Goal: Task Accomplishment & Management: Use online tool/utility

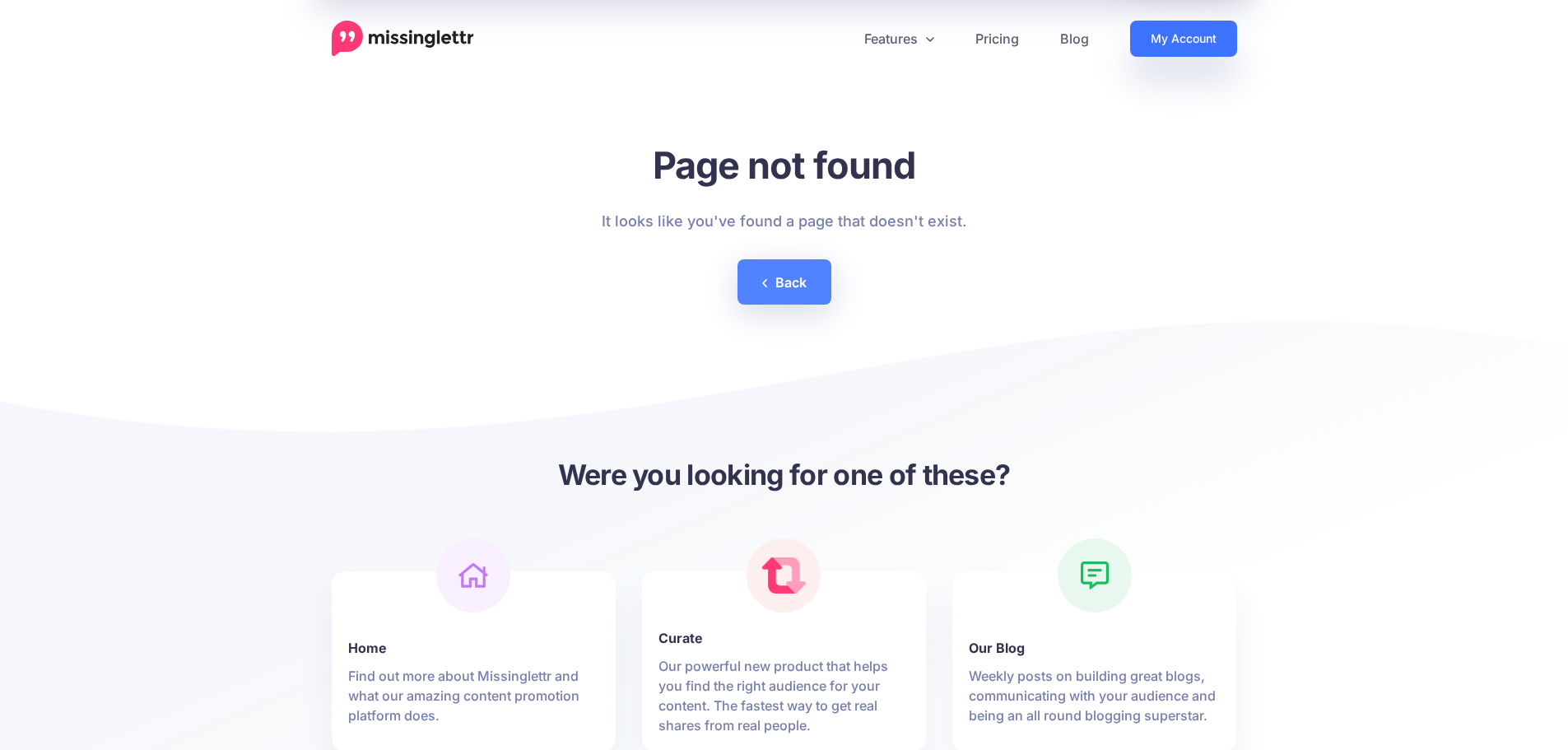
click at [1166, 32] on link "My Account" at bounding box center [1184, 39] width 107 height 37
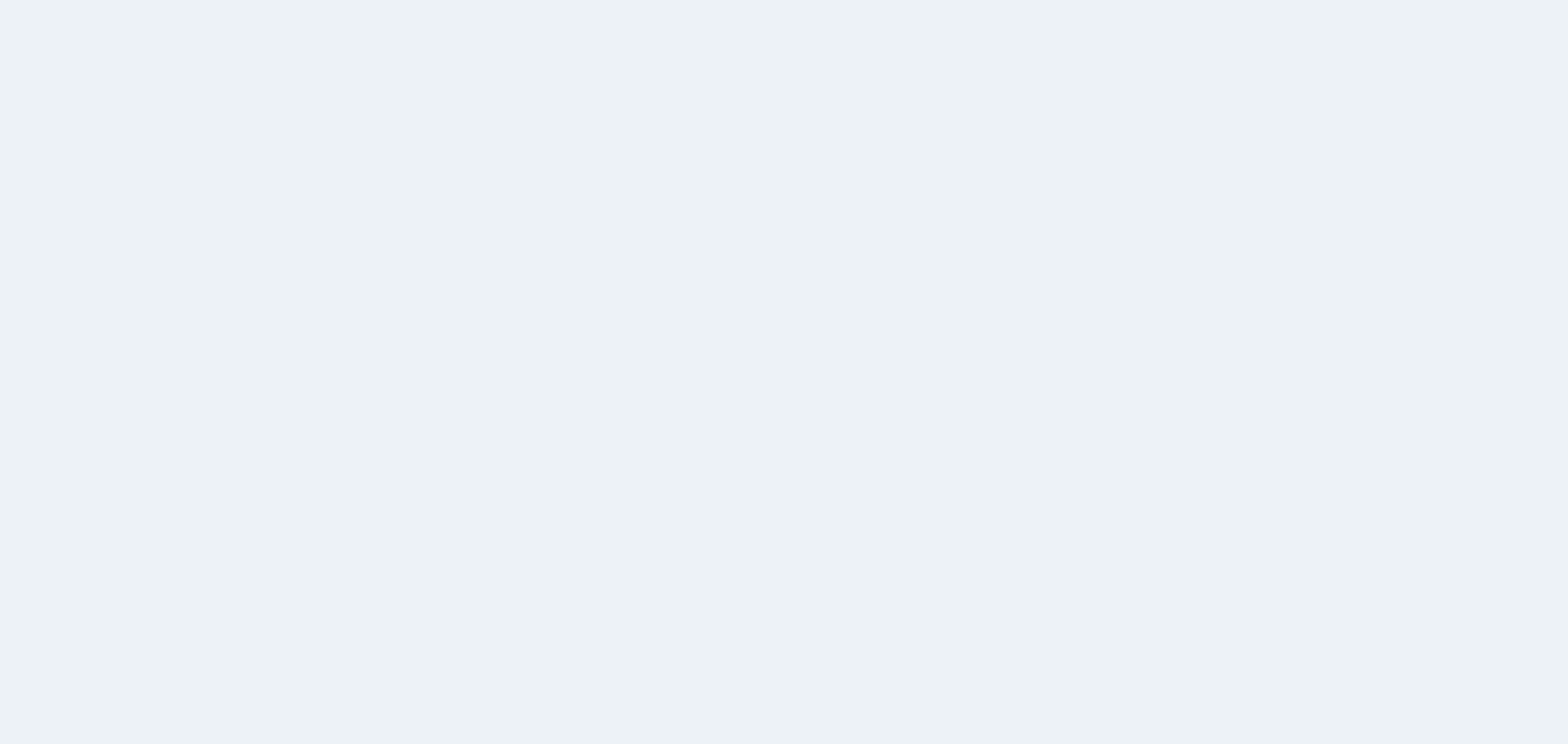
select select
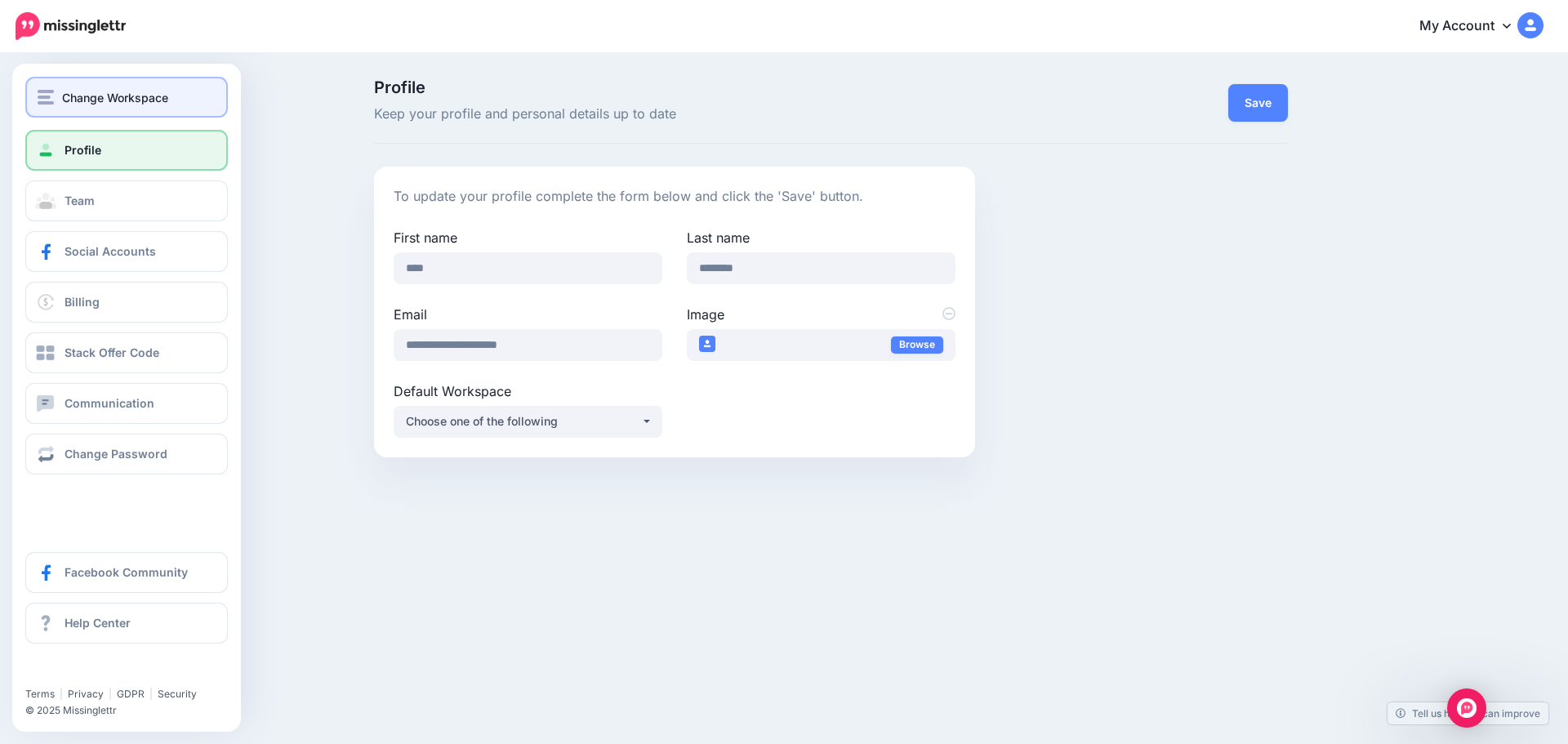
click at [64, 99] on span "Change Workspace" at bounding box center [114, 97] width 106 height 19
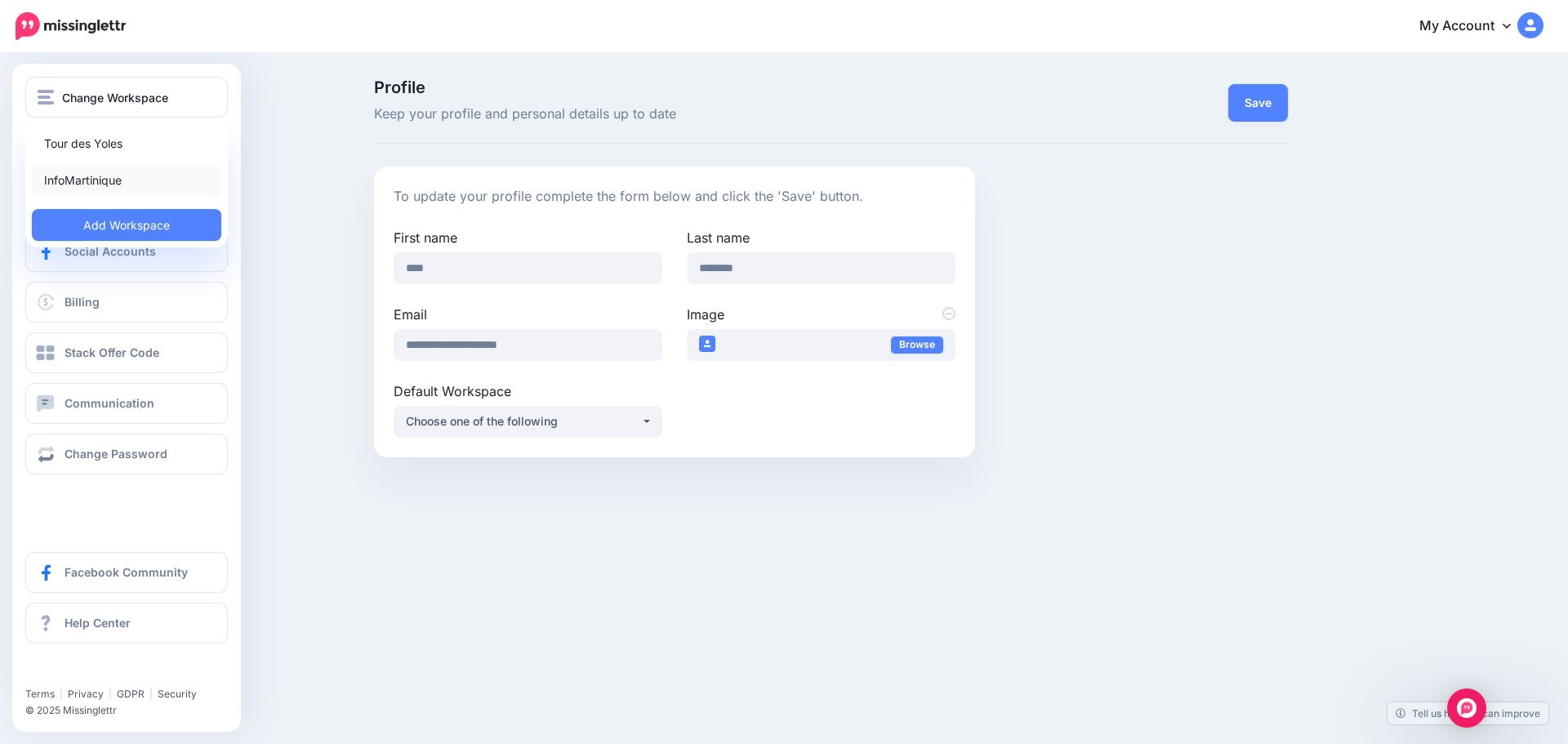
click at [65, 179] on link "InfoMartinique" at bounding box center [127, 179] width 189 height 32
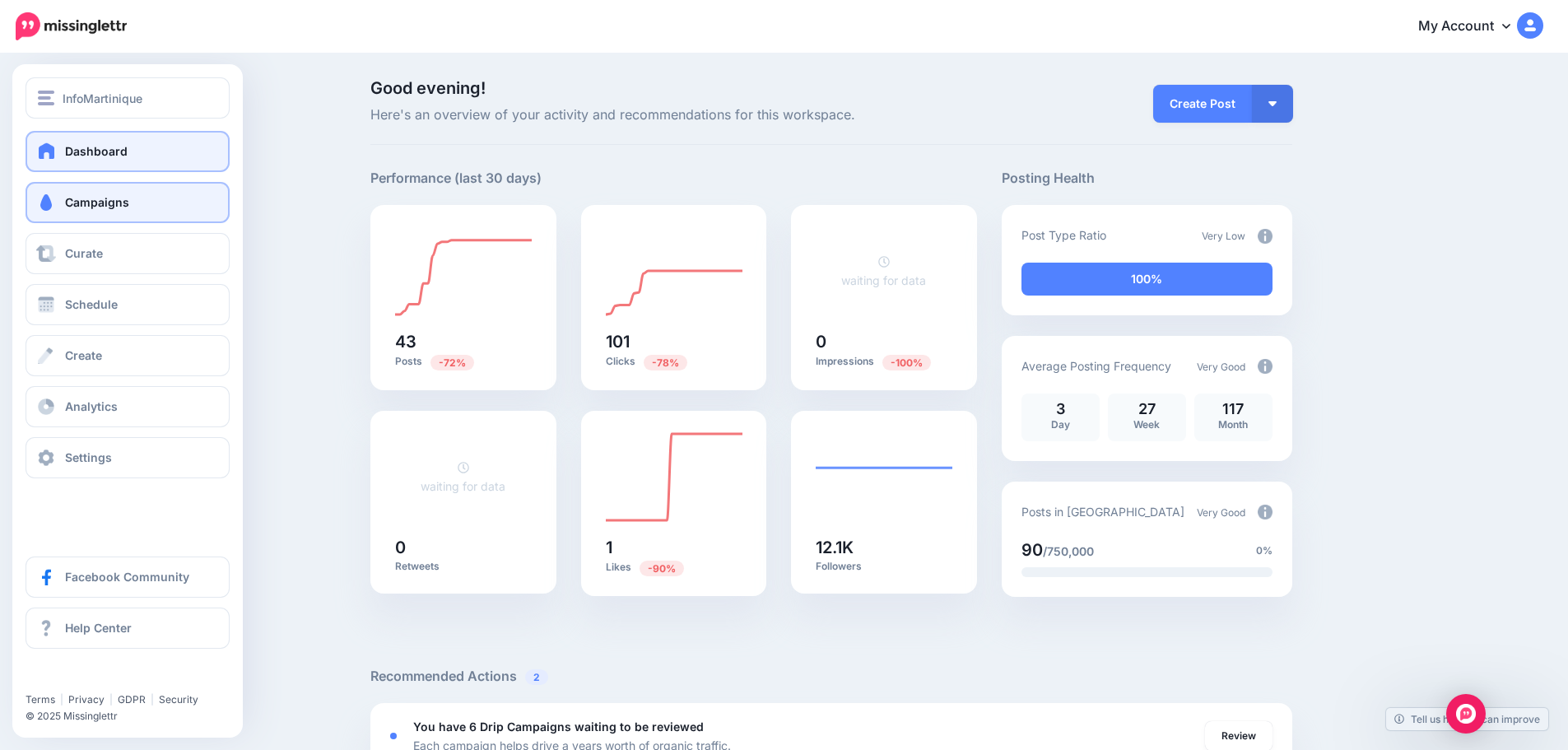
click at [96, 211] on link "Campaigns" at bounding box center [128, 202] width 204 height 41
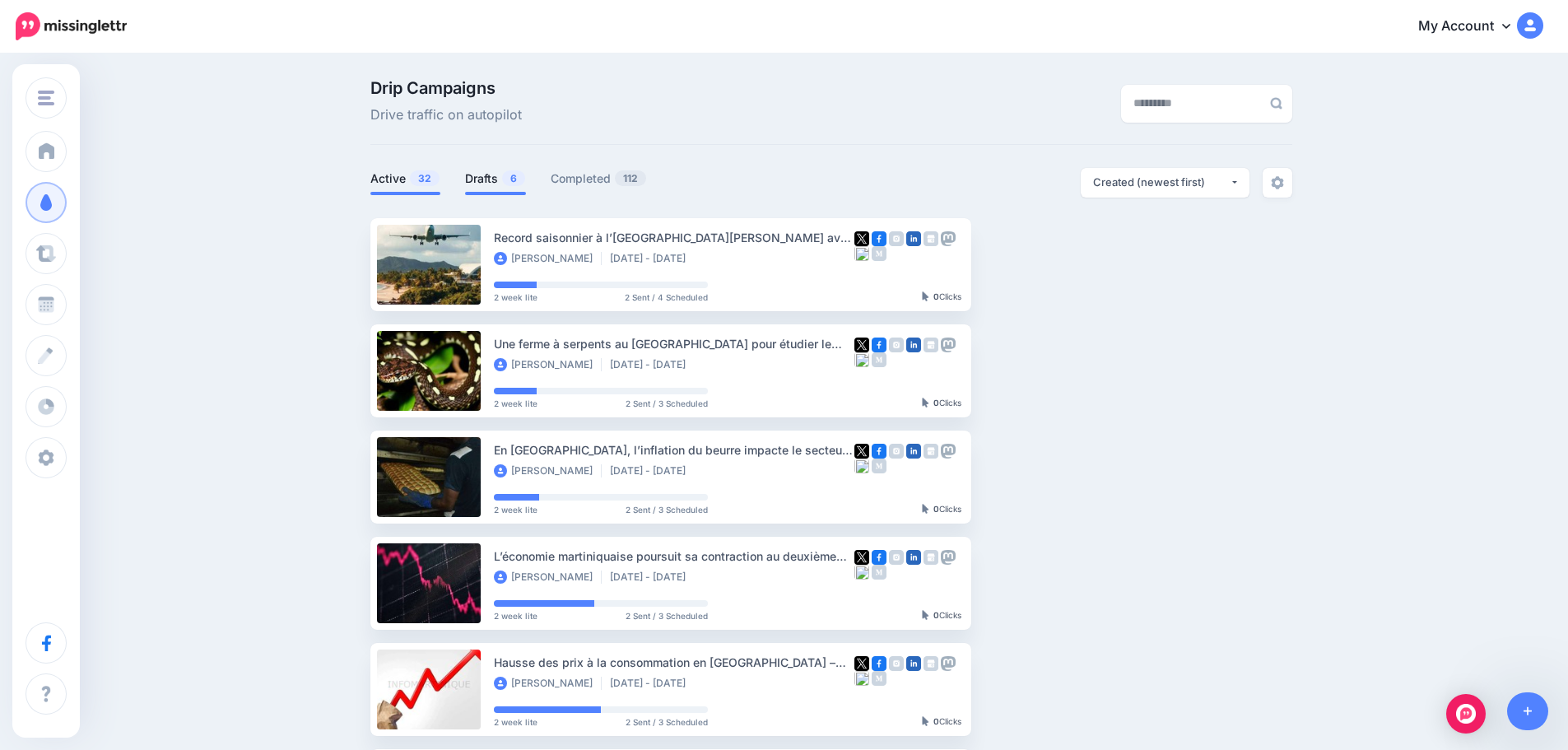
click at [496, 172] on link "Drafts 6" at bounding box center [495, 178] width 61 height 20
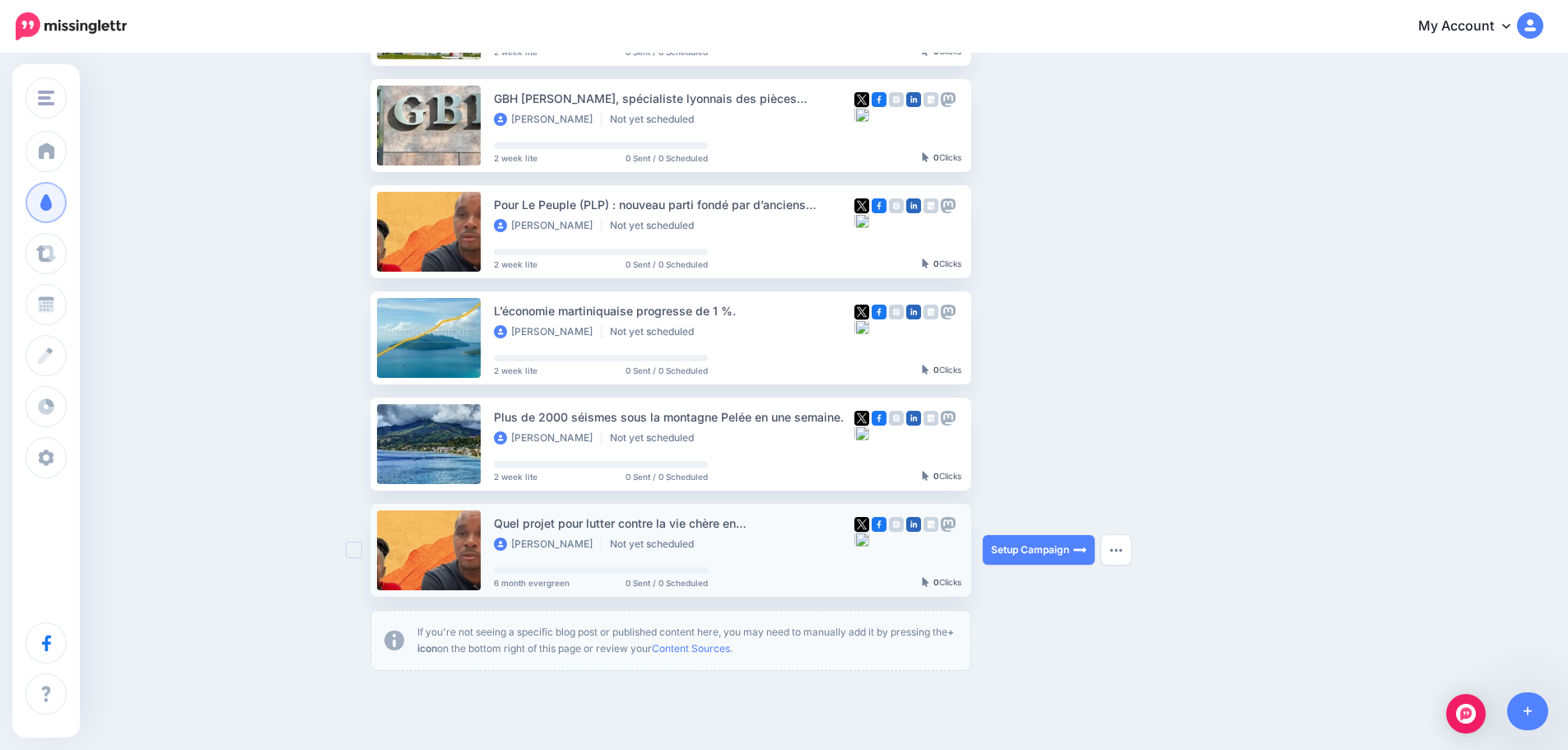
scroll to position [247, 0]
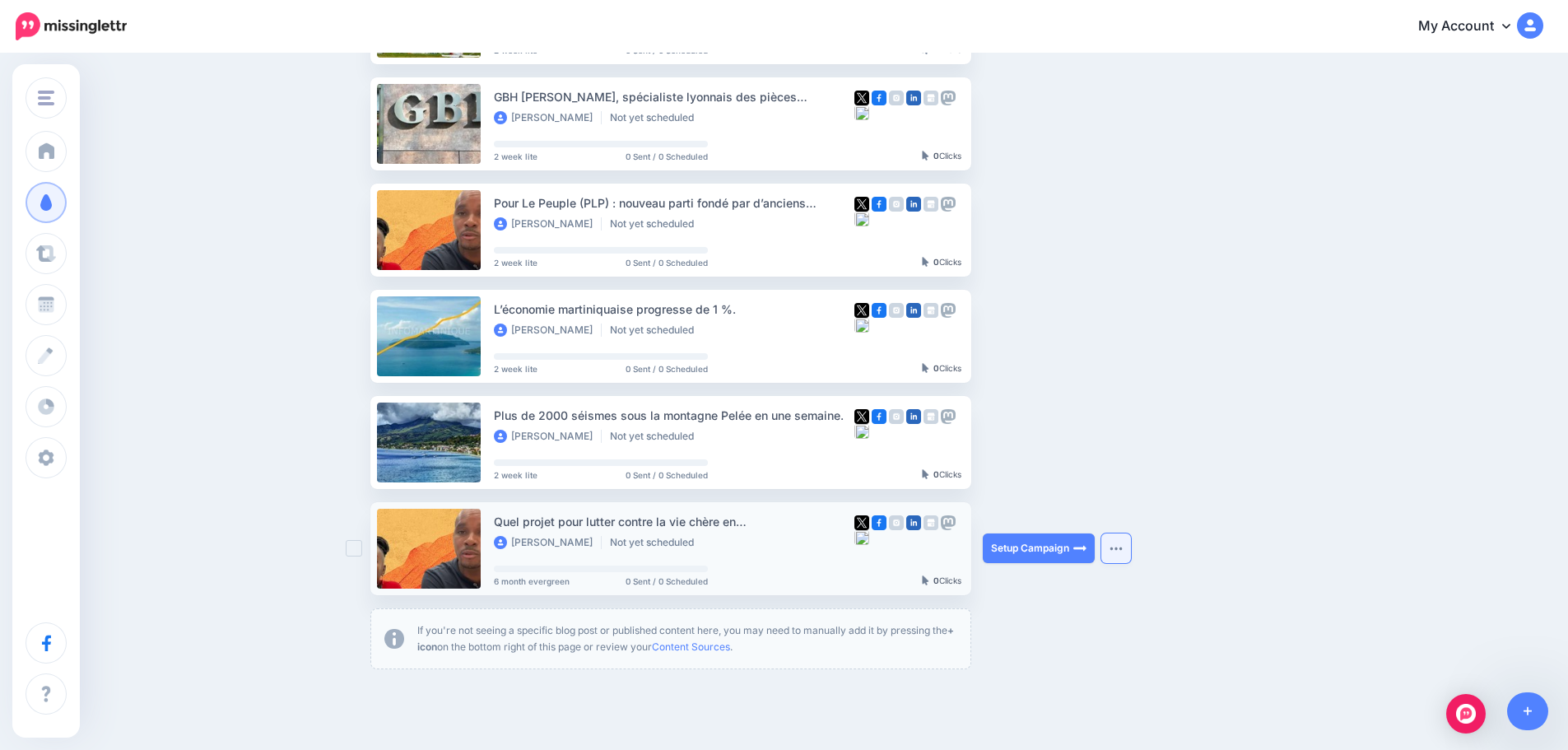
click at [1120, 552] on button "button" at bounding box center [1116, 548] width 30 height 30
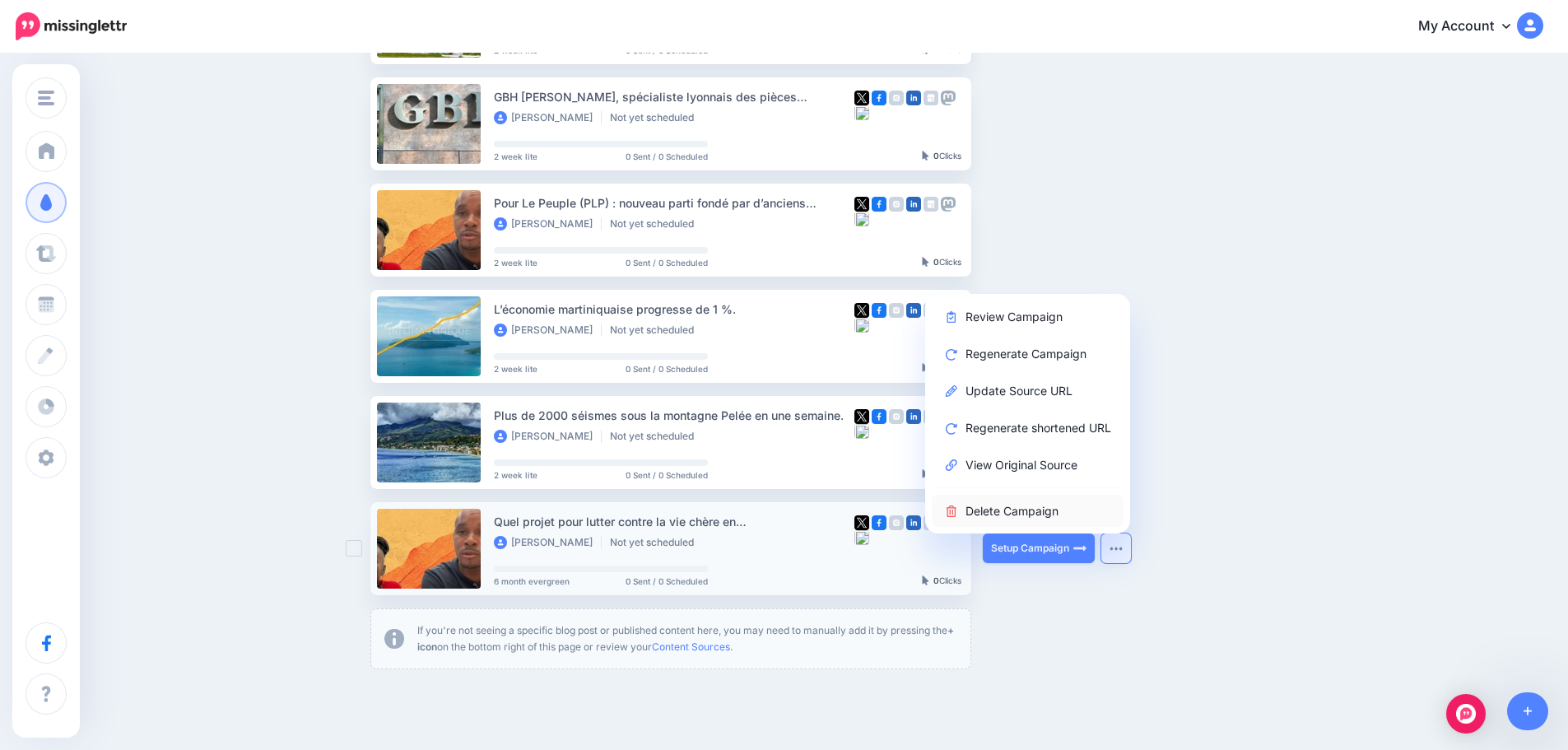
click at [1038, 505] on link "Delete Campaign" at bounding box center [1028, 510] width 192 height 32
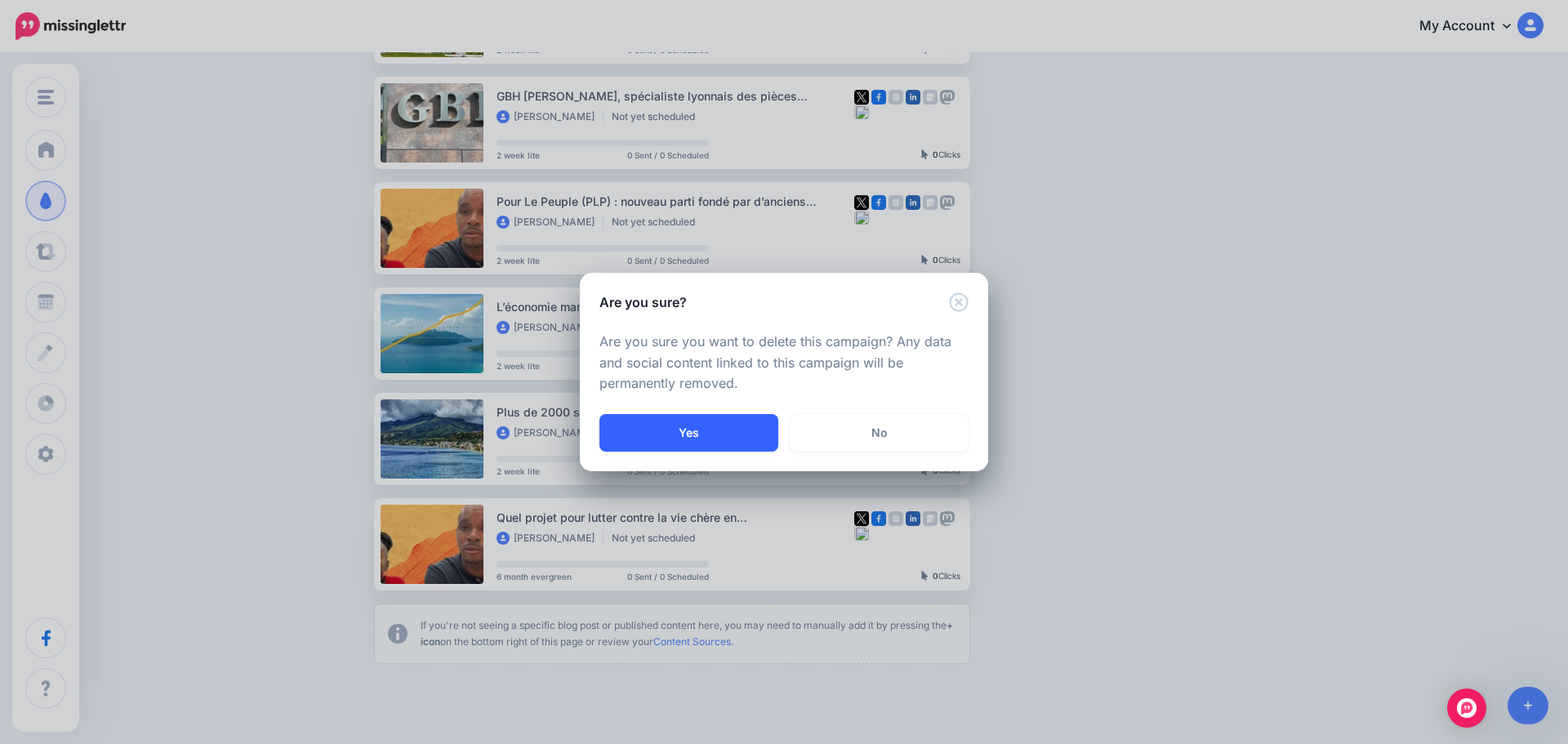
click at [750, 430] on button "Yes" at bounding box center [688, 433] width 179 height 38
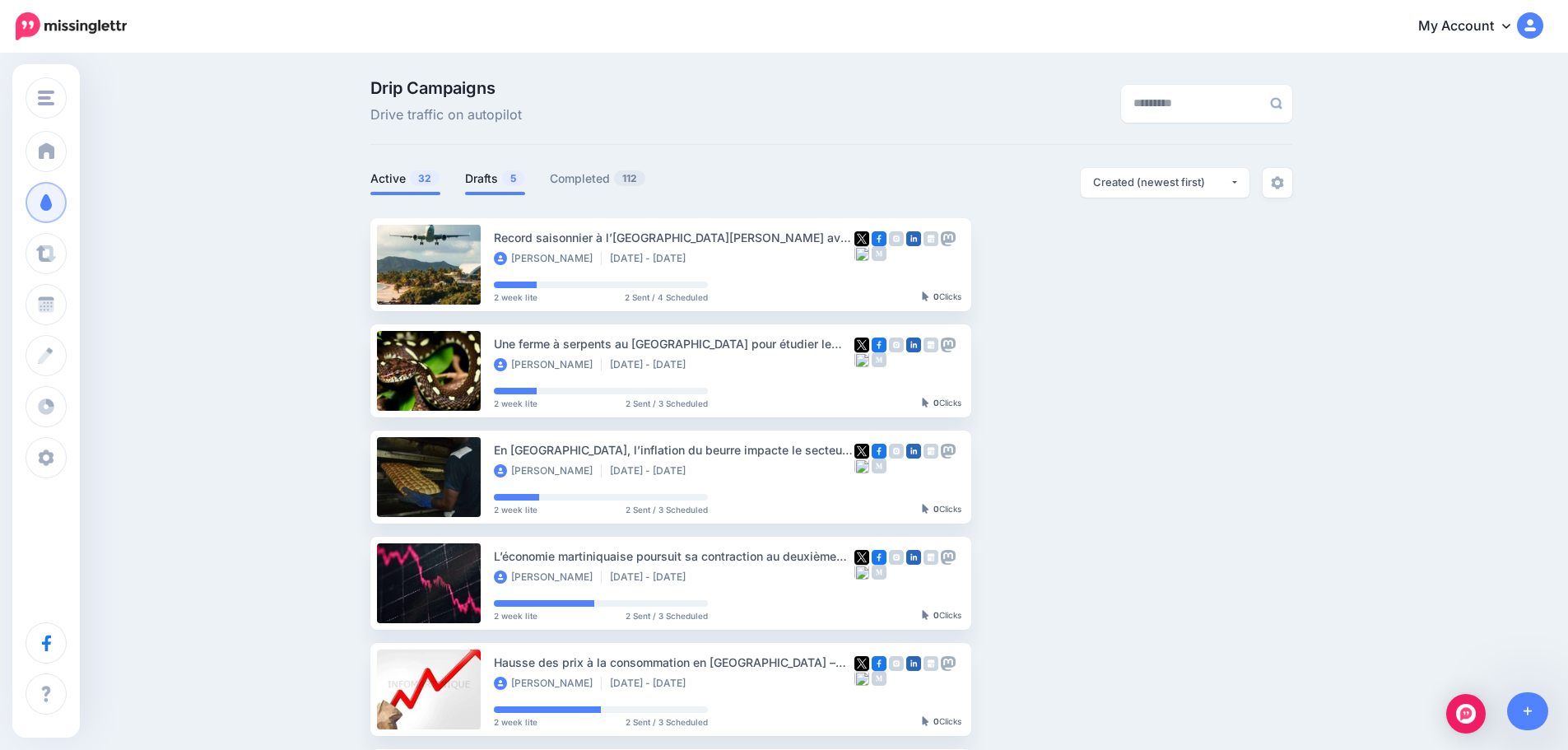
click at [475, 168] on link "Drafts 5" at bounding box center [495, 178] width 60 height 20
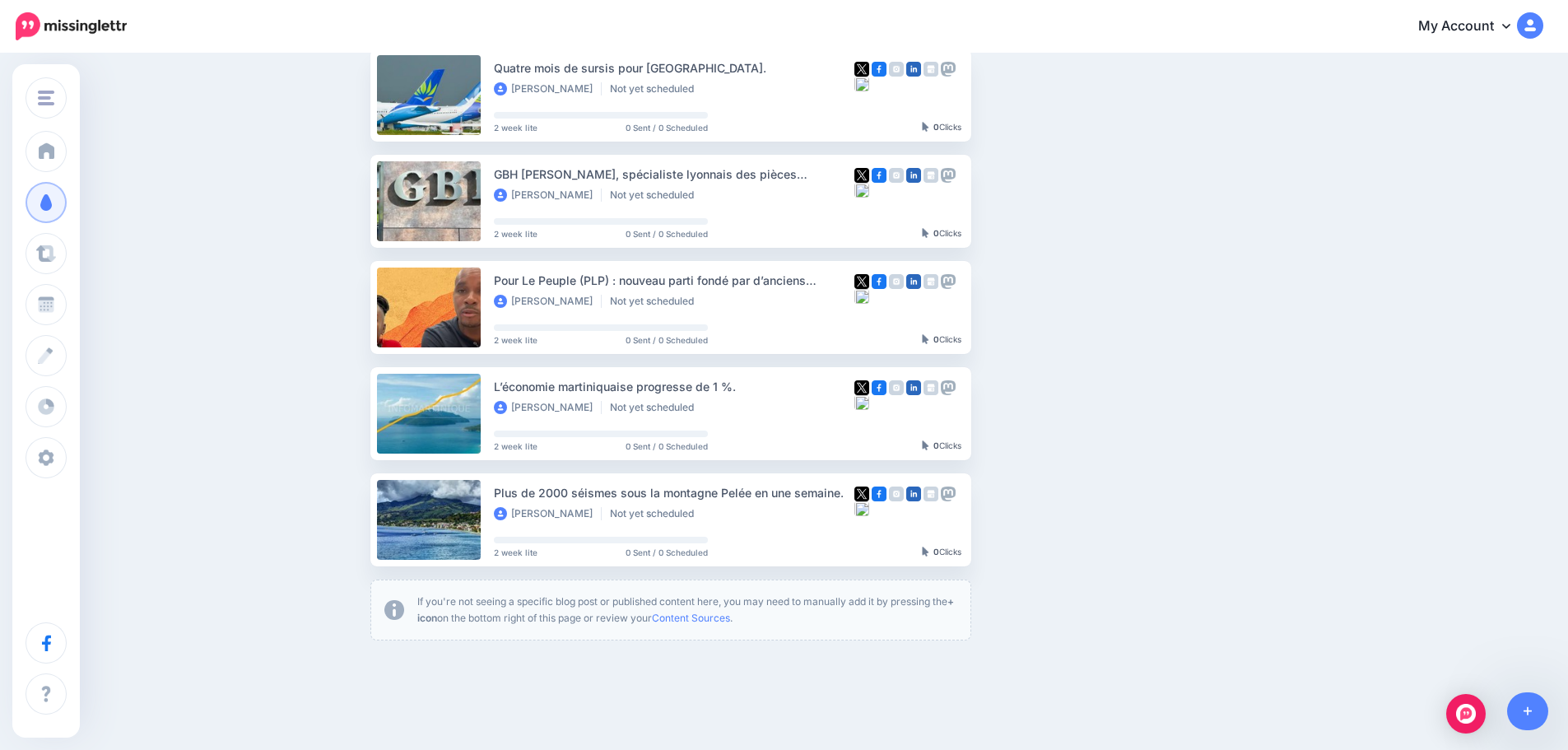
scroll to position [226, 0]
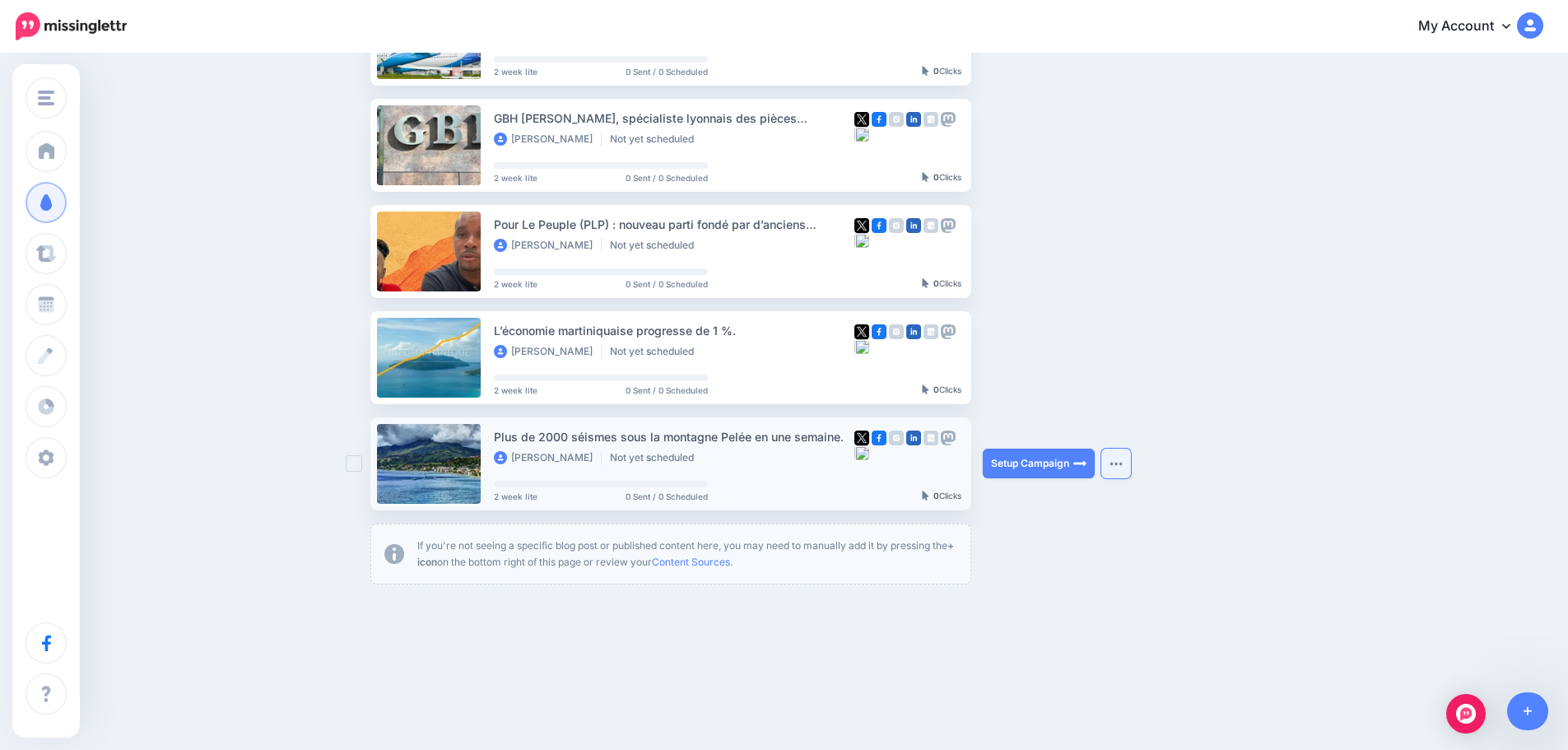
click at [1131, 465] on button "button" at bounding box center [1116, 464] width 30 height 30
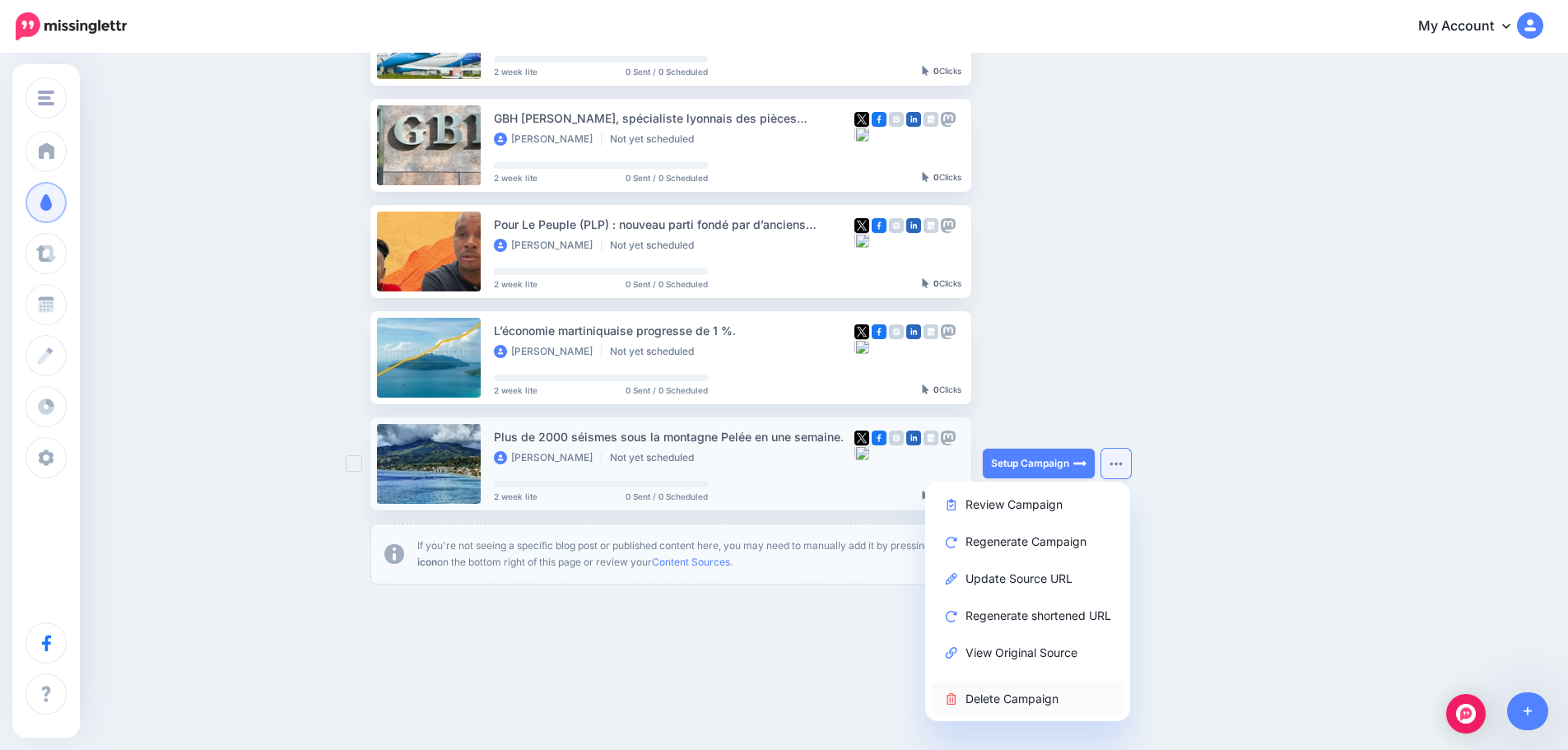
click at [1003, 696] on link "Delete Campaign" at bounding box center [1028, 698] width 192 height 32
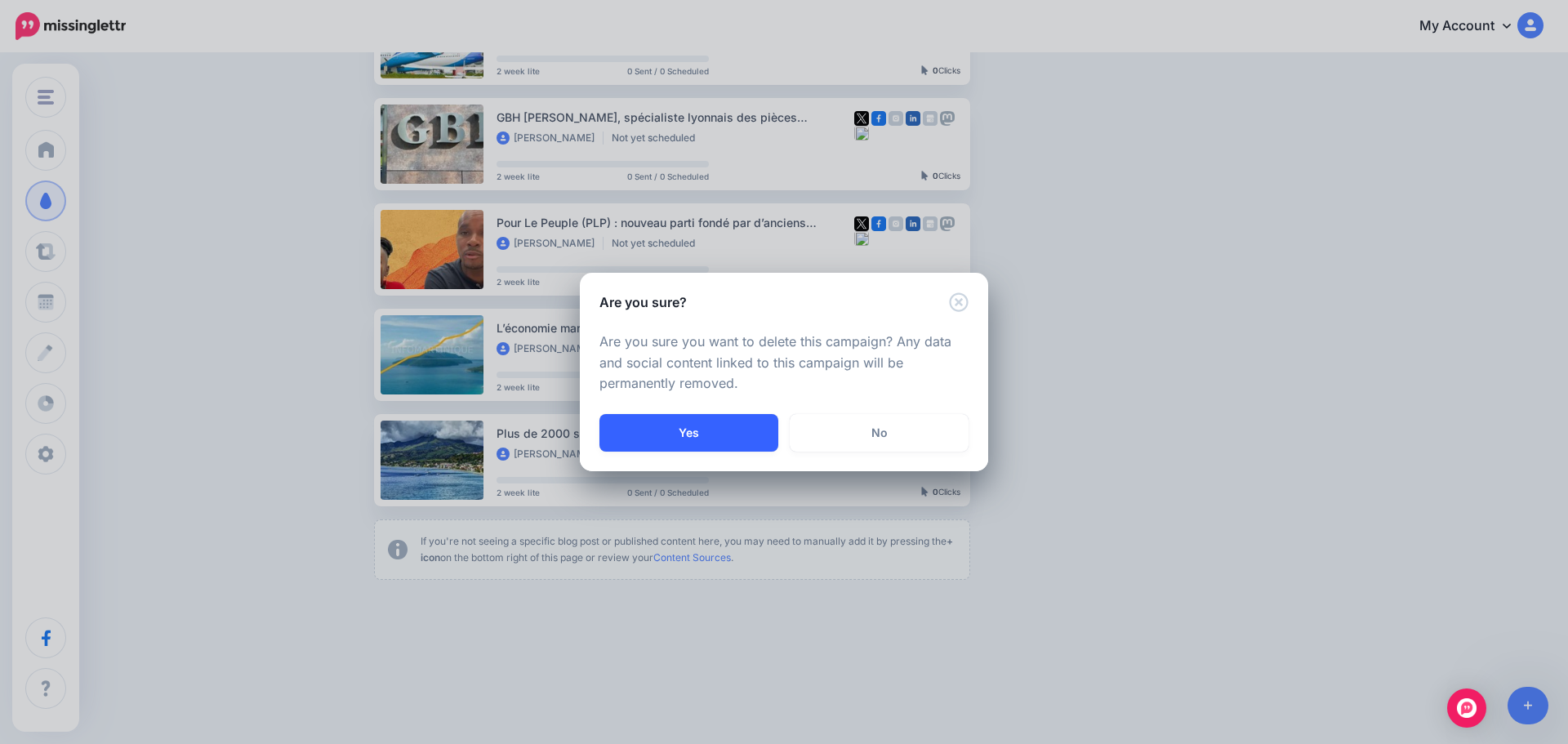
click at [751, 443] on button "Yes" at bounding box center [688, 433] width 179 height 38
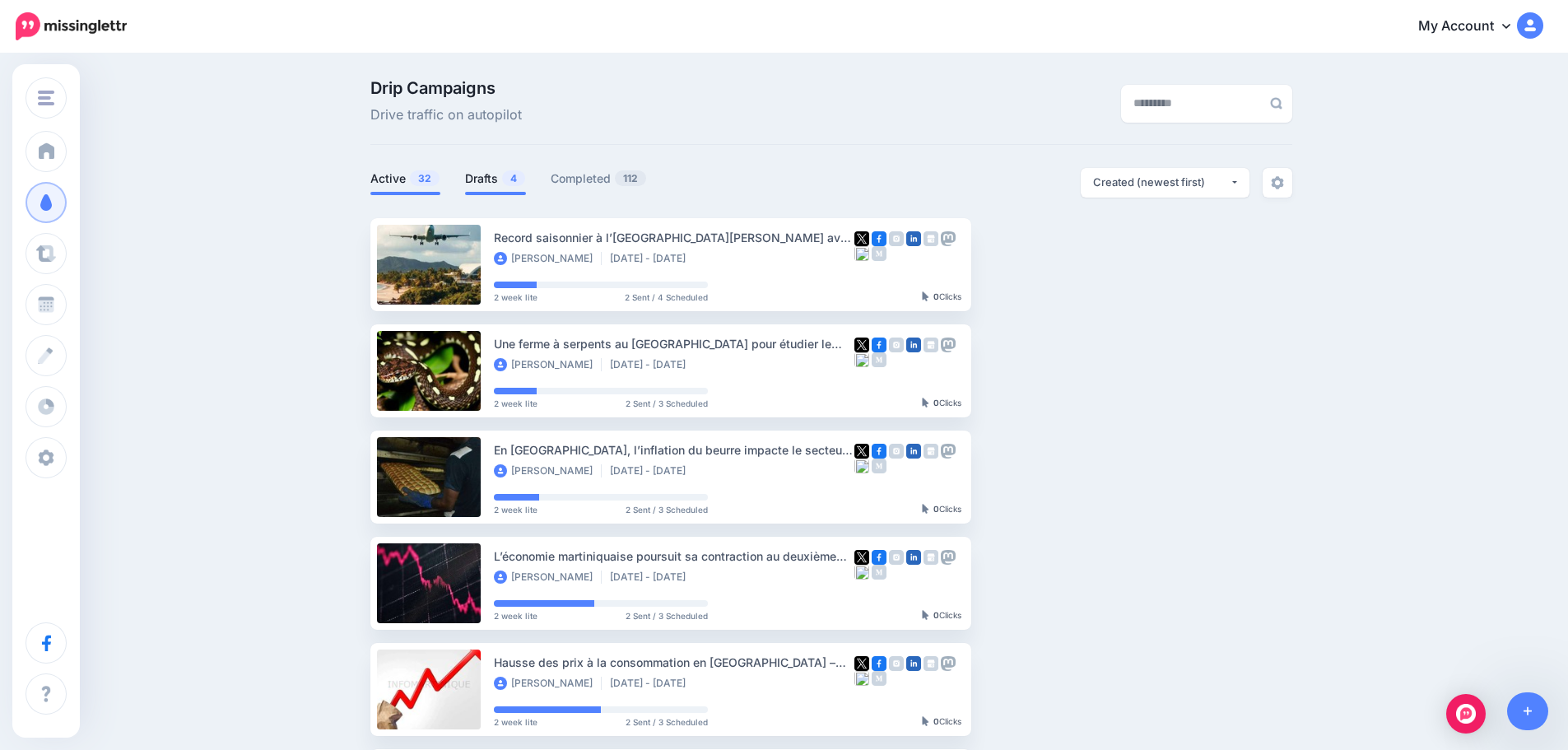
click at [484, 173] on link "Drafts 4" at bounding box center [495, 178] width 61 height 20
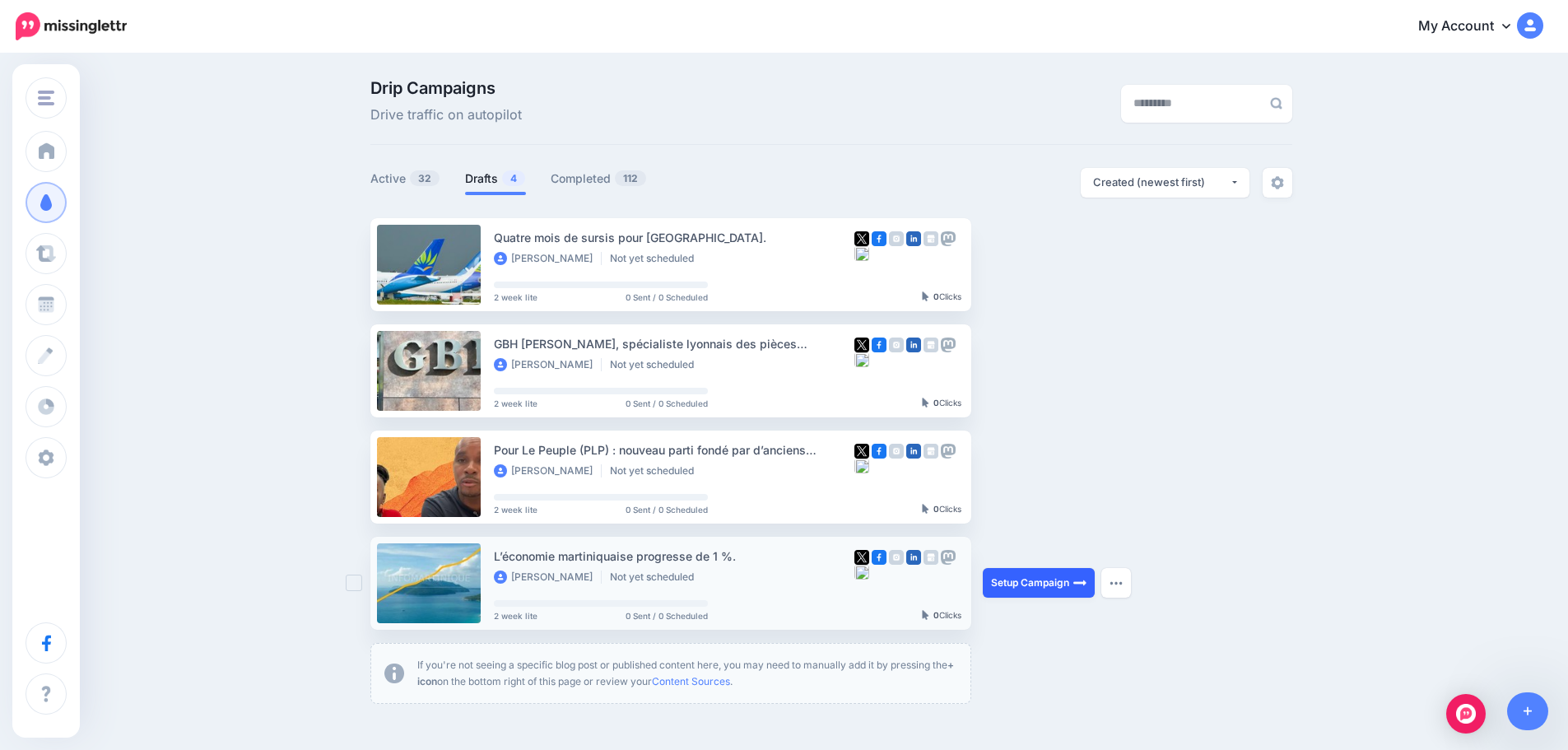
click at [1044, 583] on link "Setup Campaign" at bounding box center [1038, 582] width 112 height 30
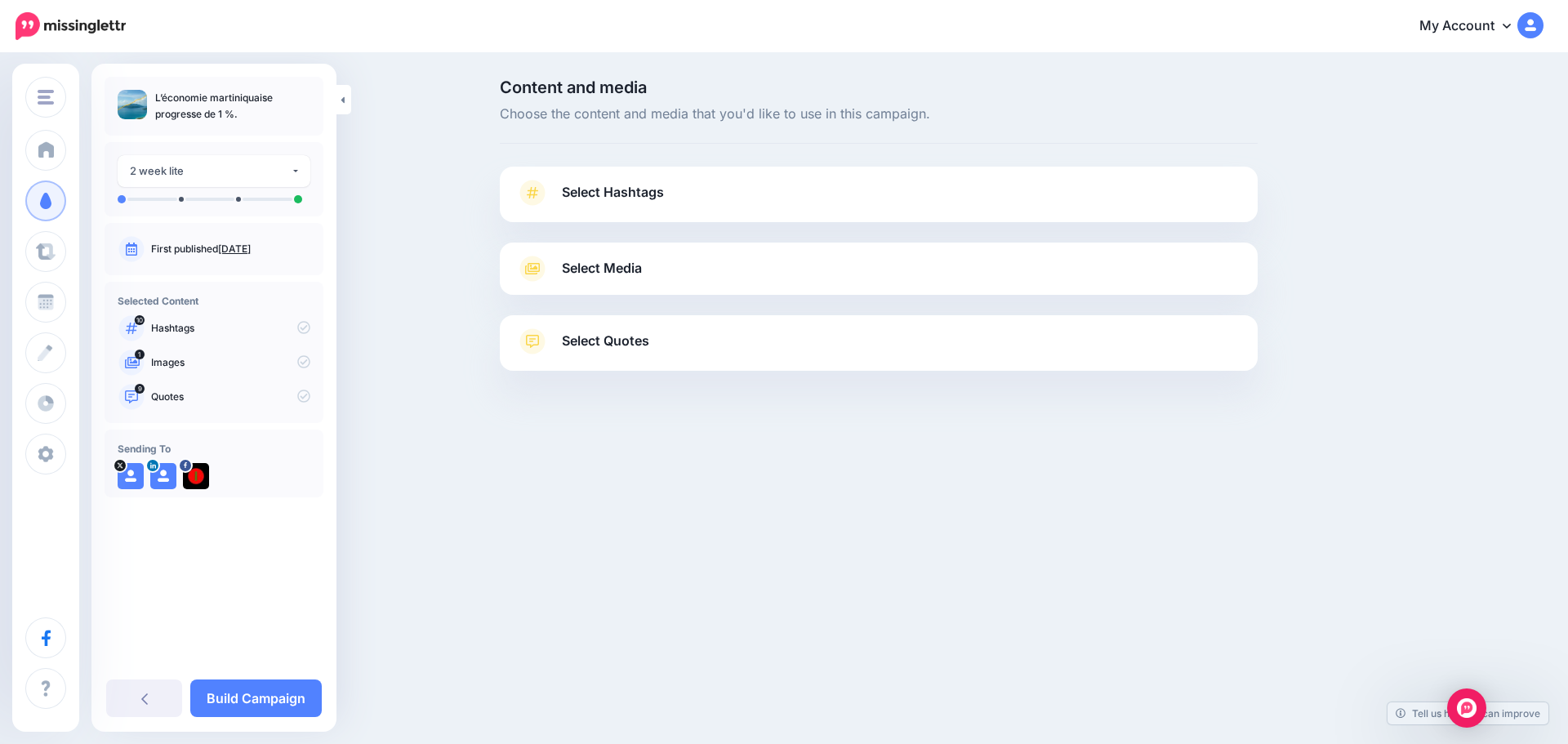
click at [619, 198] on span "Select Hashtags" at bounding box center [613, 192] width 102 height 22
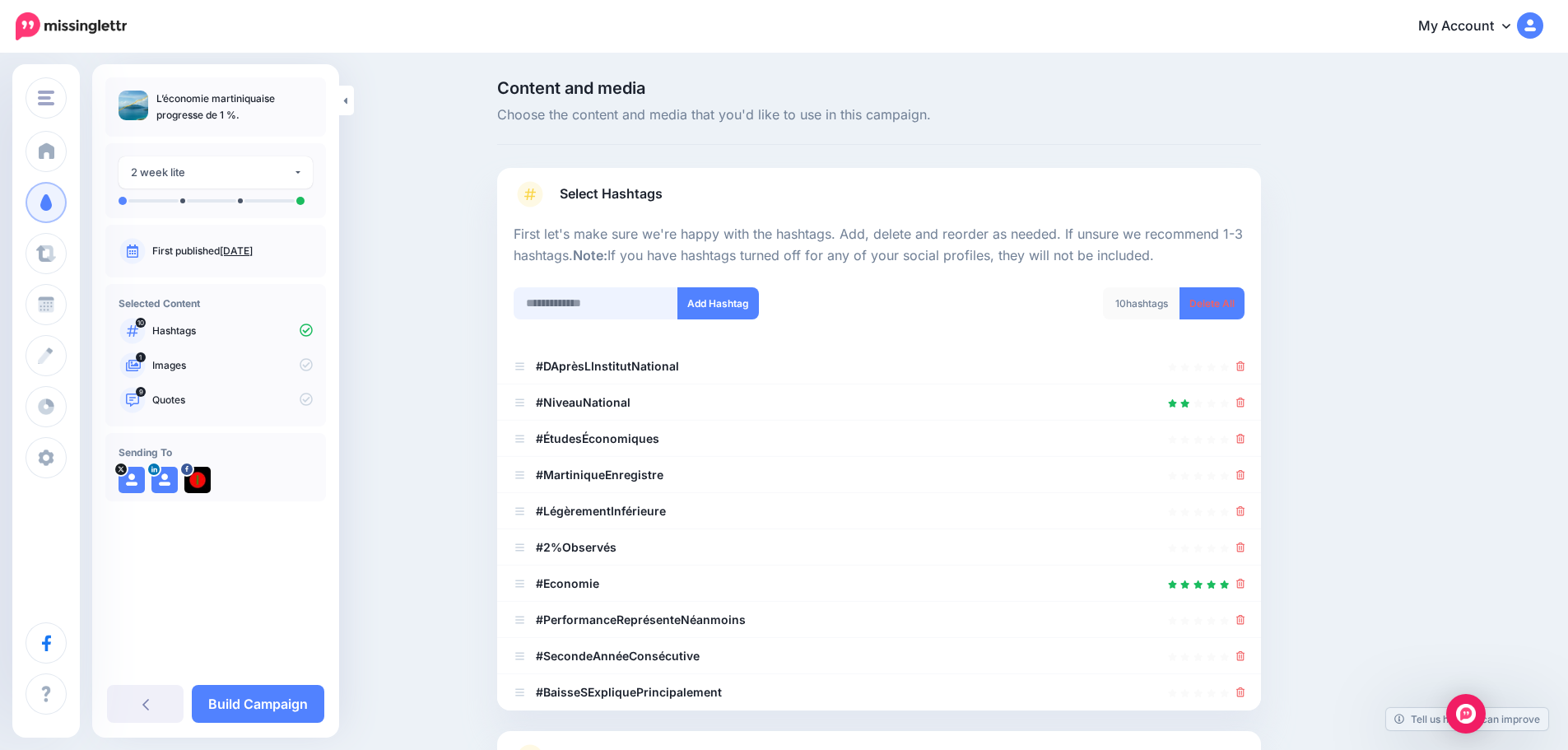
click at [578, 294] on input "text" at bounding box center [596, 303] width 164 height 32
type input "********"
click at [578, 294] on input "text" at bounding box center [596, 303] width 164 height 32
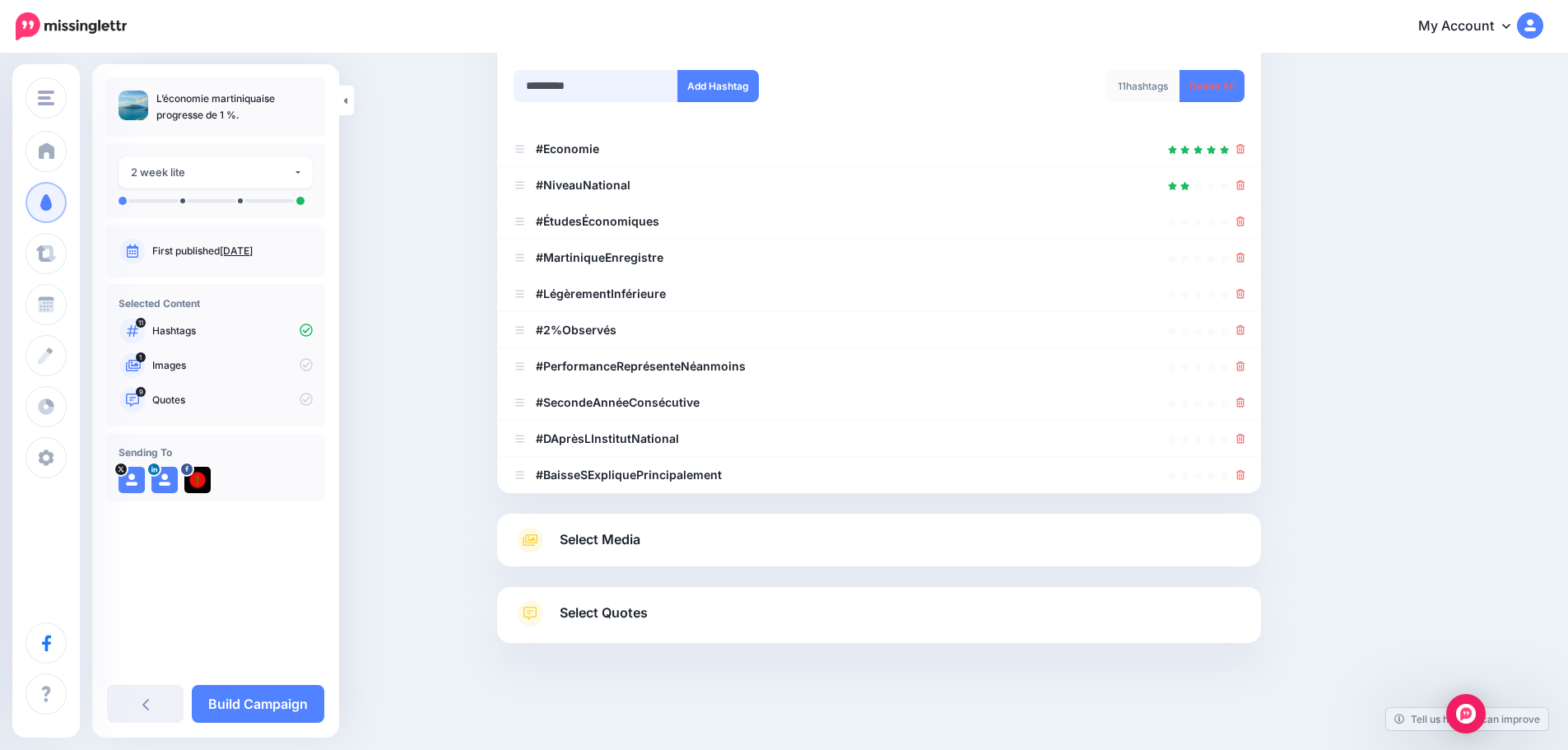
type input "**********"
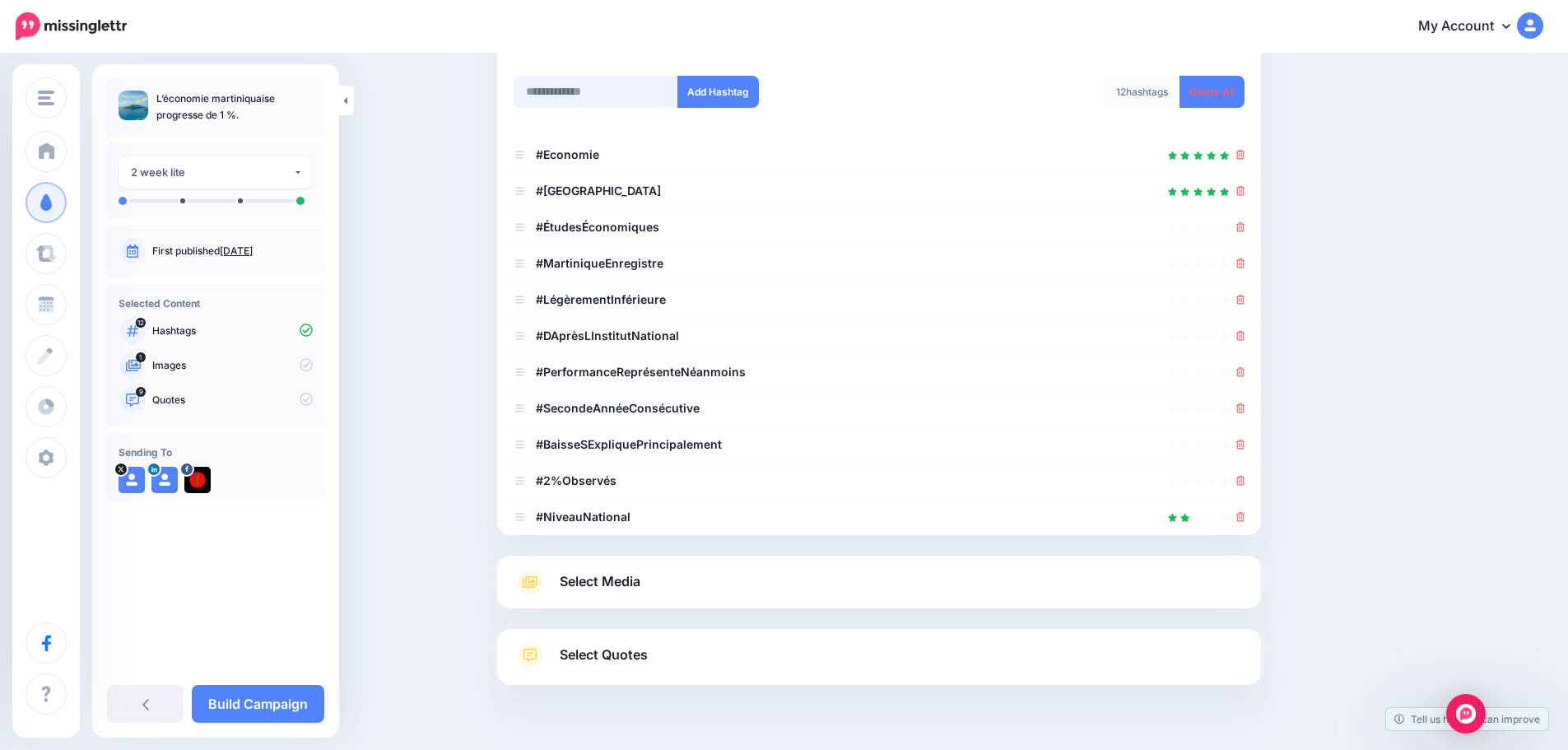
scroll to position [171, 0]
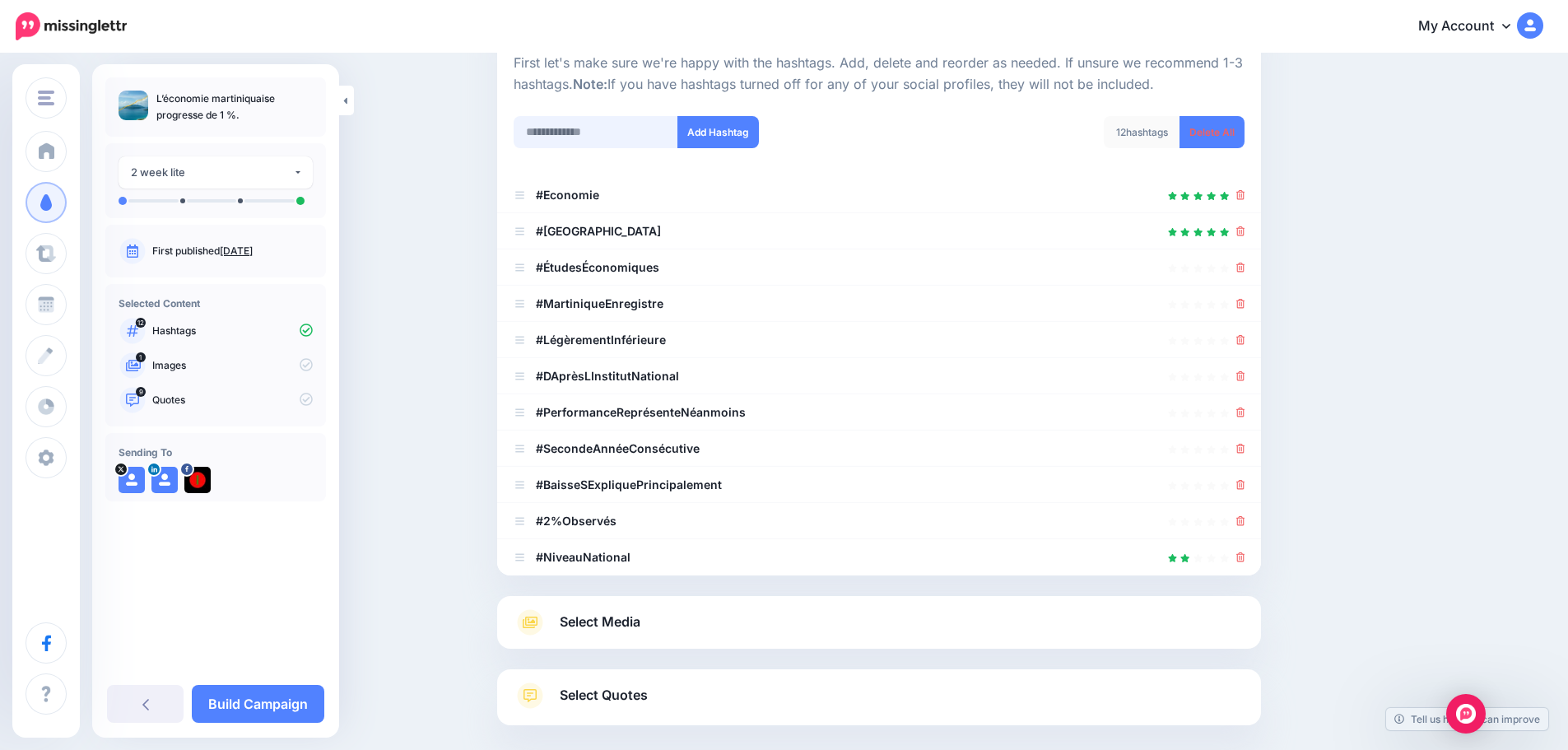
click at [583, 135] on input "text" at bounding box center [596, 132] width 164 height 32
click at [1246, 555] on icon at bounding box center [1241, 557] width 9 height 10
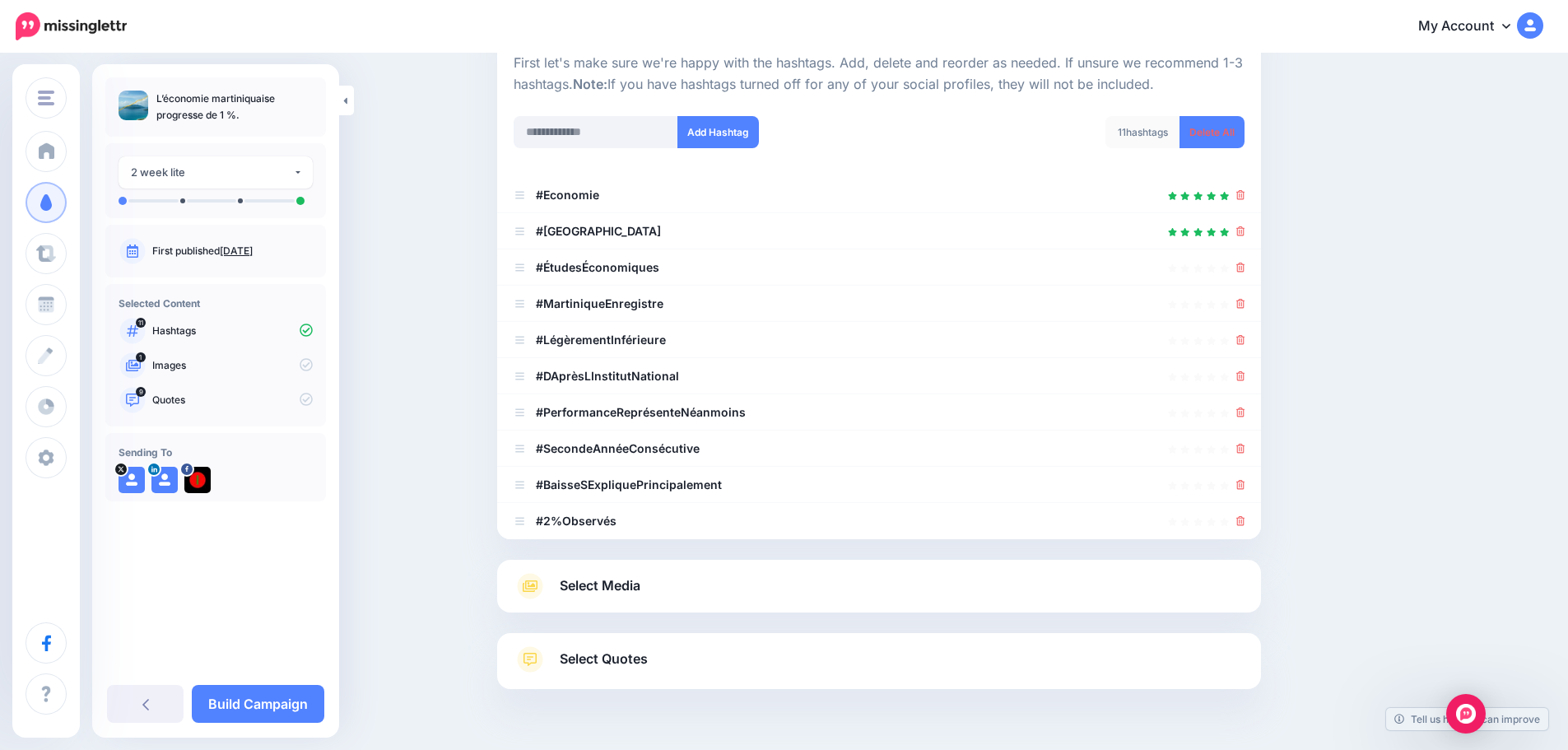
click at [1247, 555] on div at bounding box center [879, 549] width 764 height 21
click at [1246, 485] on icon at bounding box center [1241, 485] width 9 height 10
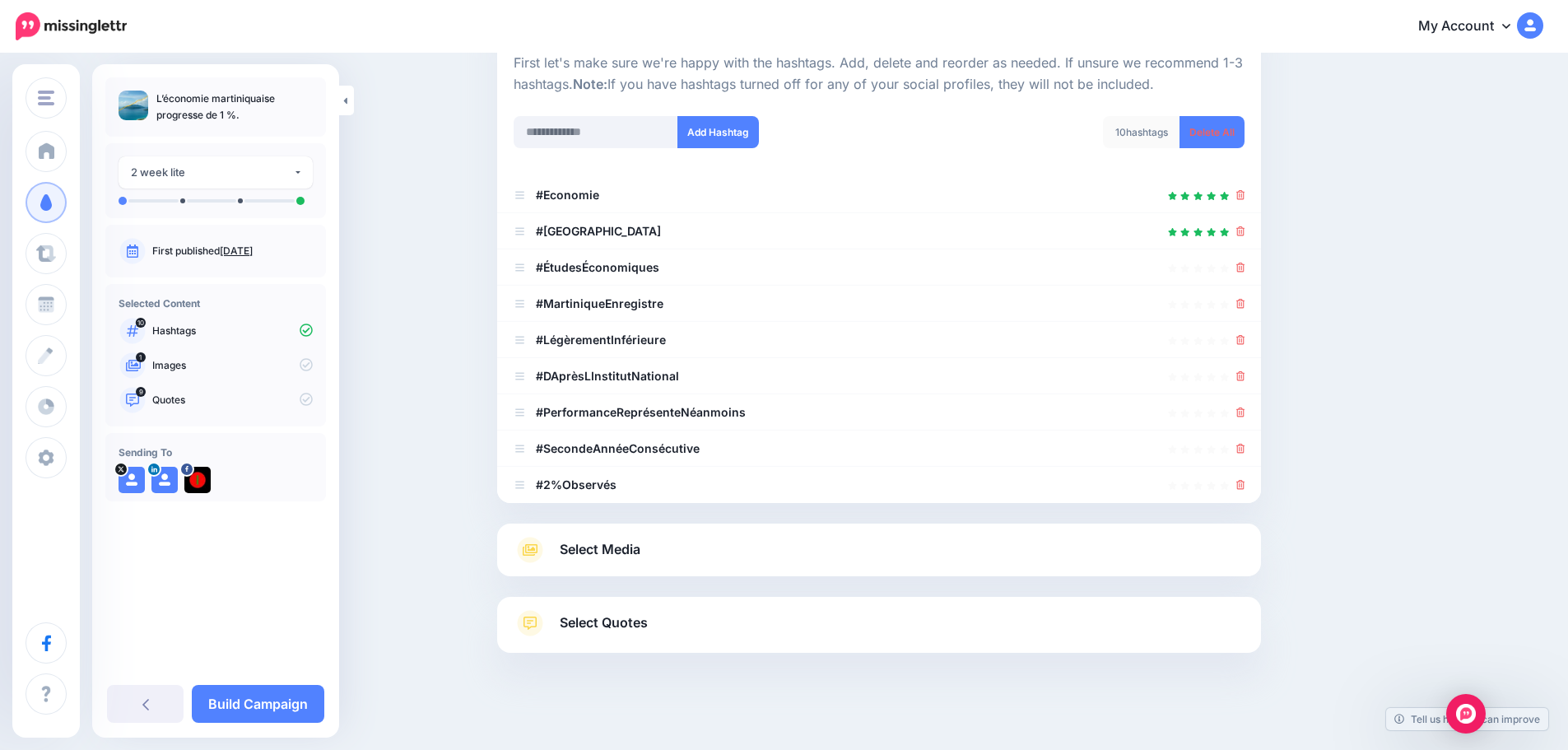
click at [1246, 485] on icon at bounding box center [1241, 485] width 9 height 10
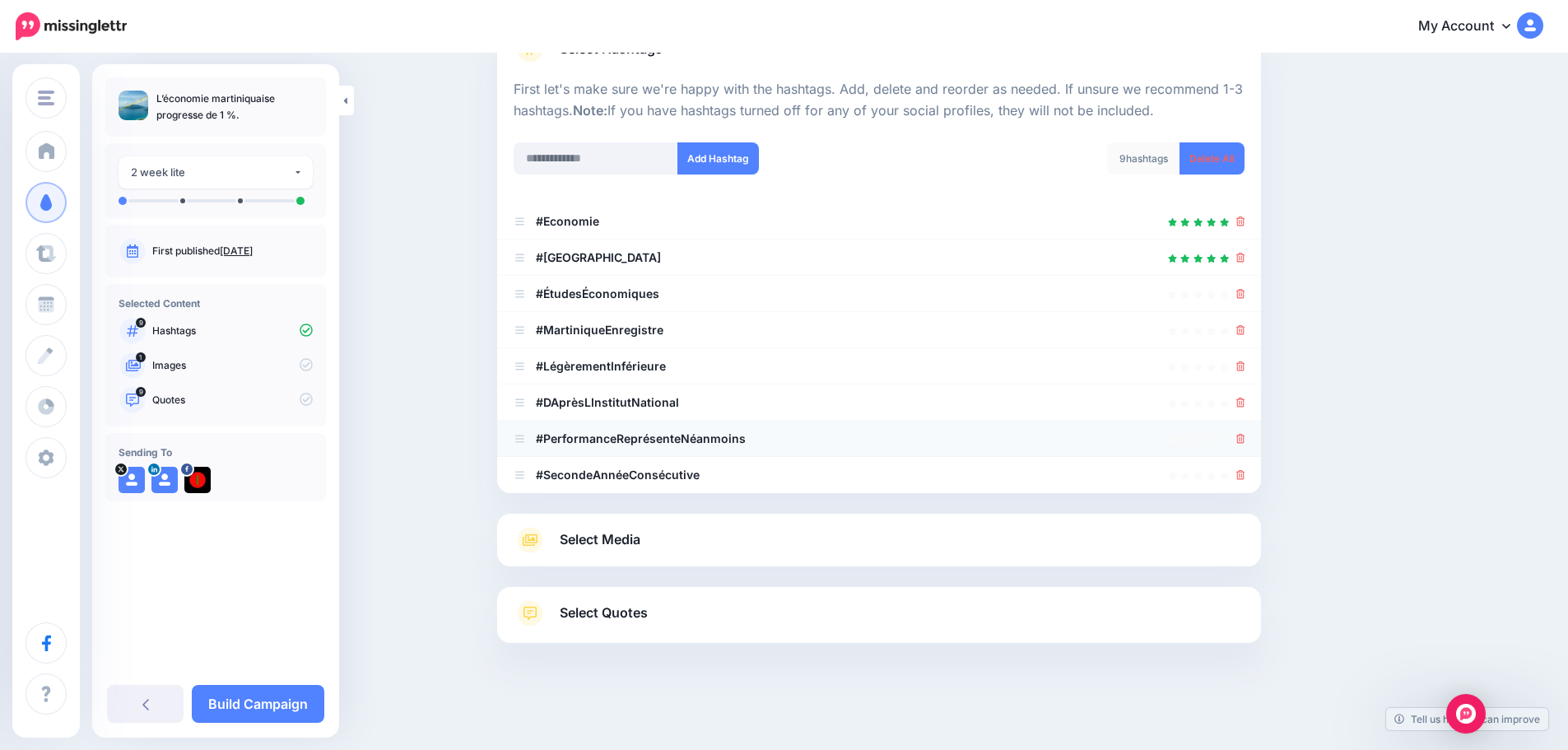
click at [1245, 436] on icon at bounding box center [1241, 439] width 9 height 10
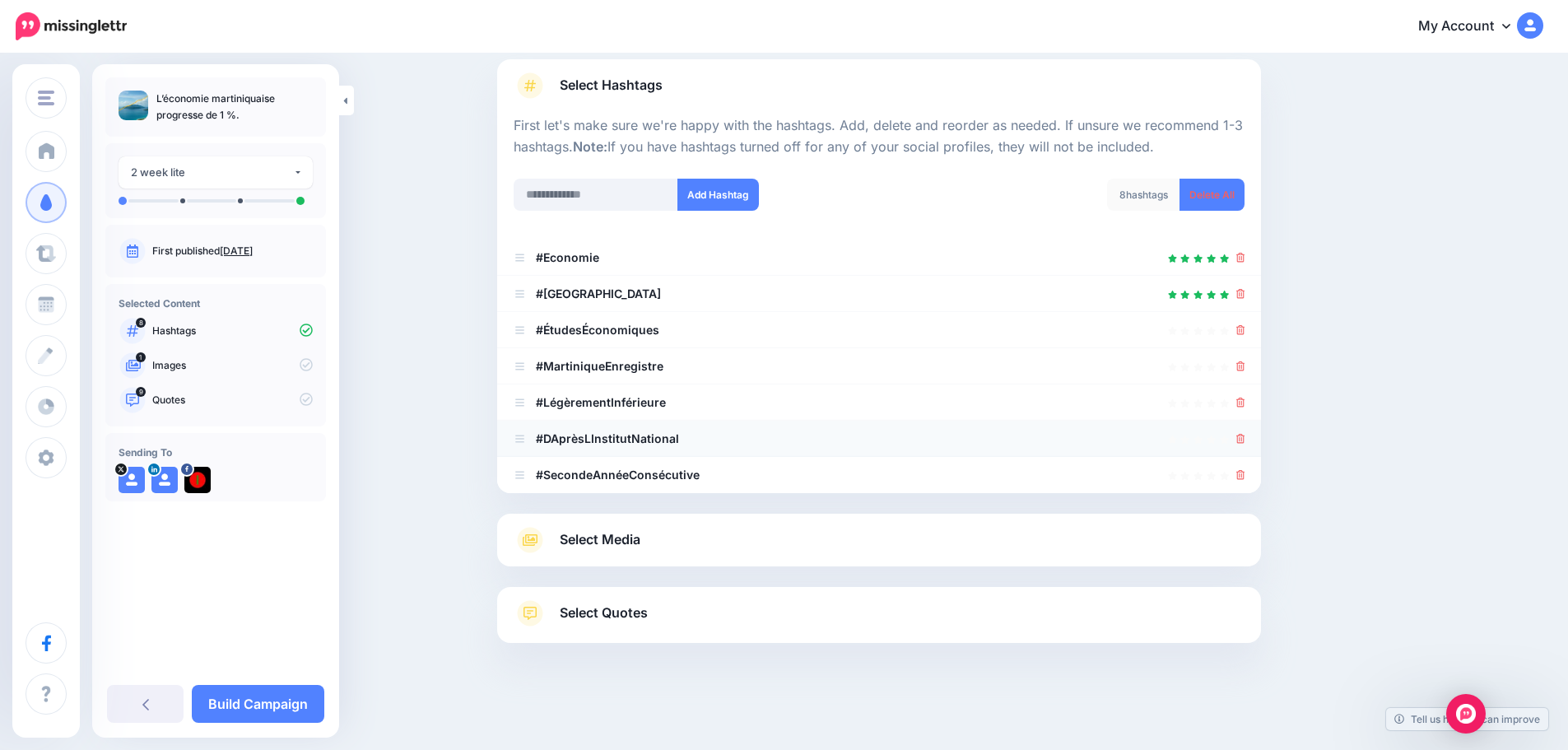
click at [1246, 436] on icon at bounding box center [1241, 439] width 9 height 10
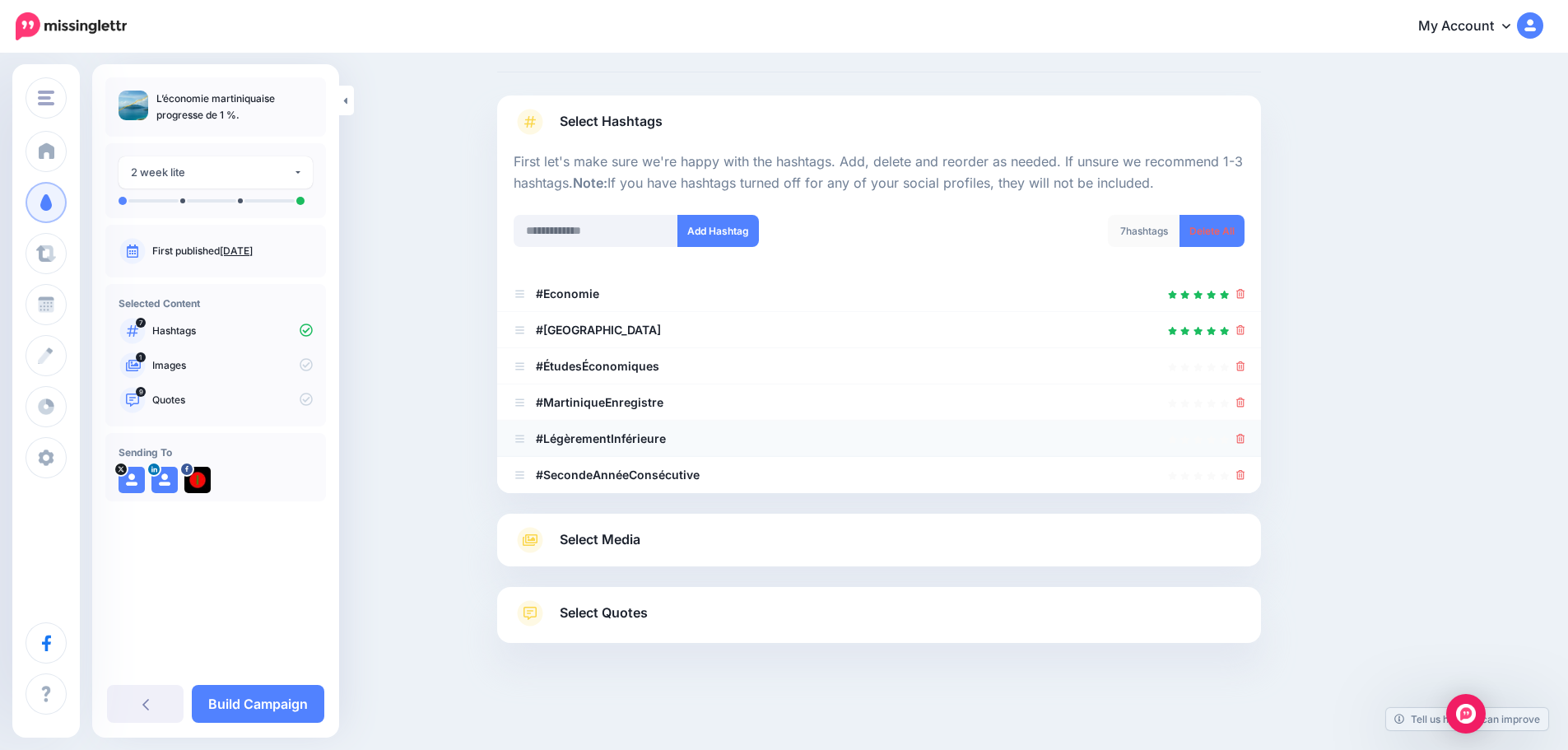
click at [1246, 436] on icon at bounding box center [1241, 439] width 9 height 10
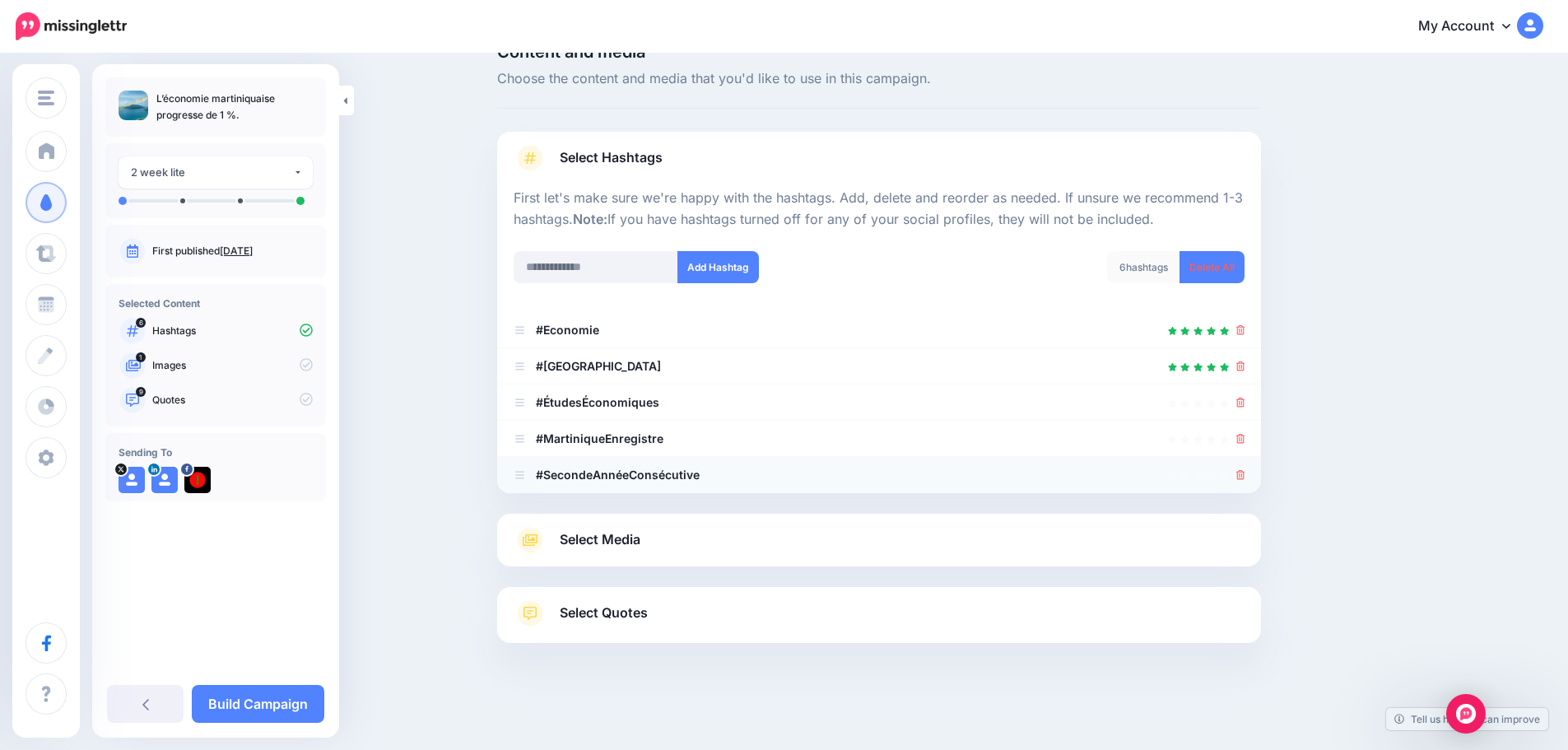
click at [1246, 468] on link at bounding box center [1241, 474] width 9 height 14
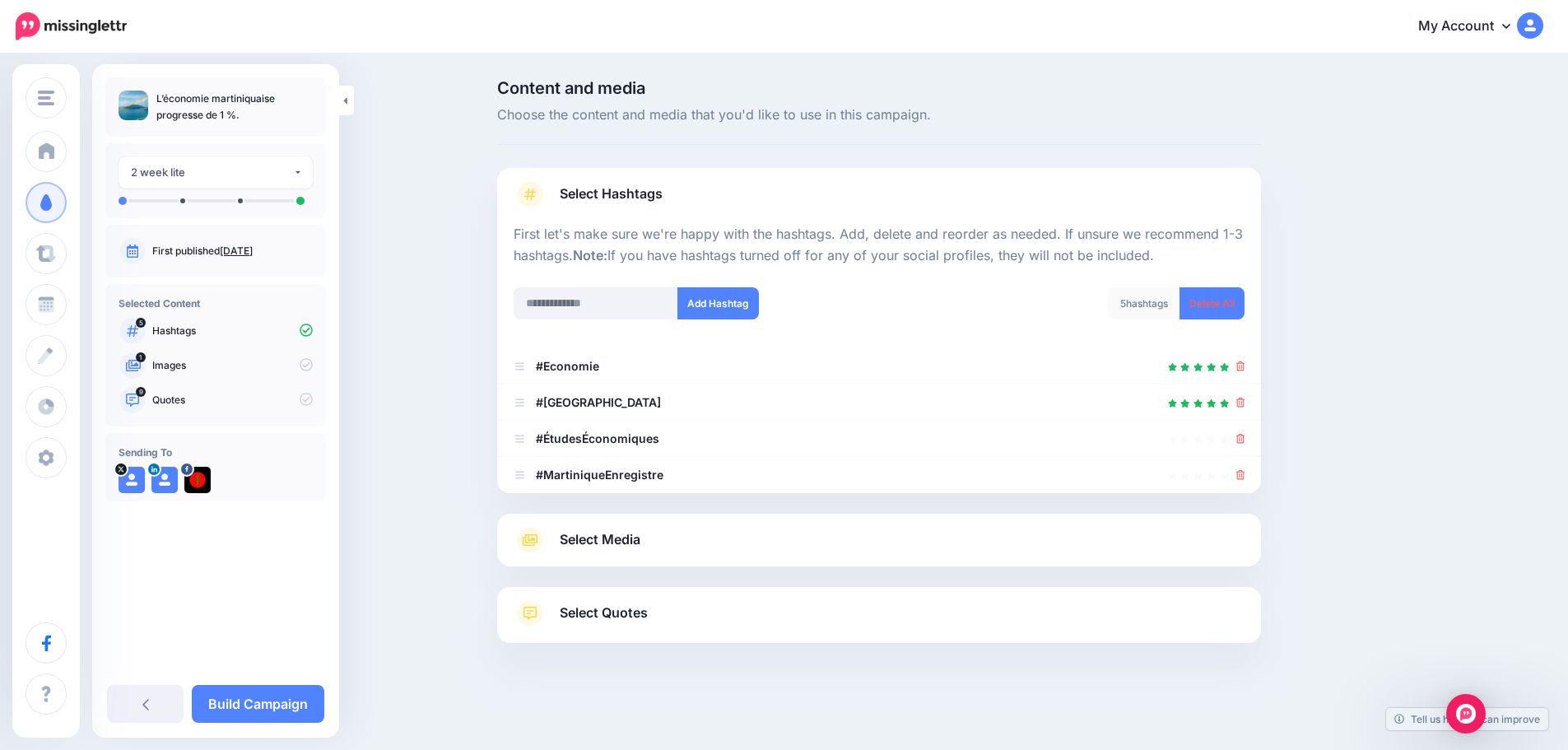
scroll to position [0, 0]
click at [1249, 468] on link at bounding box center [1247, 474] width 9 height 14
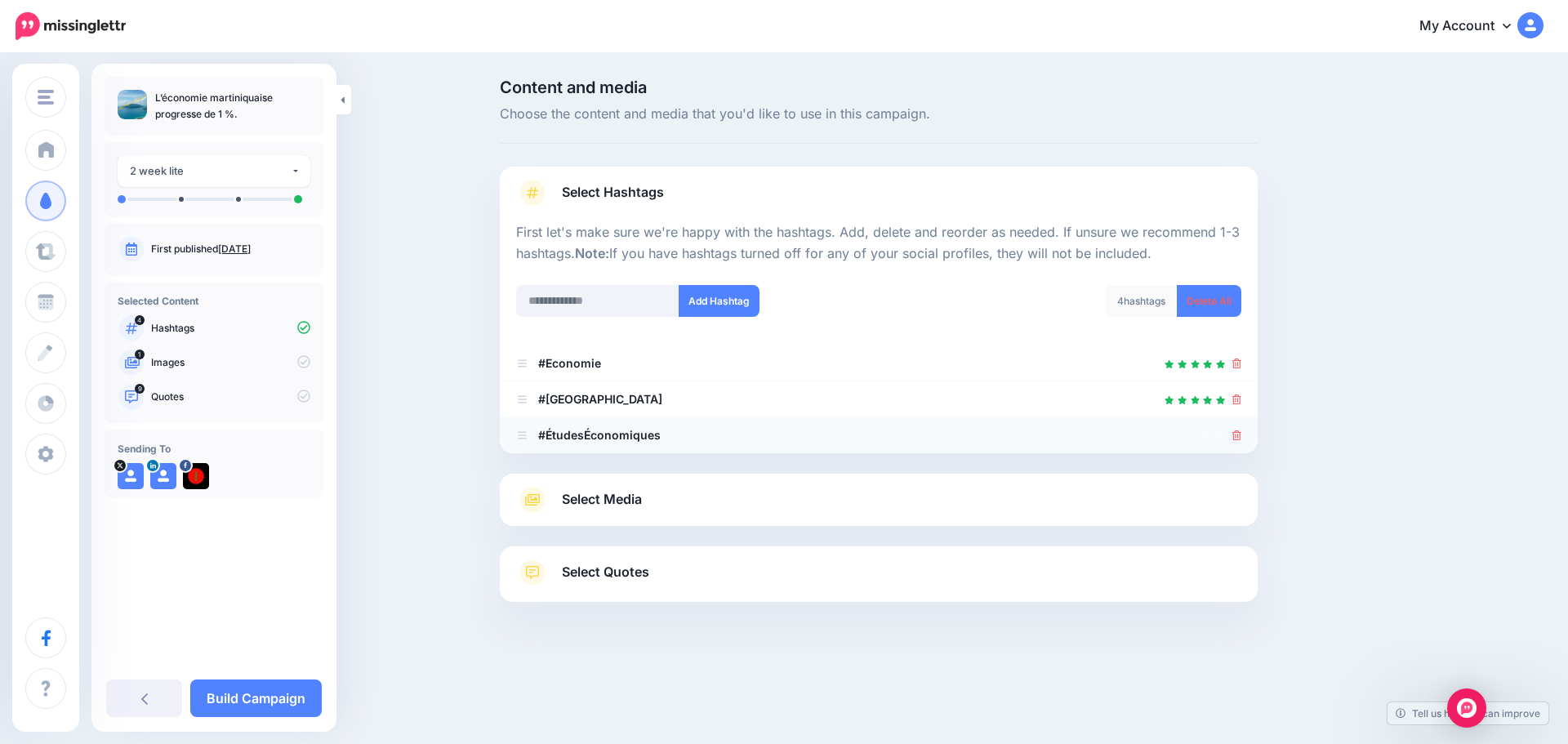
click at [1239, 435] on icon at bounding box center [1237, 435] width 9 height 10
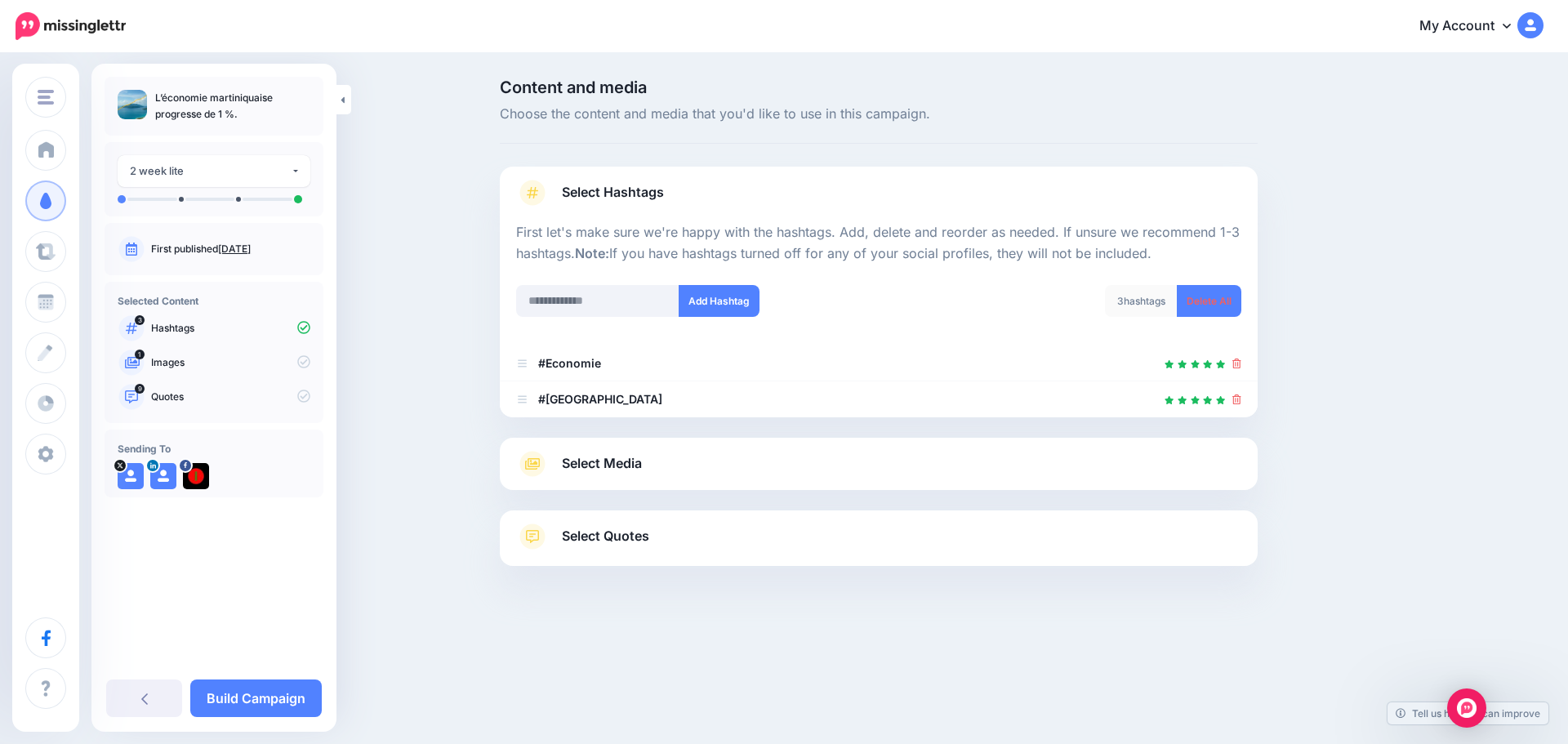
click at [600, 466] on span "Select Media" at bounding box center [601, 463] width 80 height 22
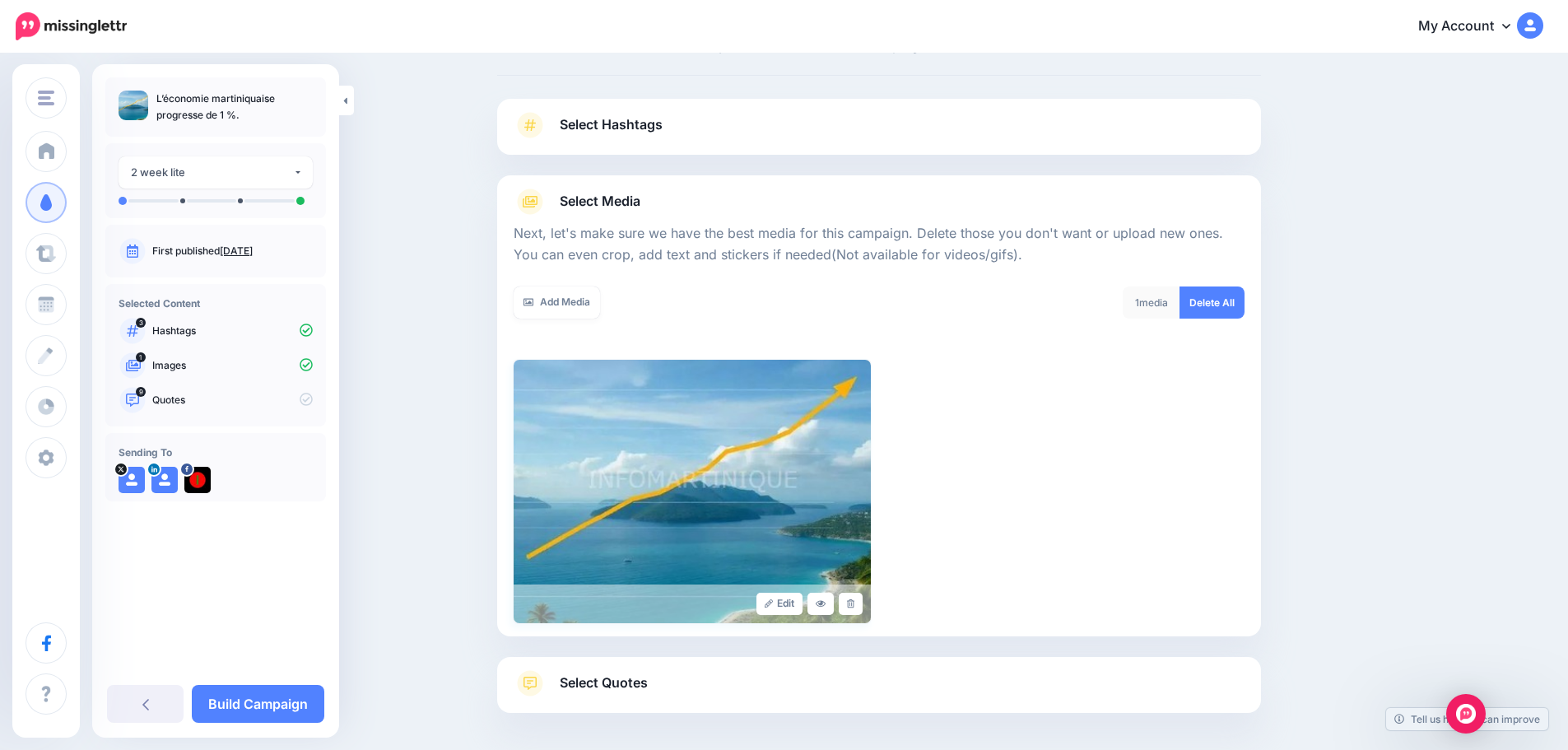
scroll to position [139, 0]
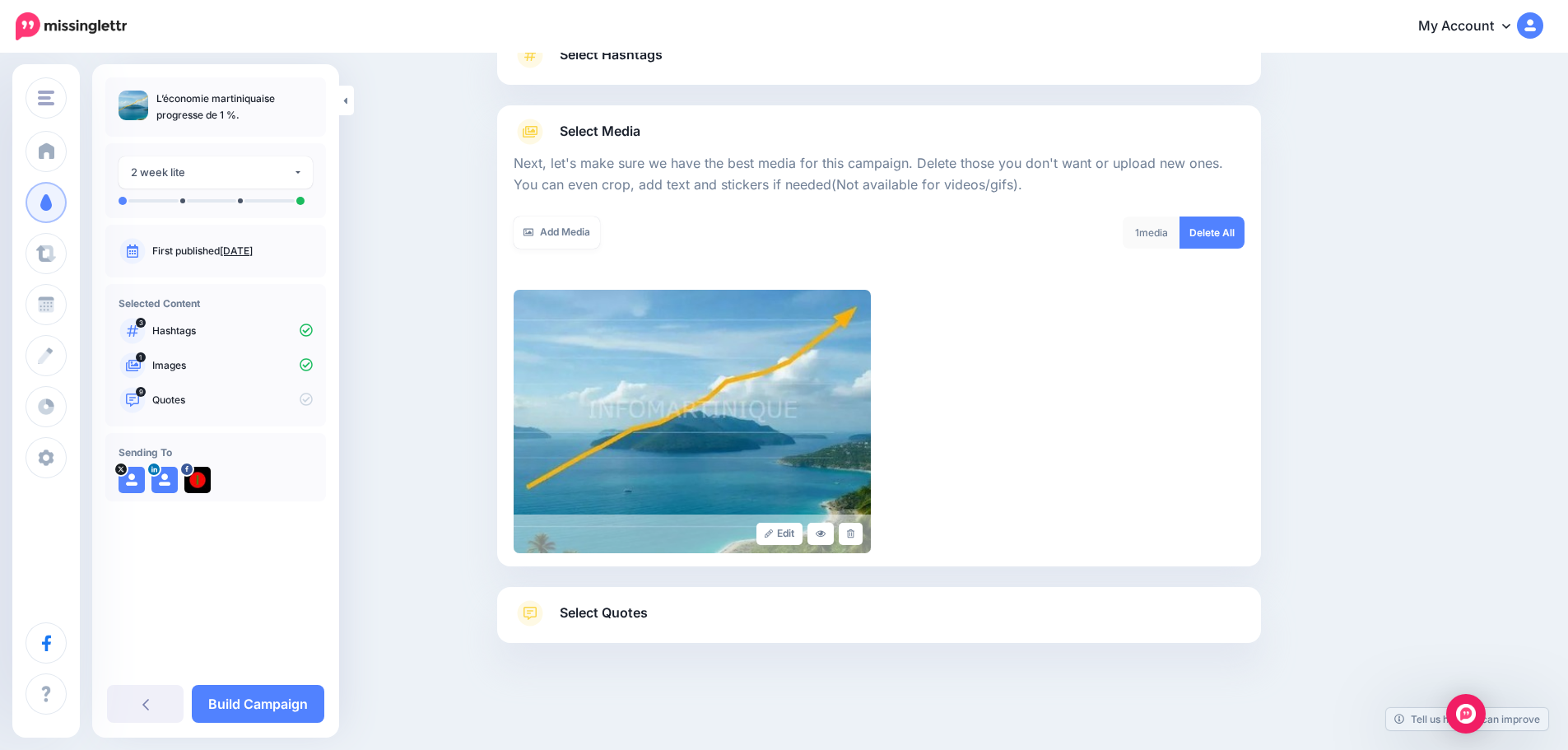
click at [634, 608] on span "Select Quotes" at bounding box center [603, 612] width 88 height 22
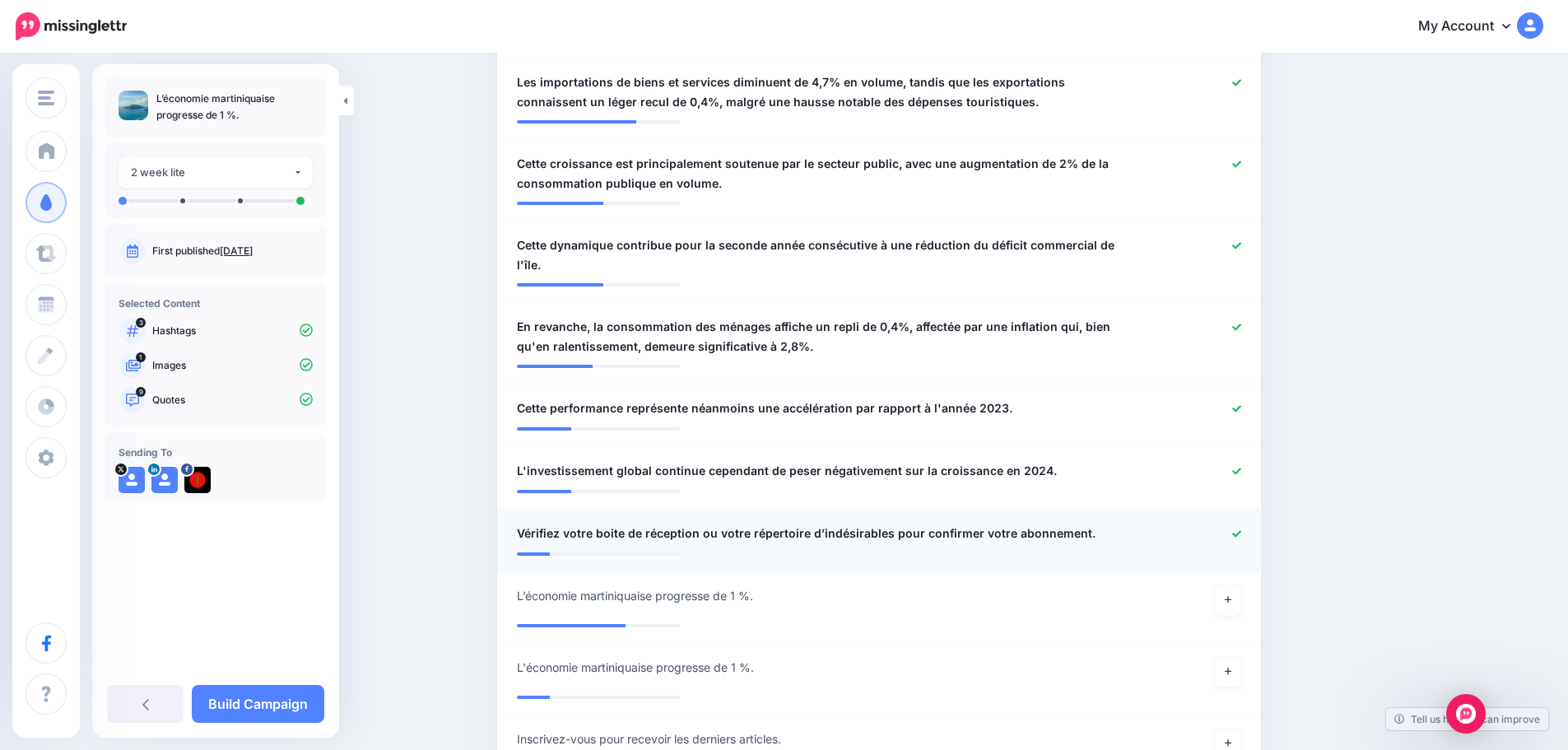
scroll to position [715, 0]
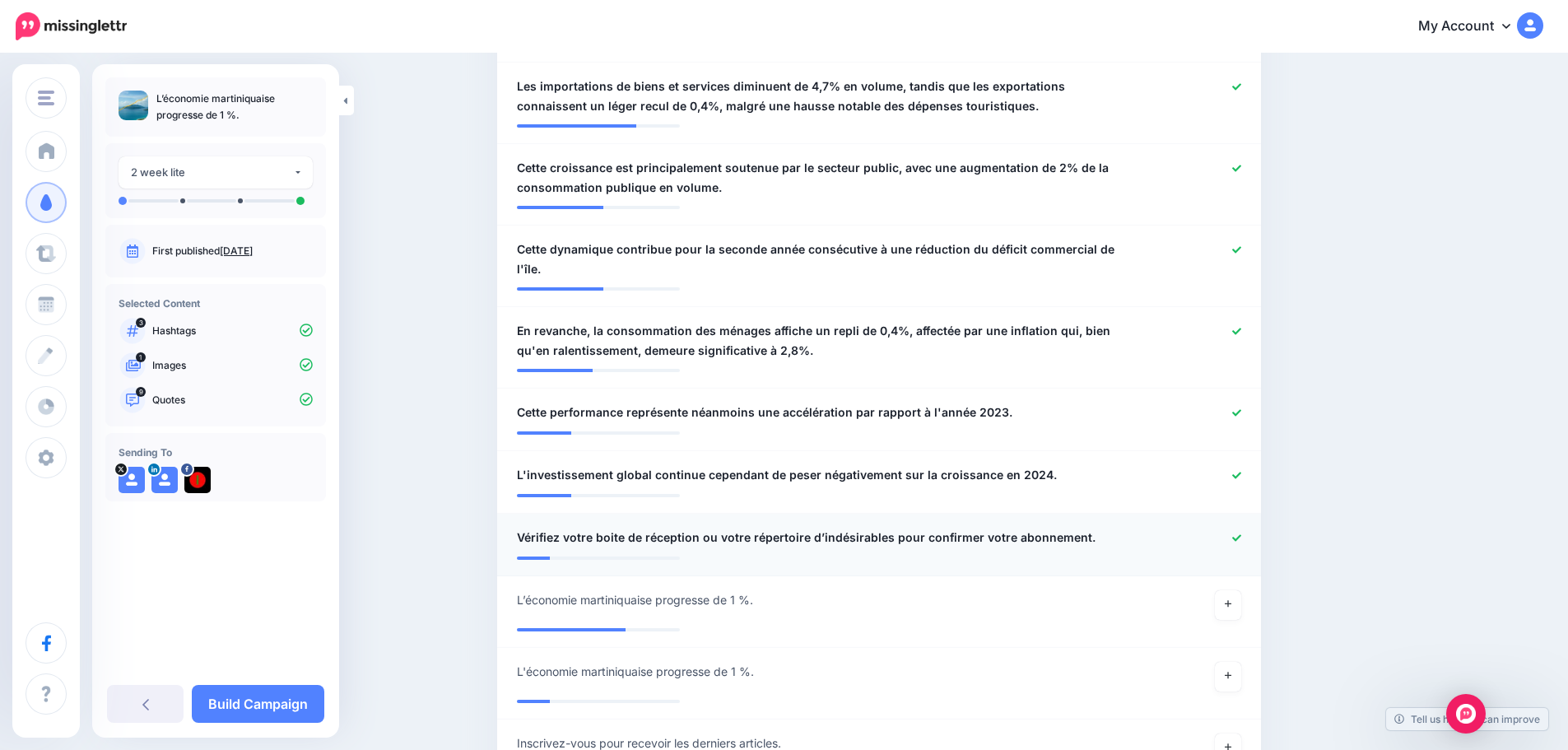
click at [1242, 533] on icon at bounding box center [1237, 538] width 9 height 9
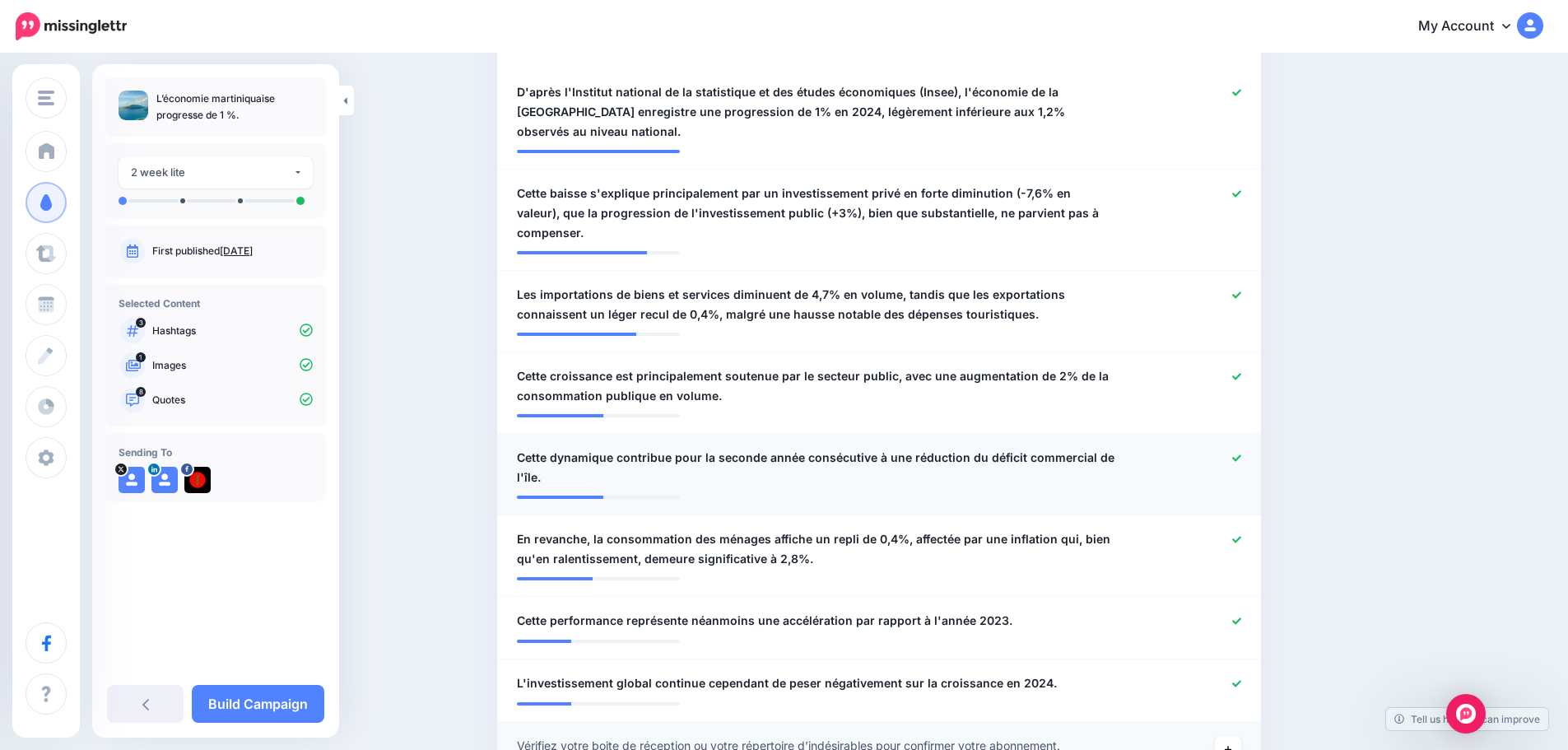
scroll to position [468, 0]
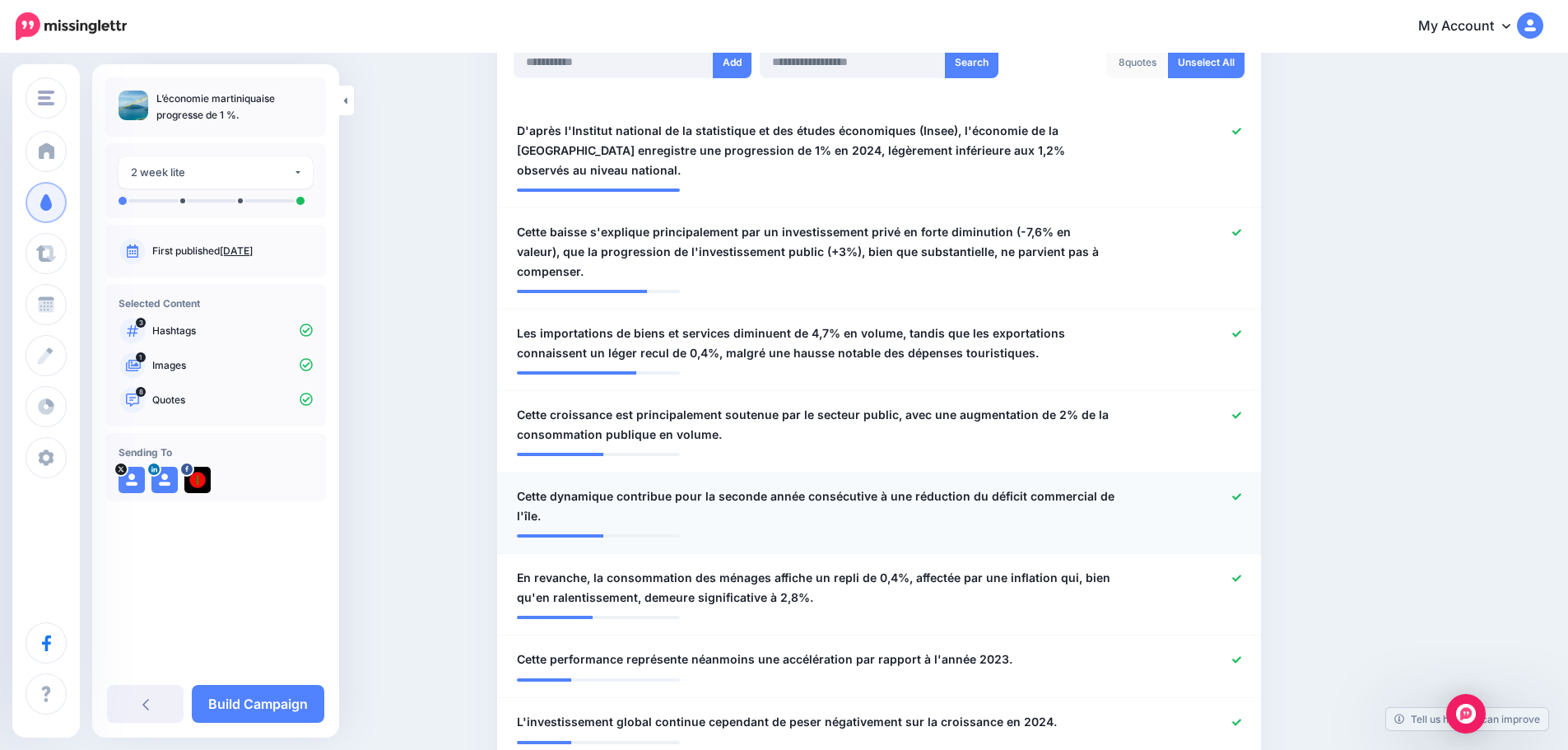
click at [1242, 492] on icon at bounding box center [1237, 496] width 9 height 9
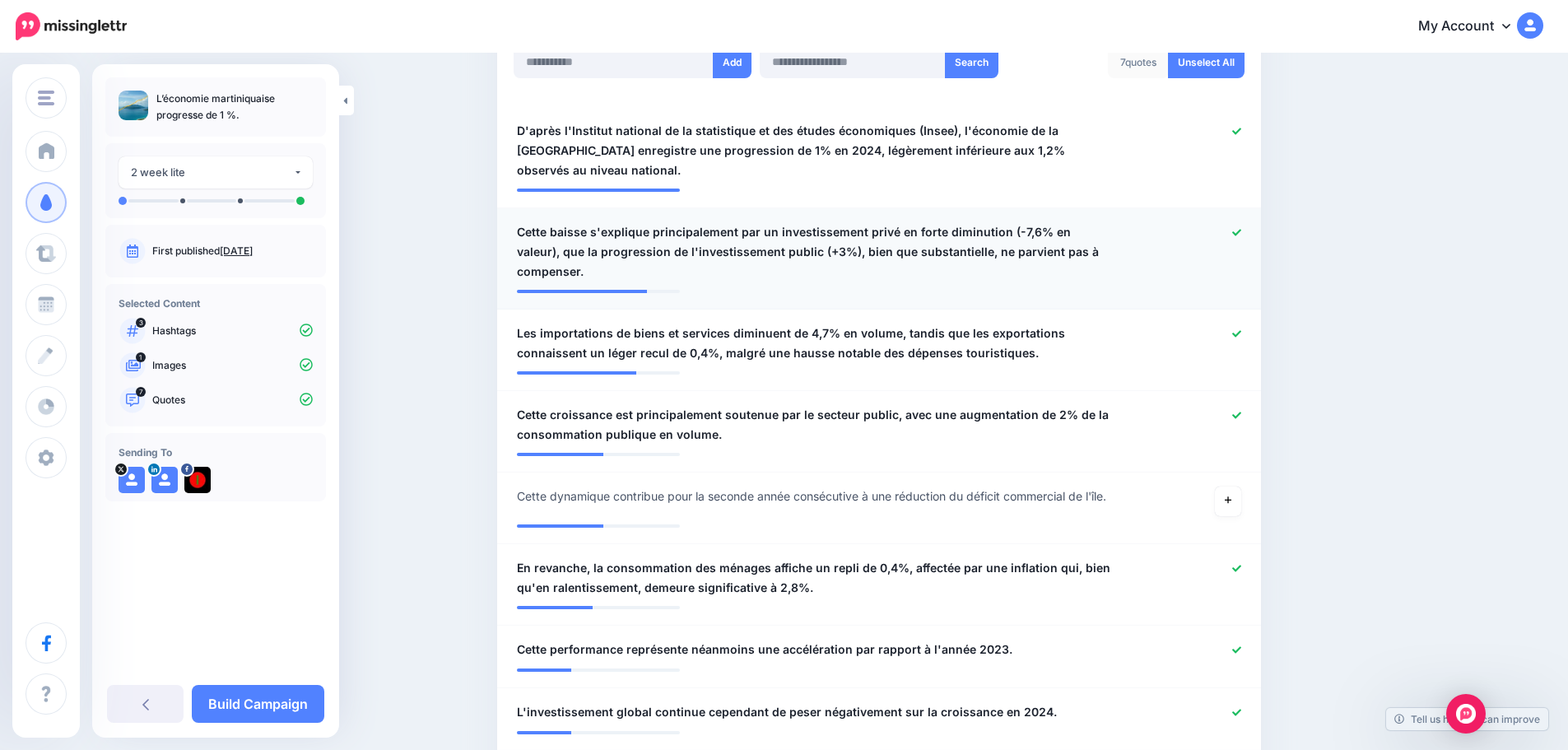
click at [1242, 228] on icon at bounding box center [1237, 232] width 9 height 9
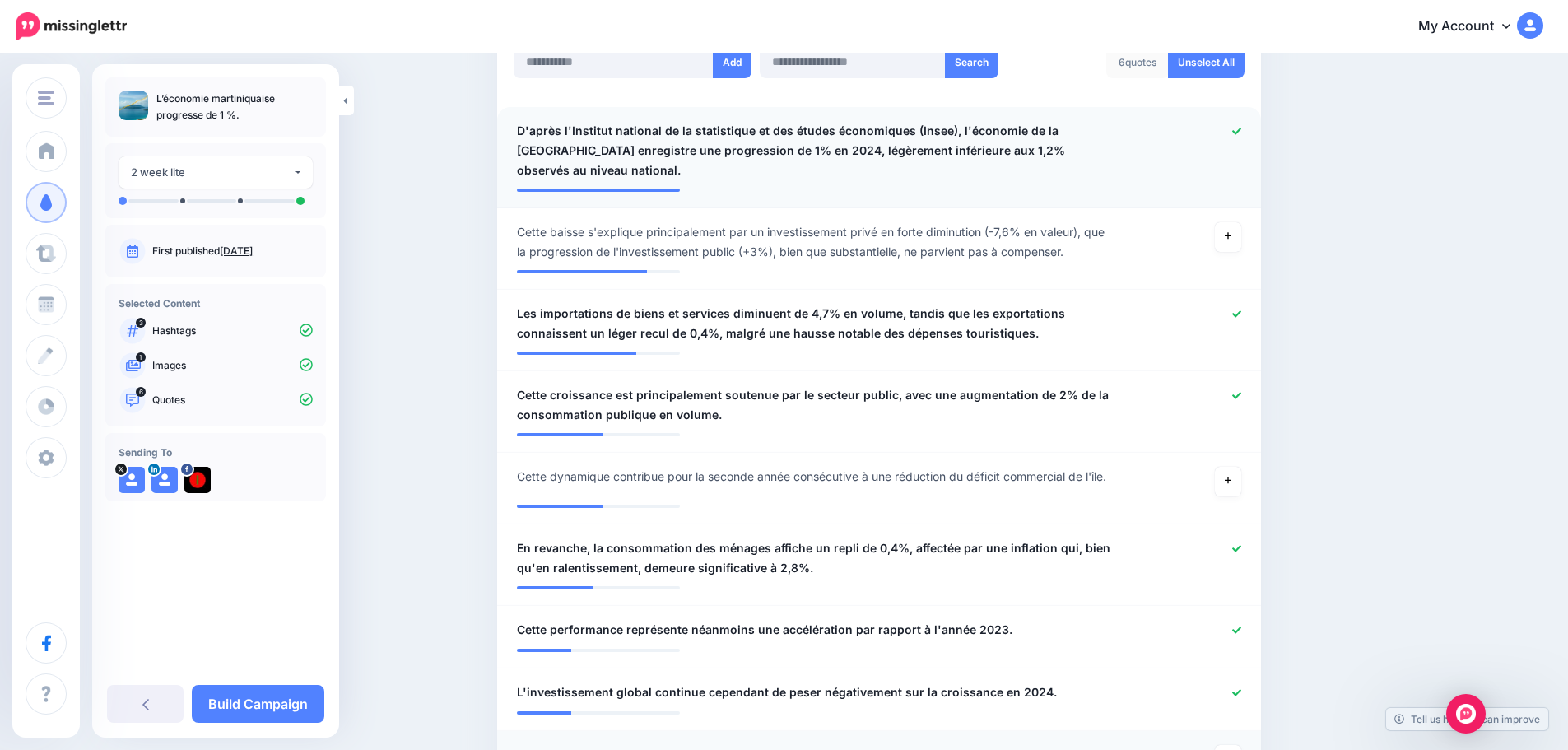
click at [1242, 129] on icon at bounding box center [1237, 131] width 9 height 9
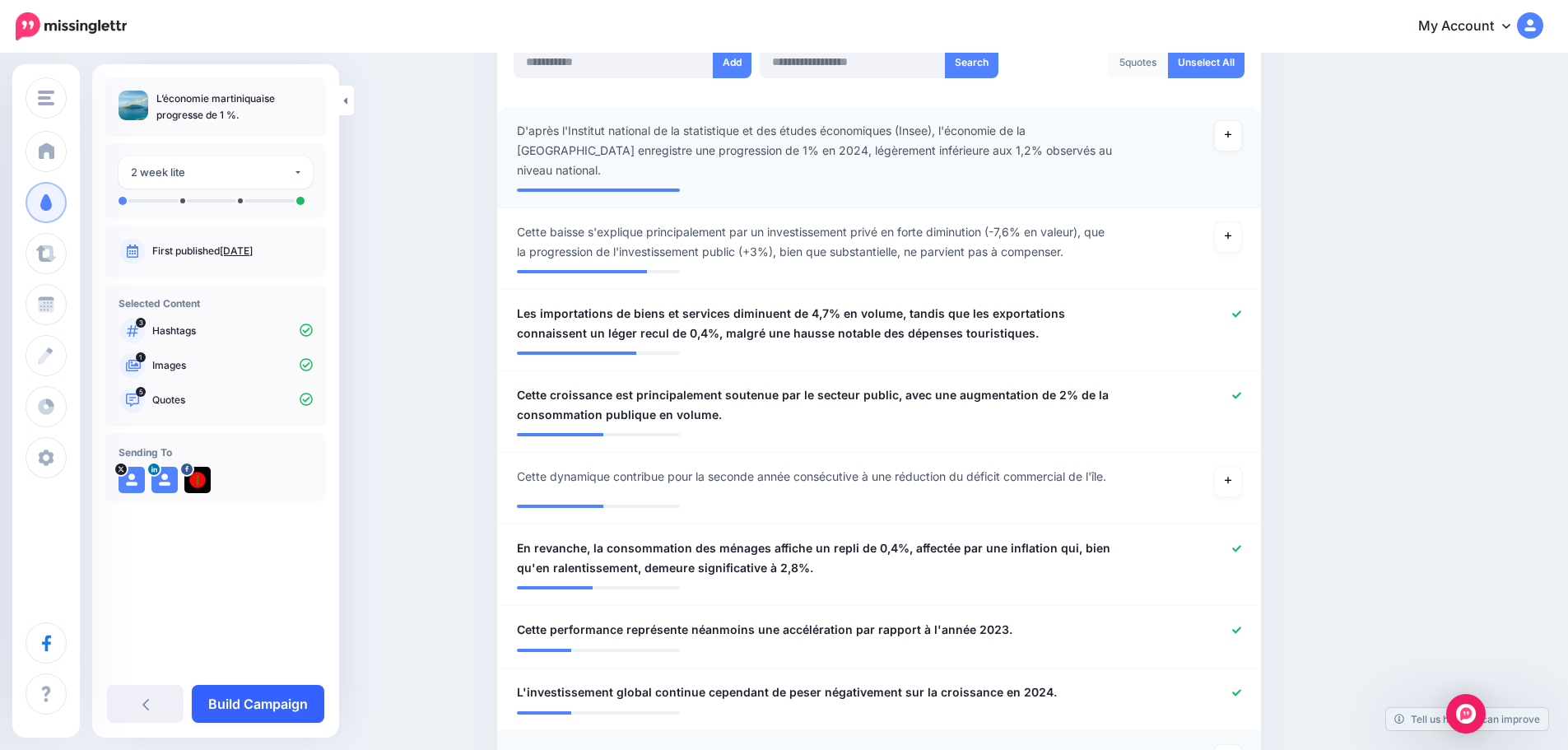
click at [225, 695] on link "Build Campaign" at bounding box center [258, 704] width 133 height 38
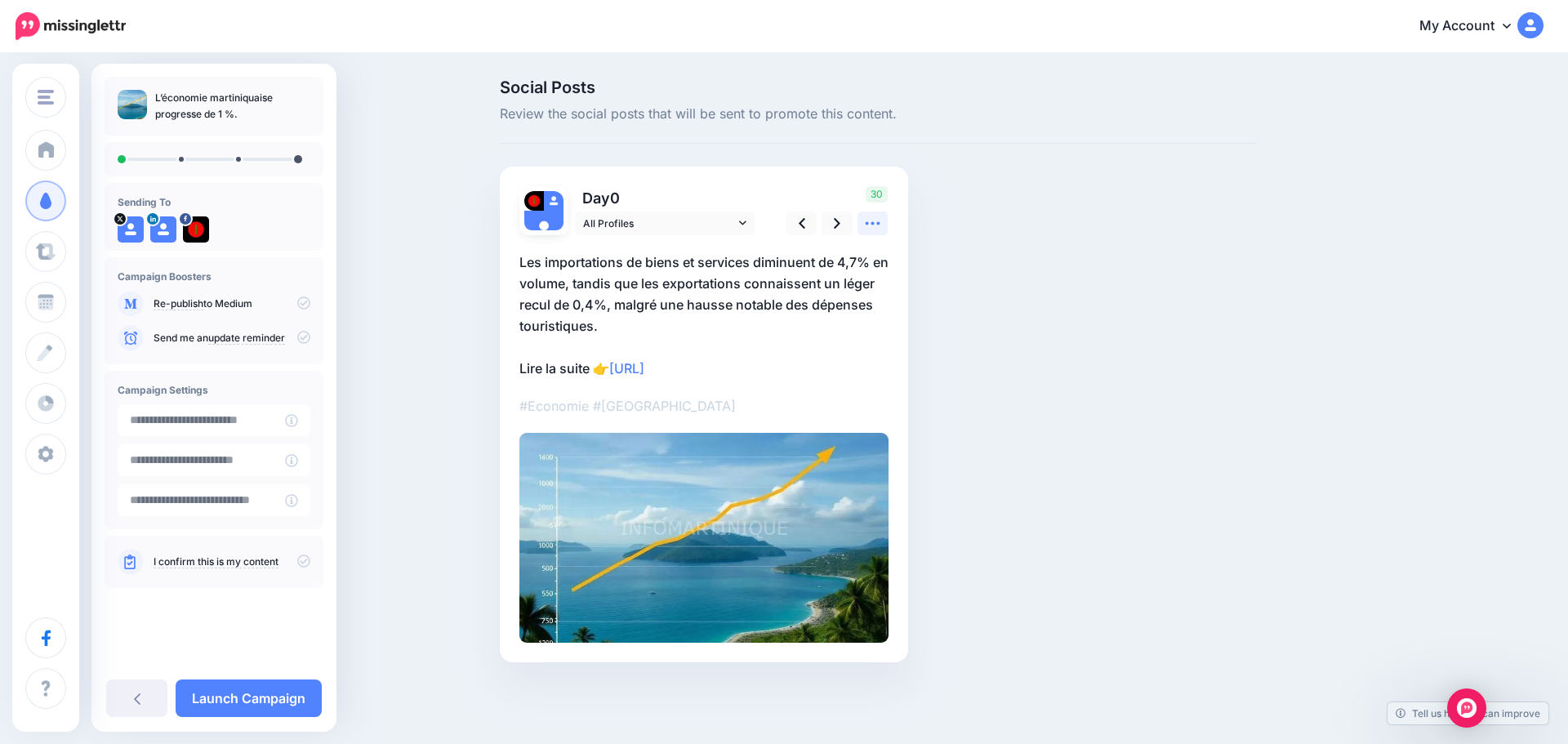
click at [868, 221] on icon at bounding box center [872, 223] width 17 height 17
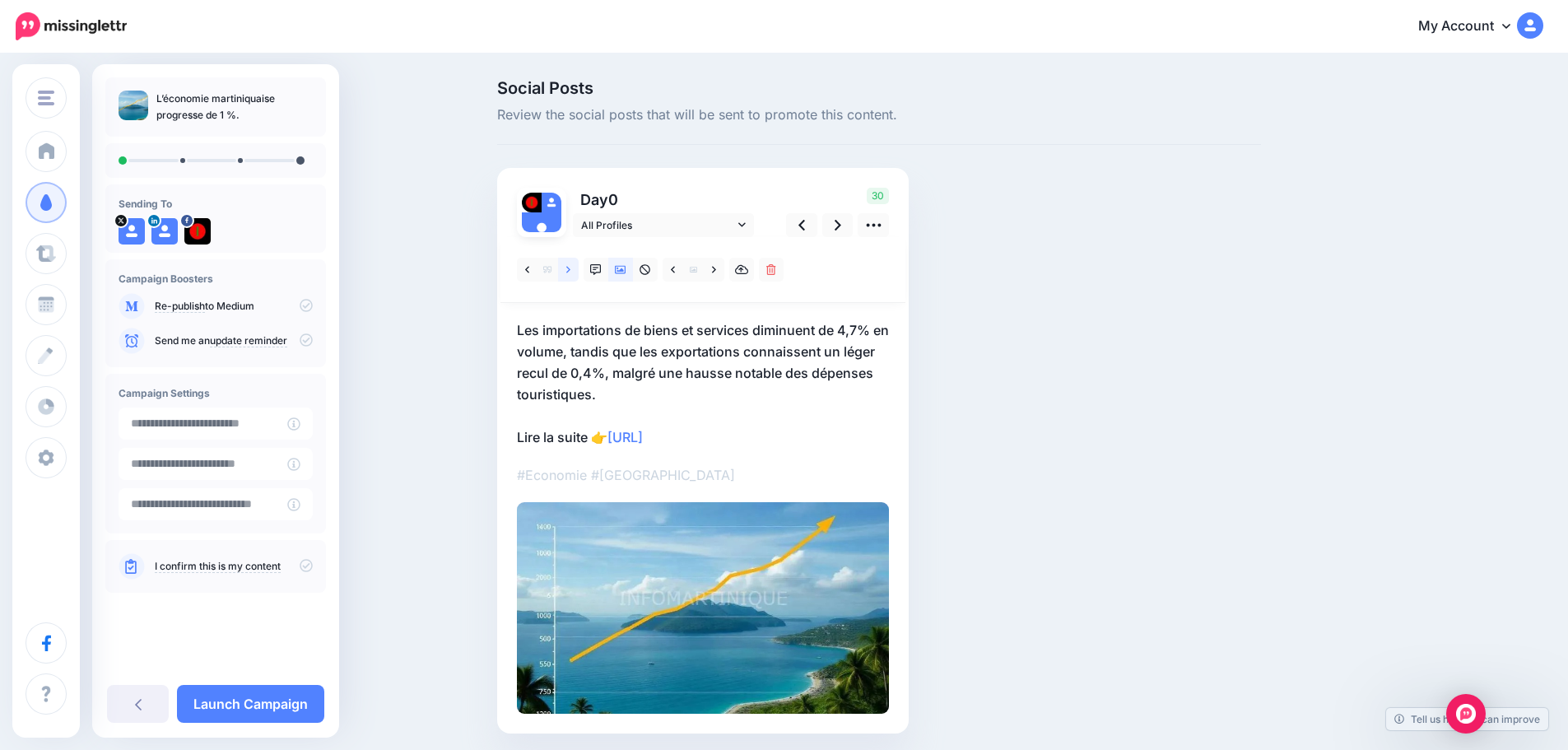
click at [578, 270] on link at bounding box center [568, 269] width 21 height 24
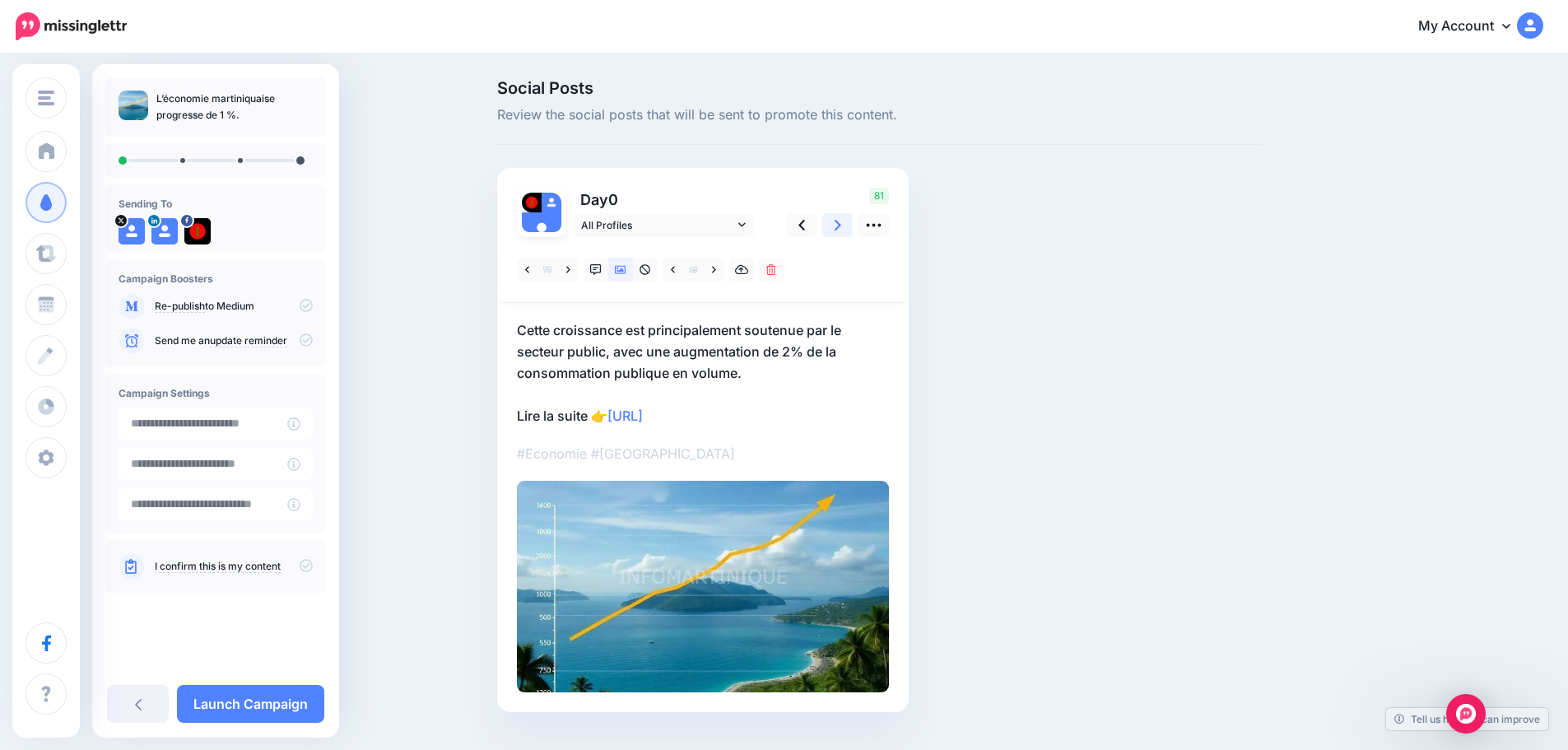
click at [842, 222] on icon at bounding box center [838, 225] width 7 height 17
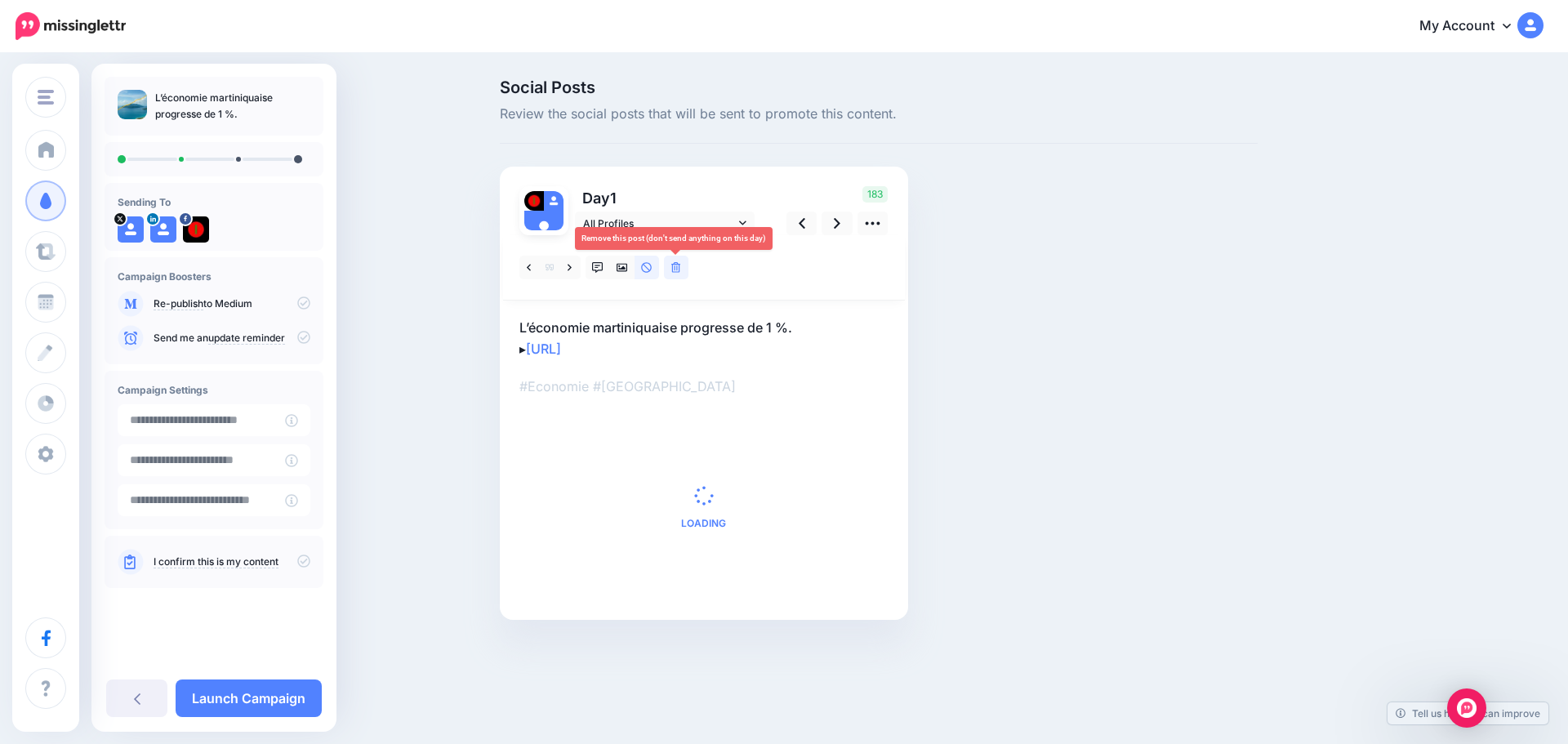
click at [674, 263] on icon at bounding box center [676, 267] width 10 height 12
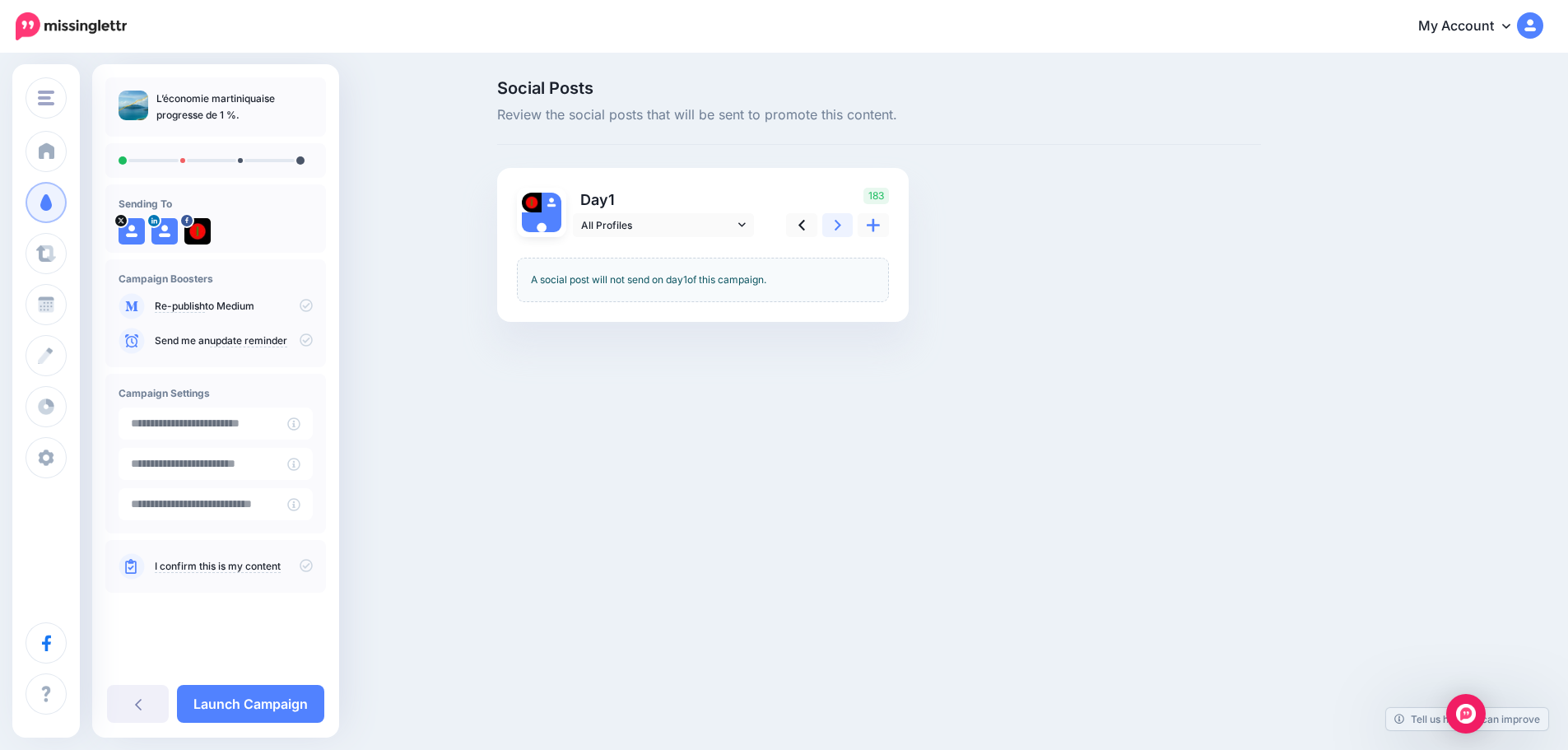
click at [842, 225] on icon at bounding box center [838, 225] width 7 height 17
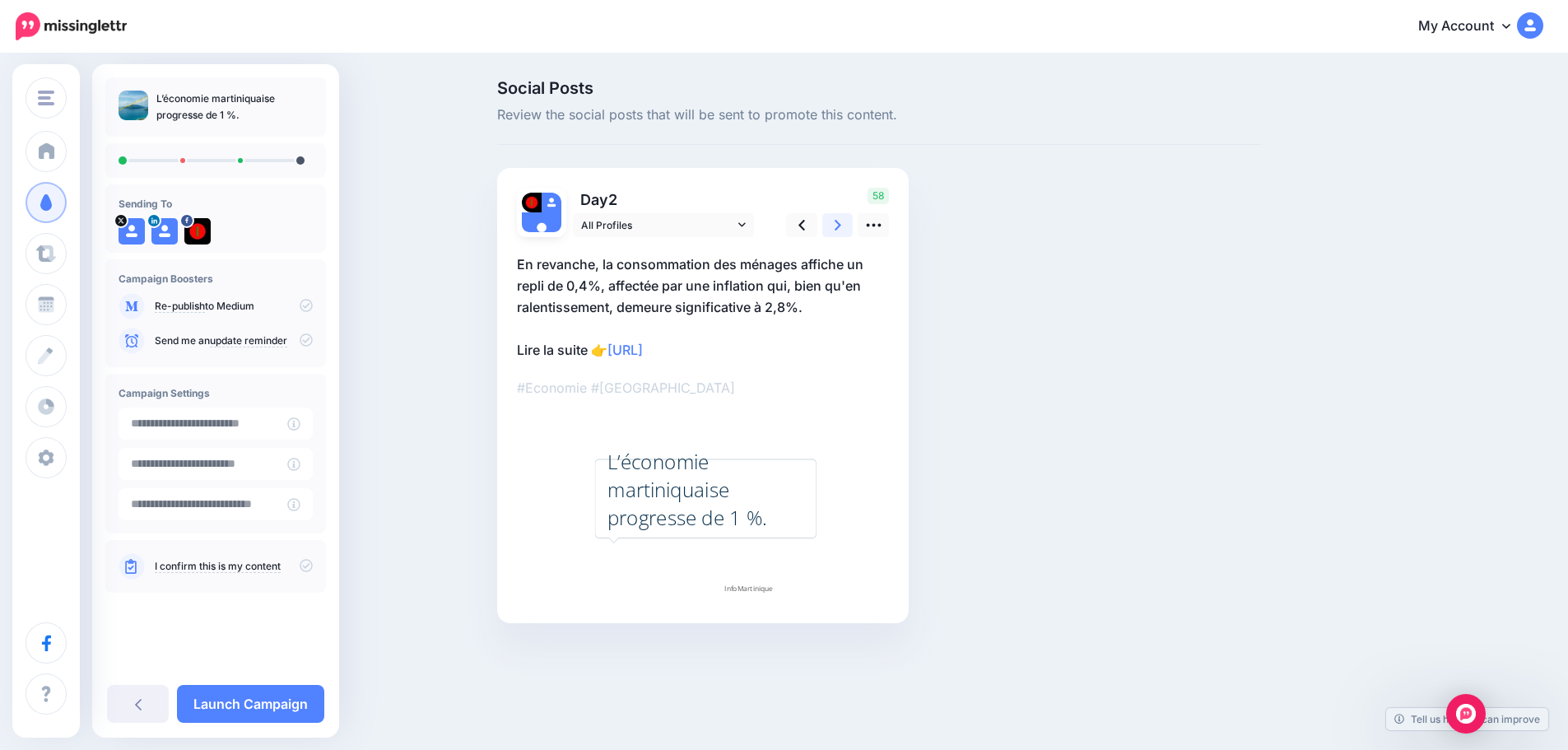
click at [852, 225] on link at bounding box center [838, 225] width 32 height 24
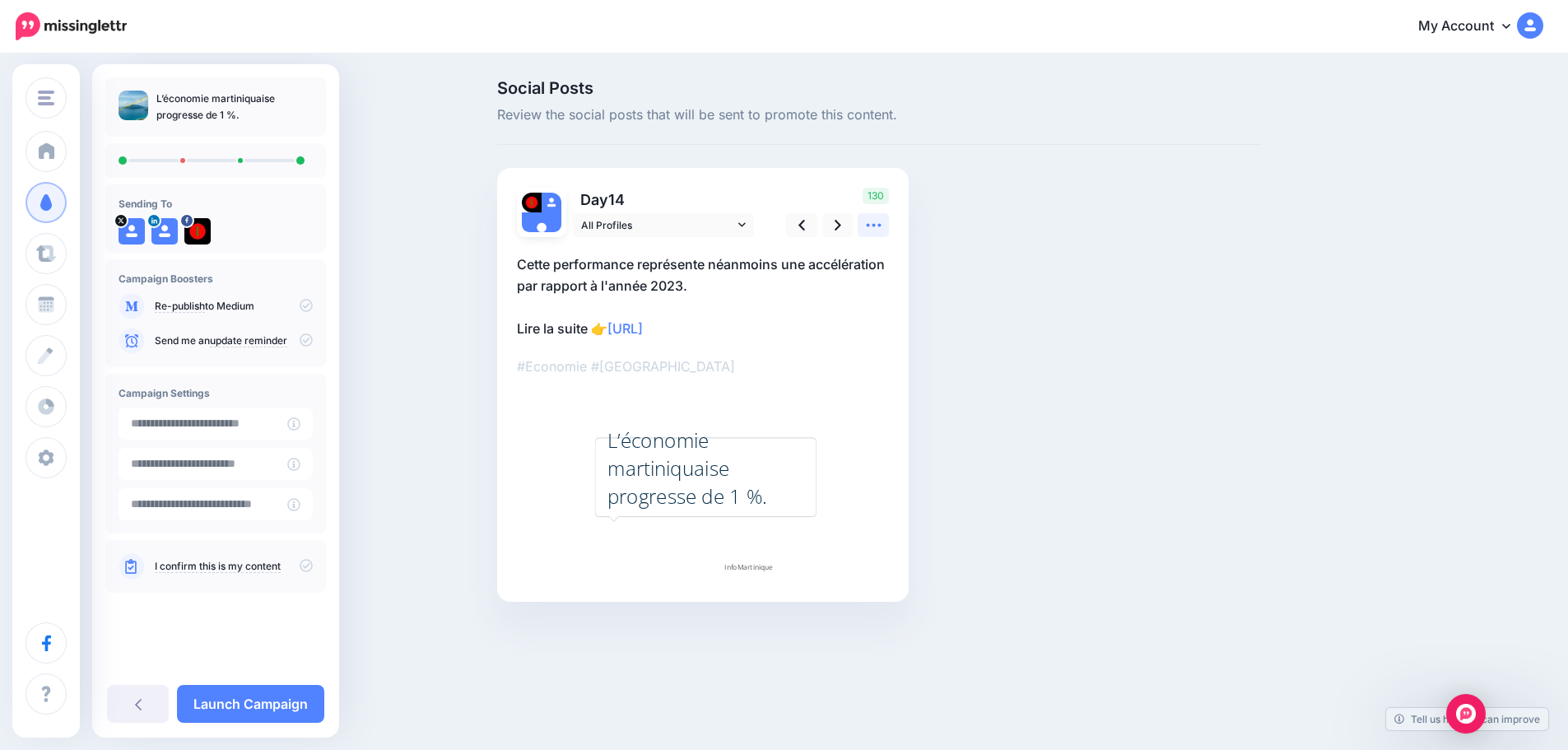
click at [882, 224] on icon at bounding box center [873, 225] width 17 height 17
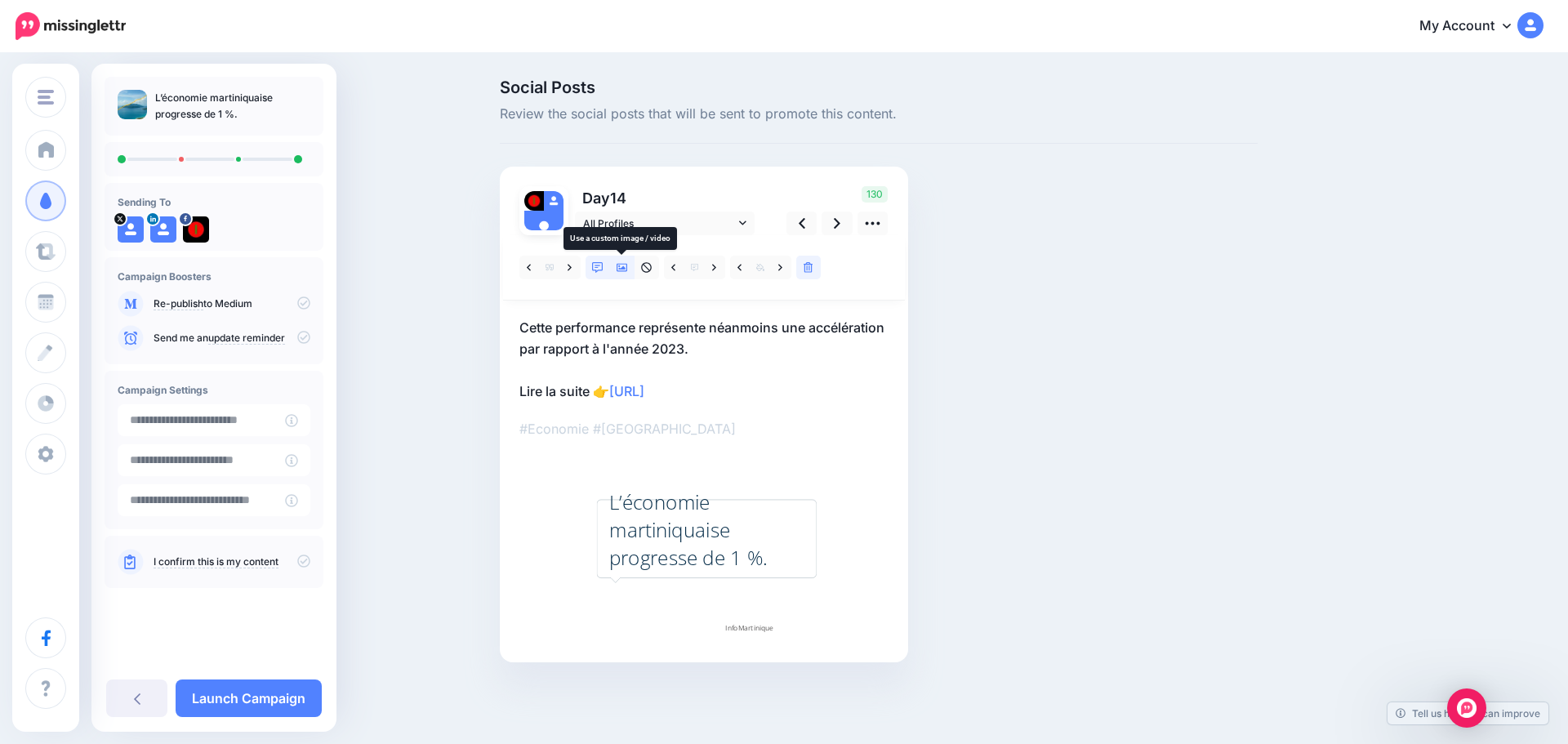
click at [619, 267] on icon at bounding box center [623, 267] width 12 height 12
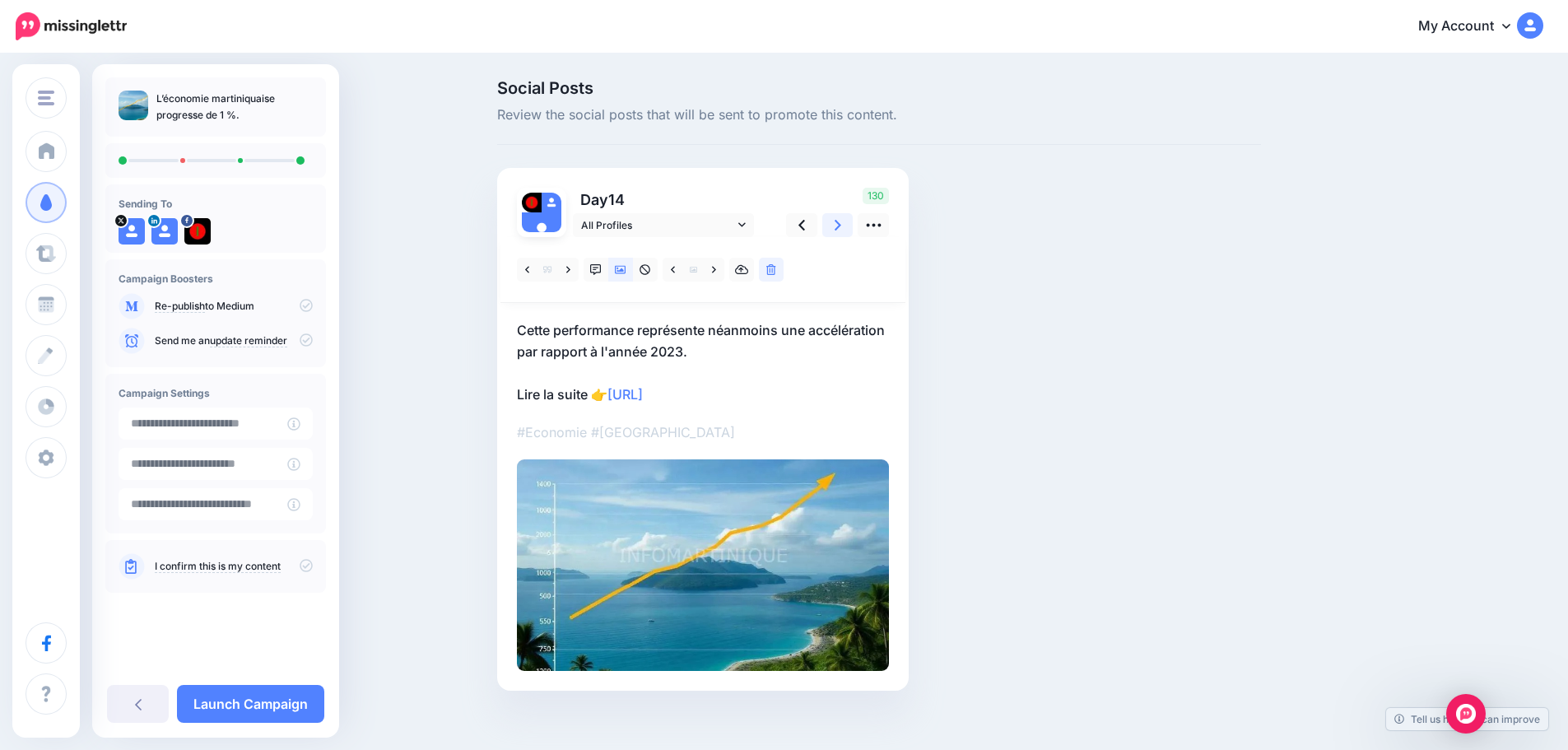
click at [842, 226] on icon at bounding box center [838, 225] width 7 height 17
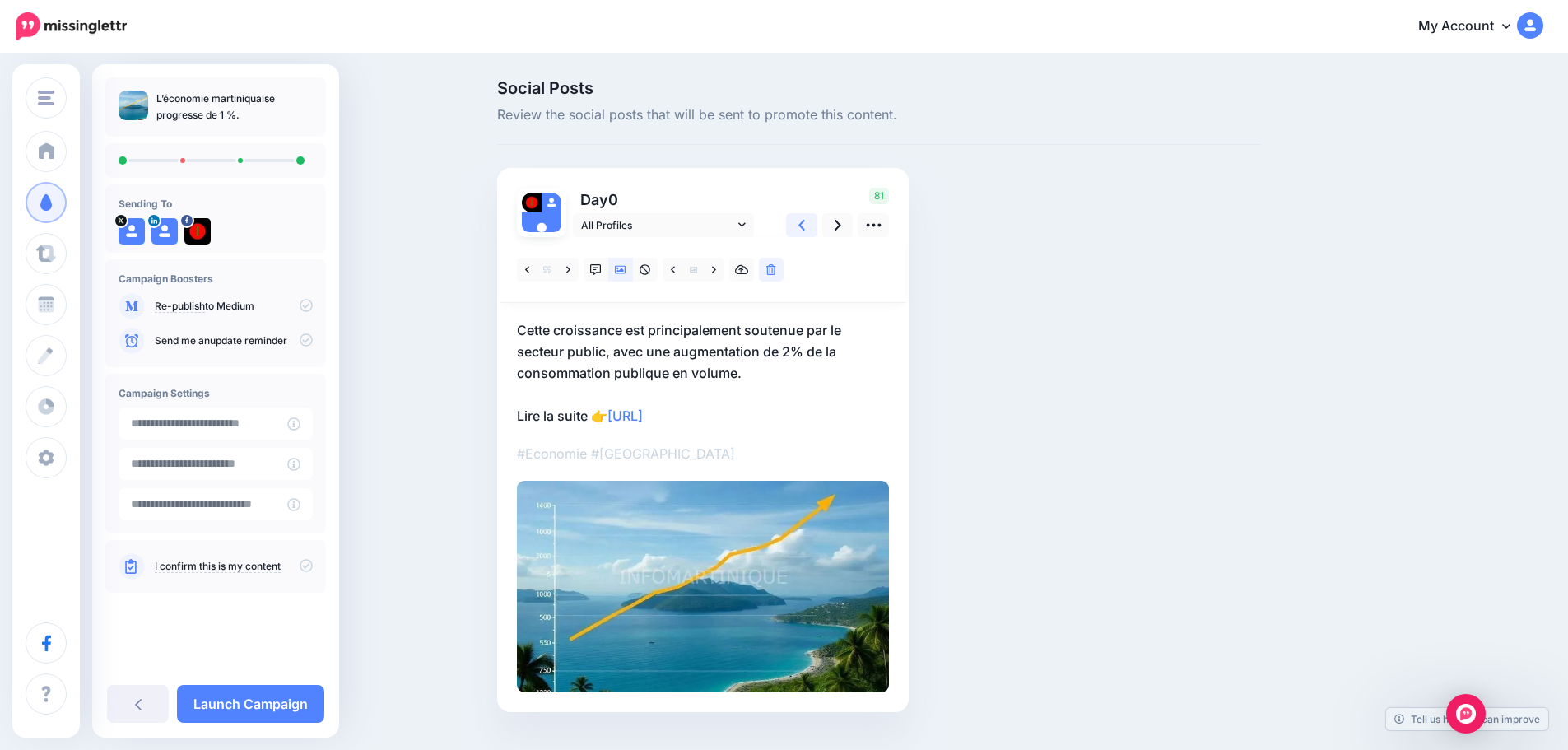
click at [805, 226] on icon at bounding box center [802, 225] width 7 height 11
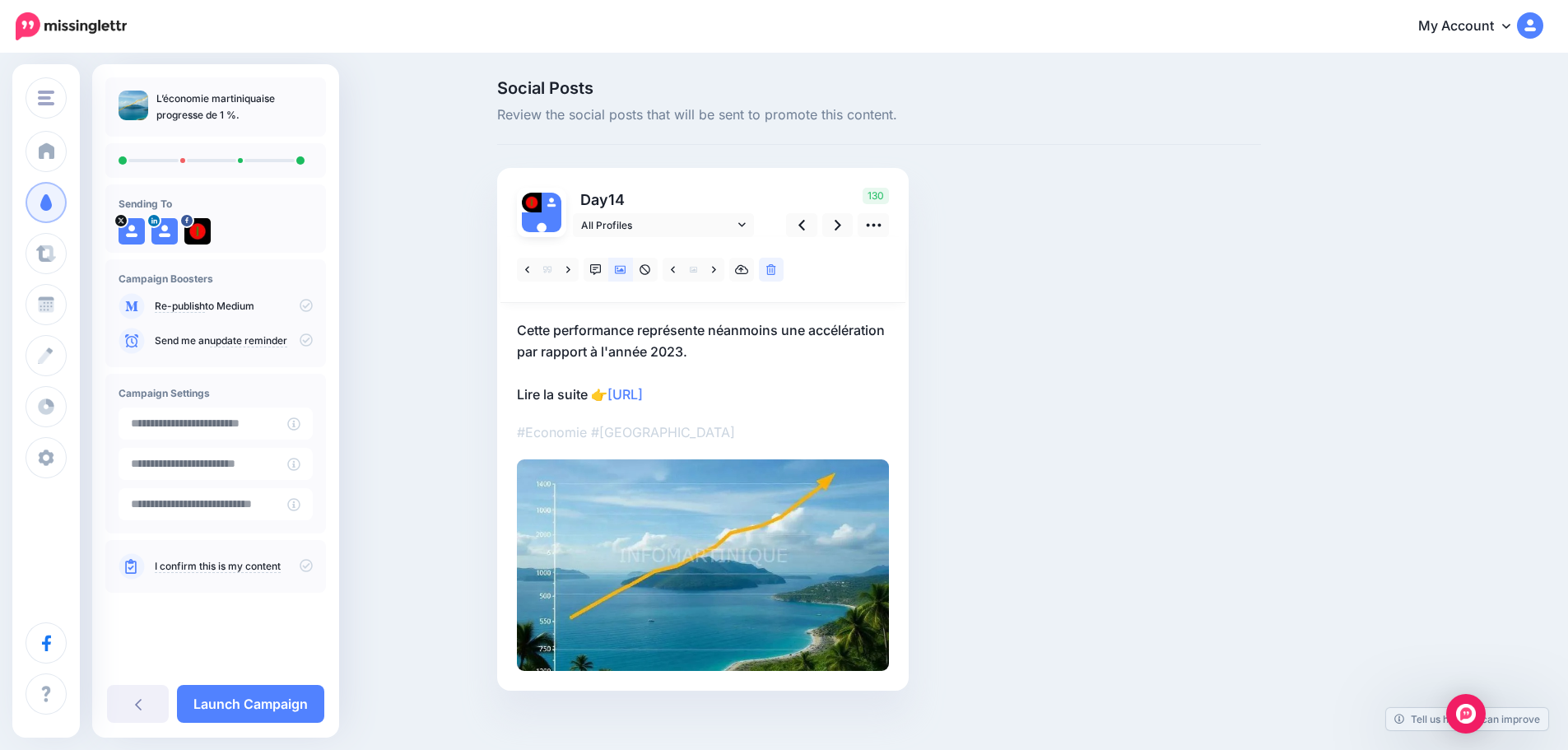
click at [304, 560] on icon at bounding box center [306, 565] width 13 height 13
click at [251, 710] on link "Launch Campaign" at bounding box center [251, 704] width 148 height 38
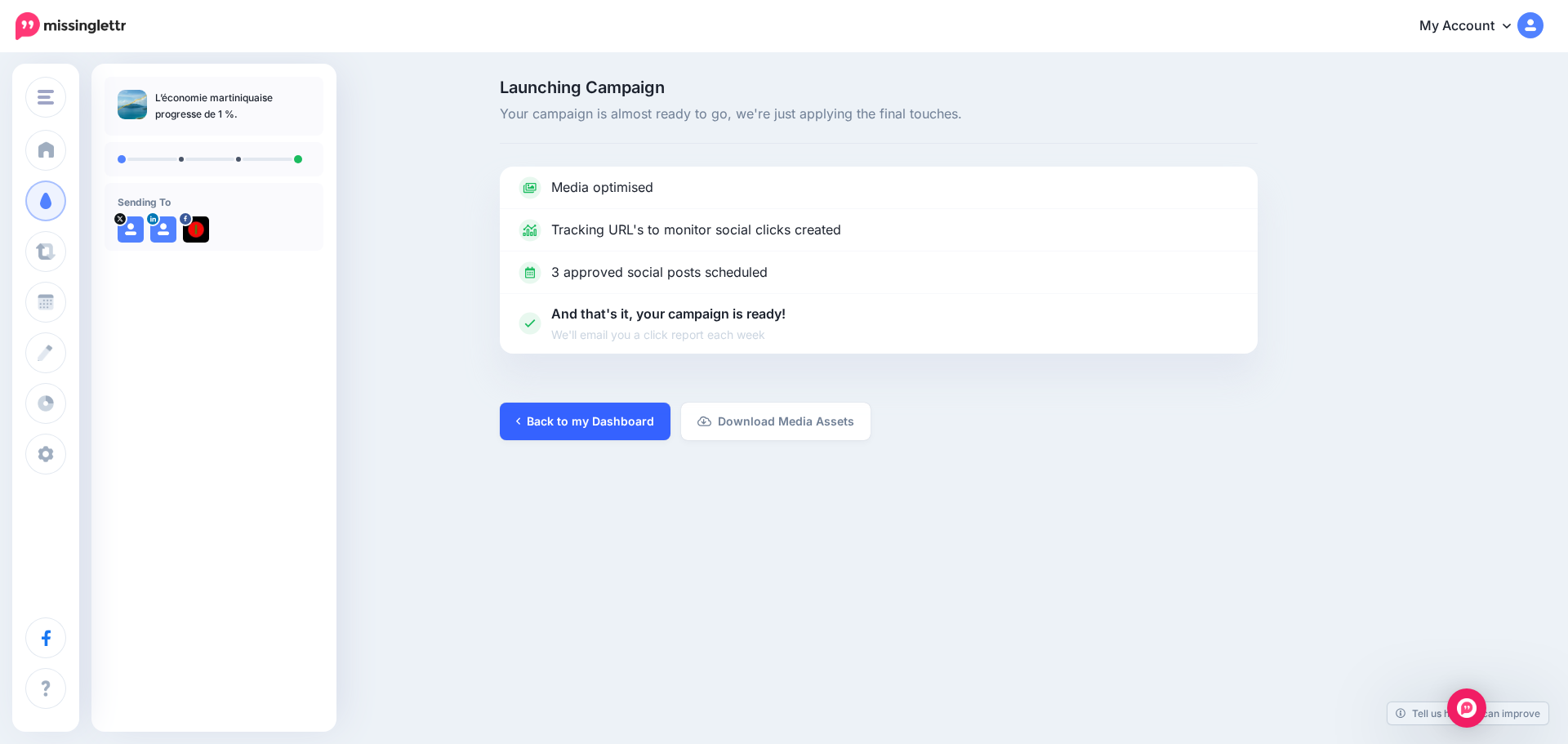
click at [586, 413] on link "Back to my Dashboard" at bounding box center [585, 421] width 170 height 38
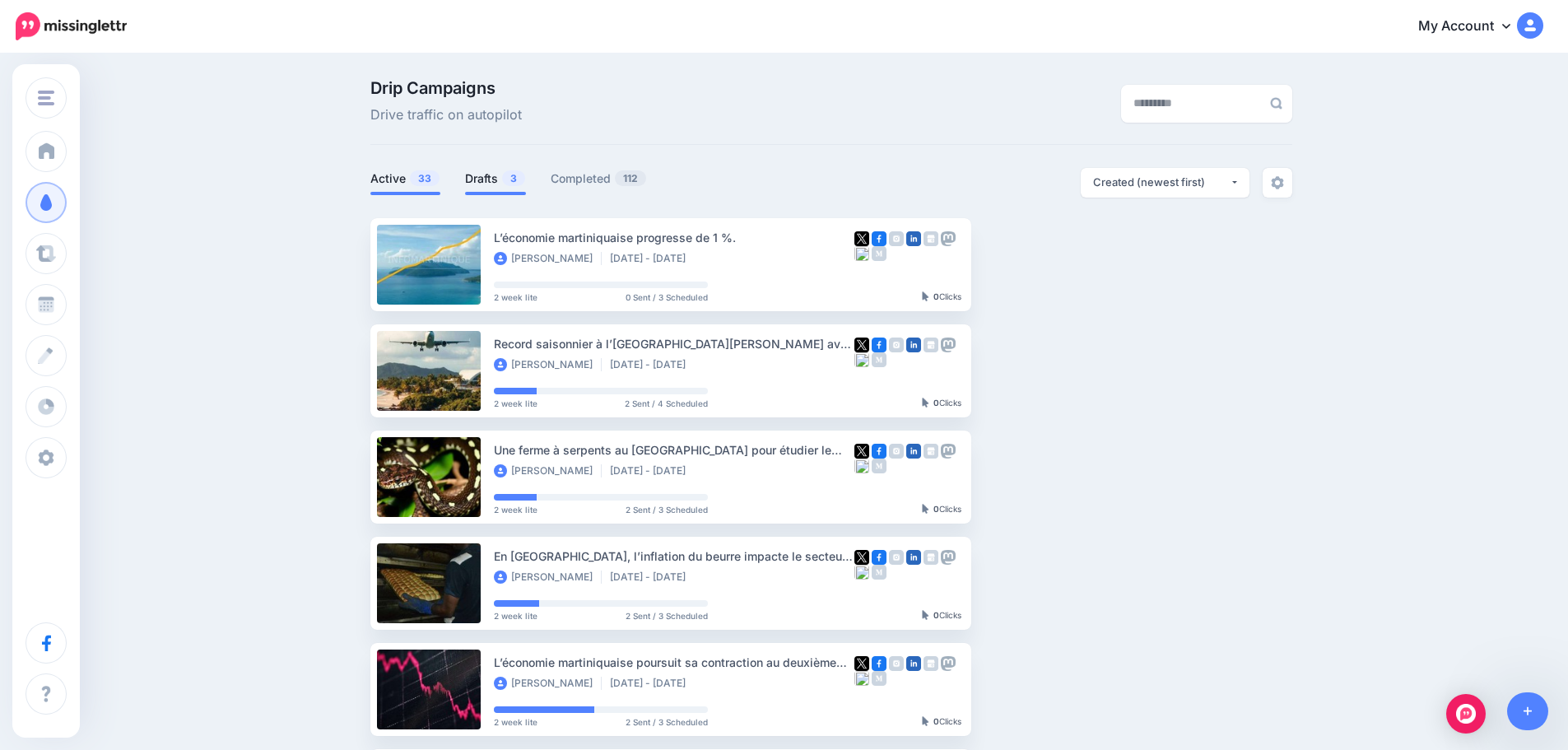
click at [494, 179] on link "Drafts 3" at bounding box center [495, 178] width 61 height 20
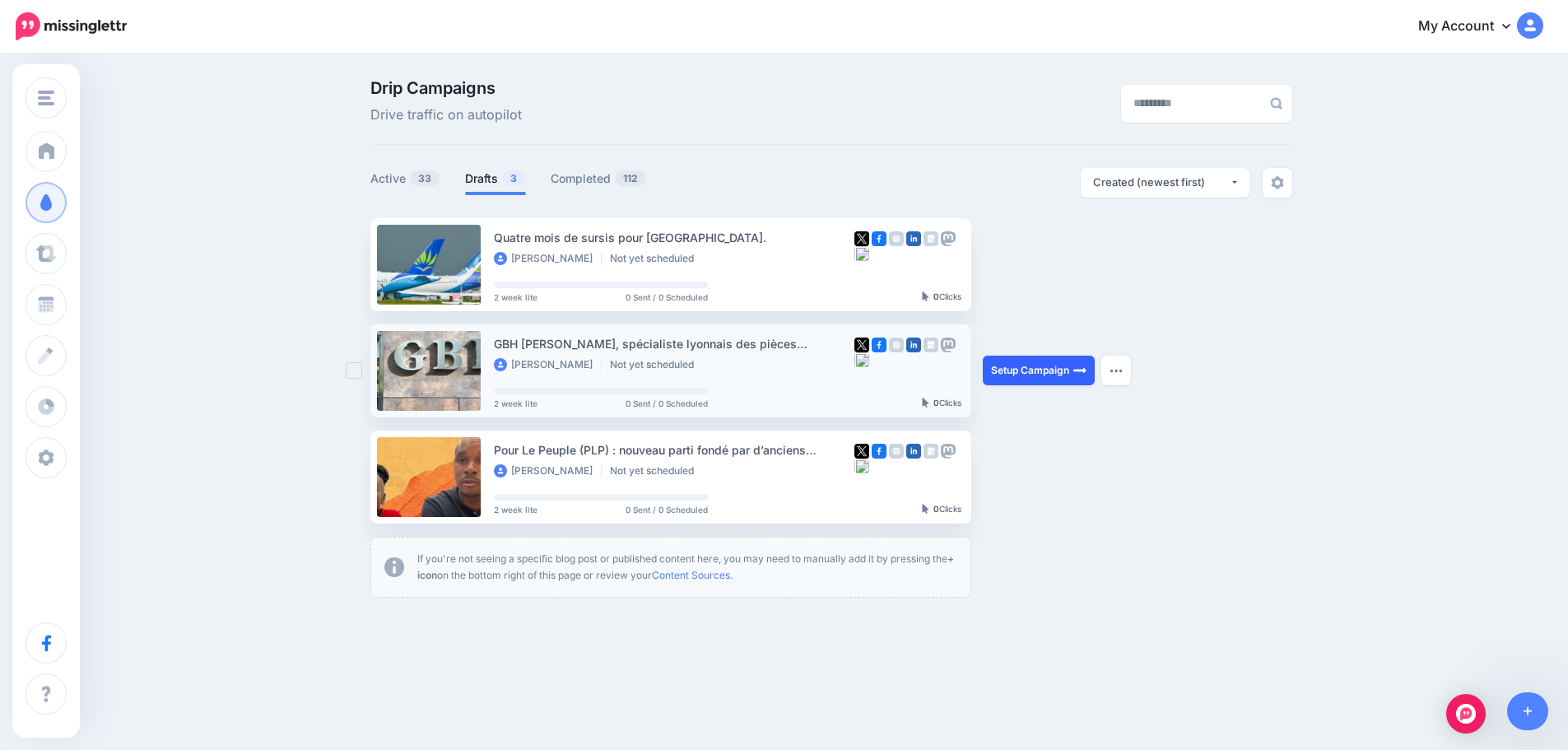
click at [1019, 368] on link "Setup Campaign" at bounding box center [1038, 370] width 112 height 30
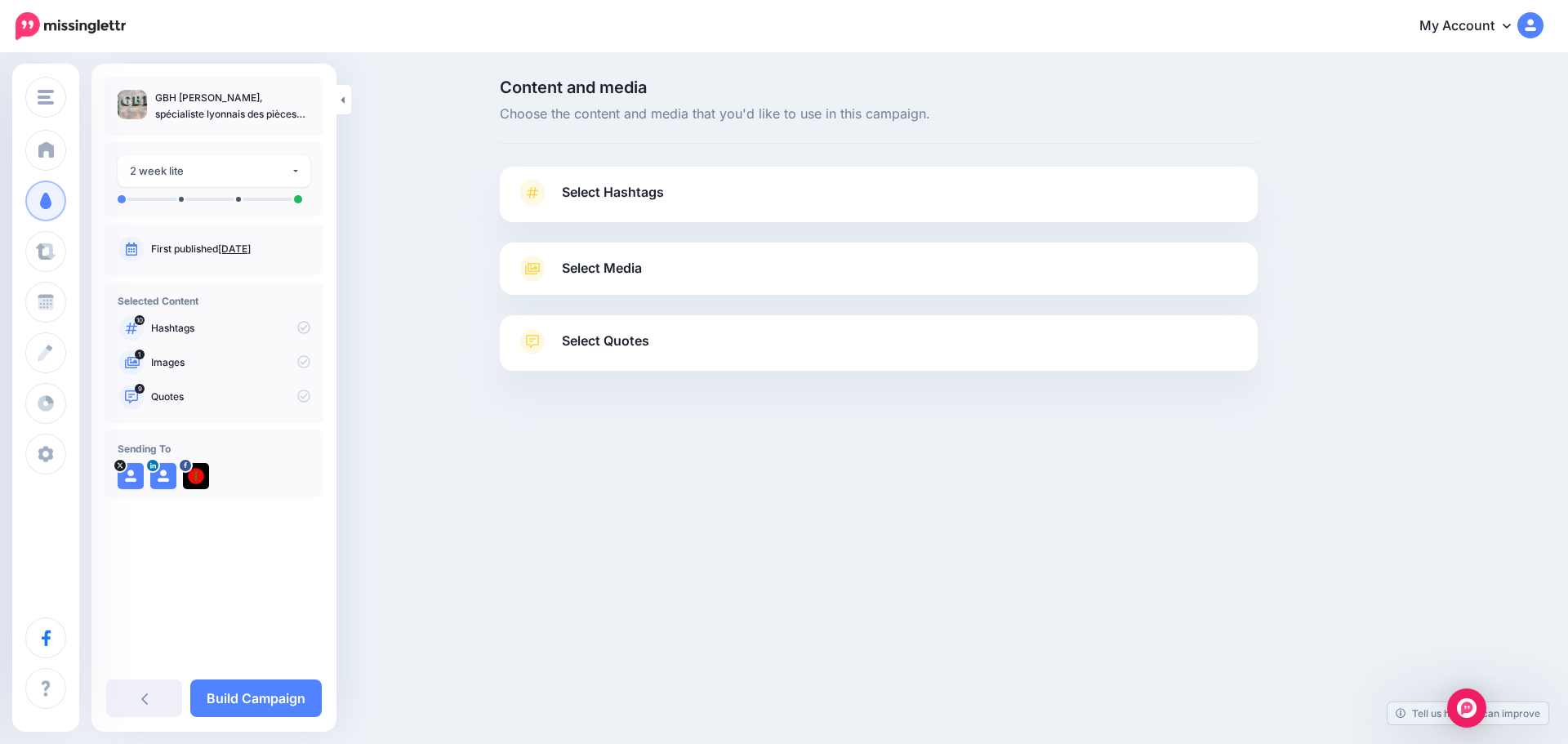
click at [651, 195] on span "Select Hashtags" at bounding box center [613, 192] width 102 height 22
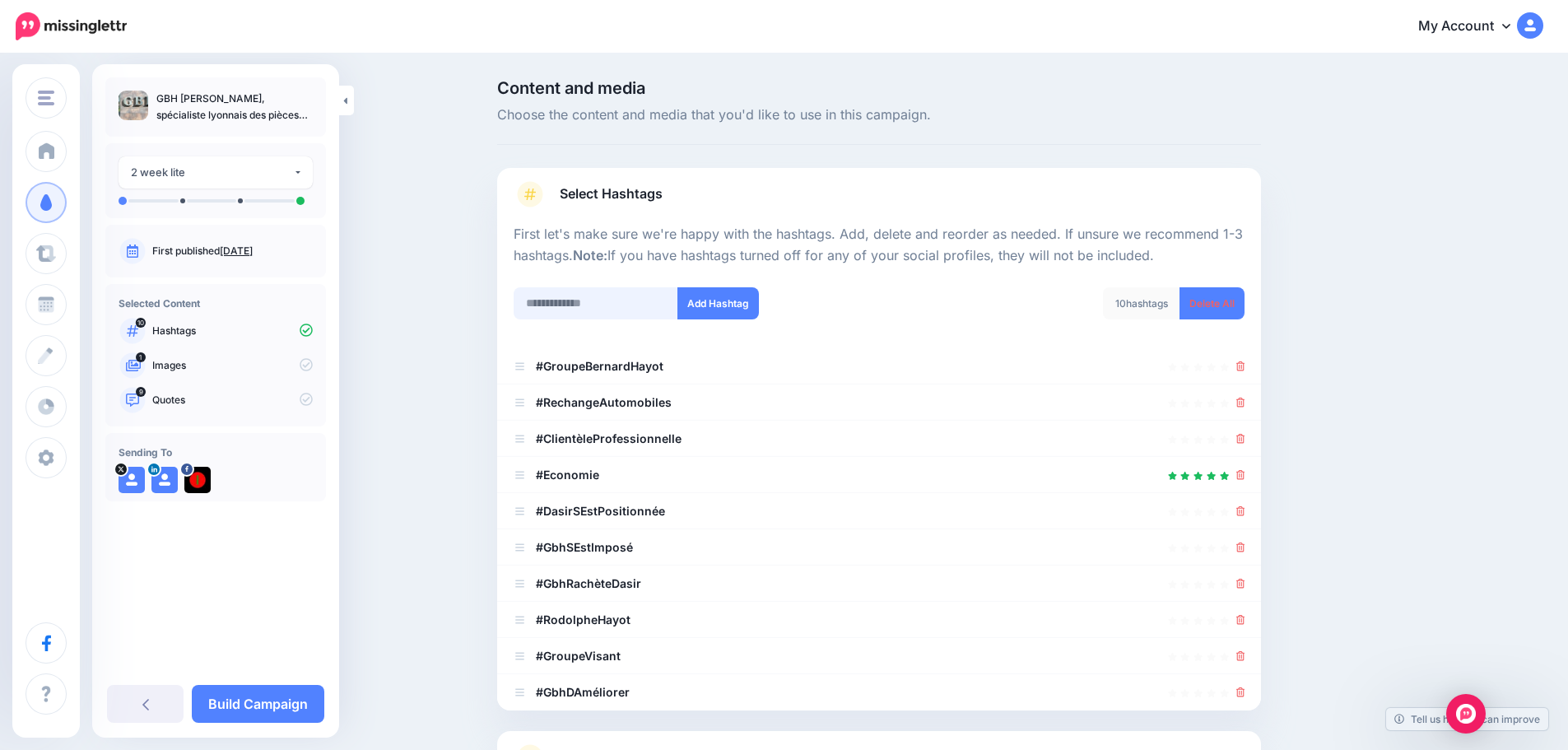
click at [584, 300] on input "text" at bounding box center [596, 303] width 164 height 32
type input "***"
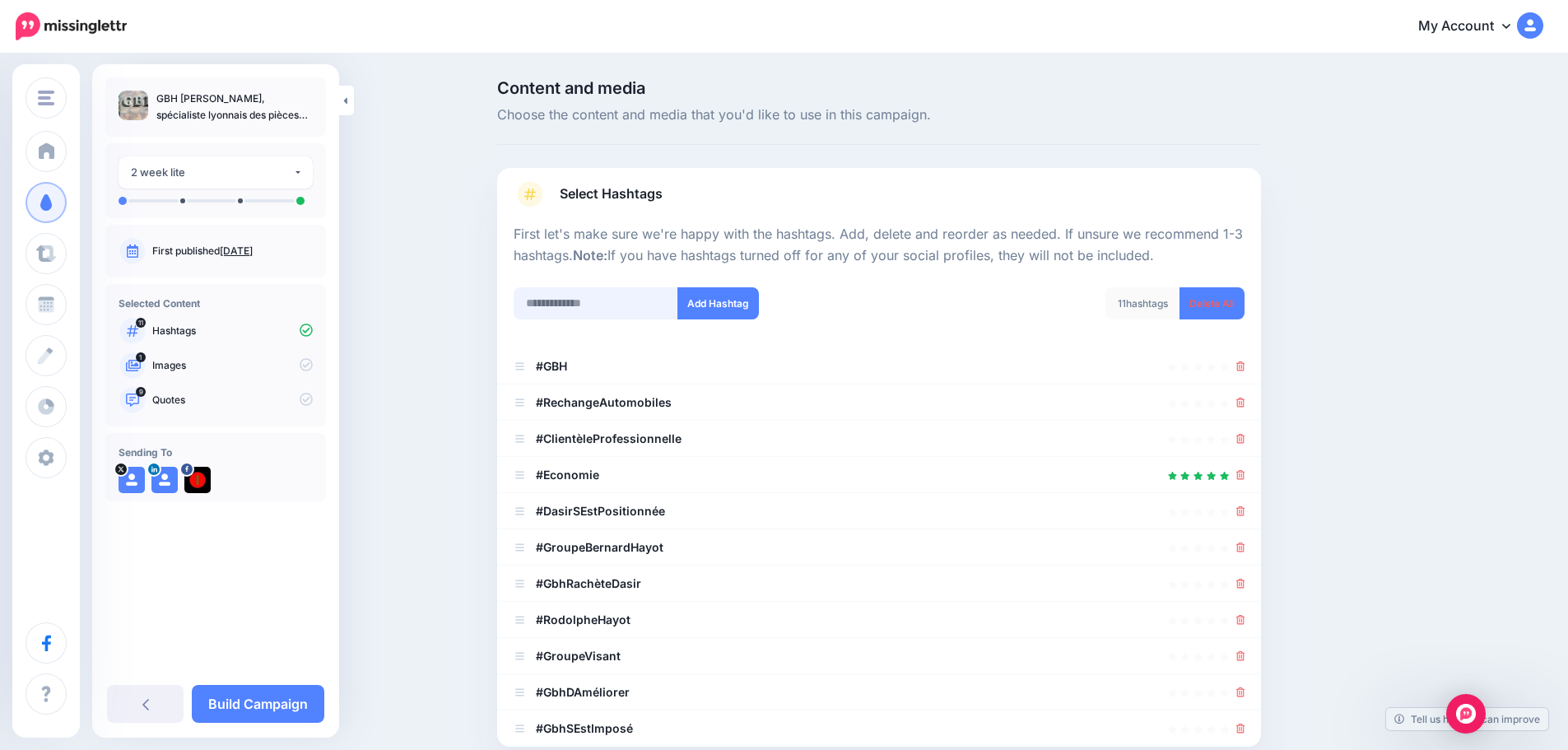
click at [589, 304] on input "text" at bounding box center [596, 303] width 164 height 32
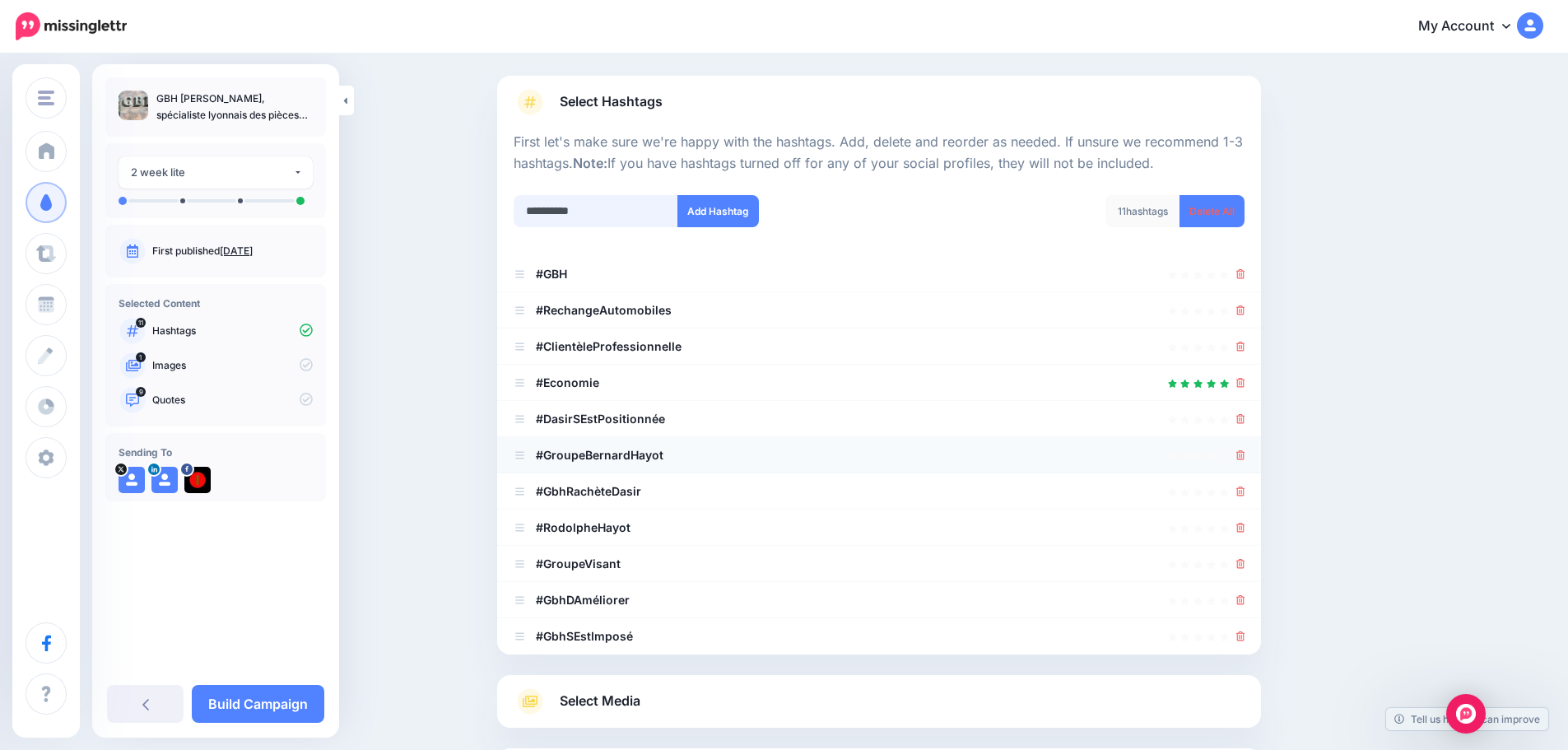
scroll to position [89, 0]
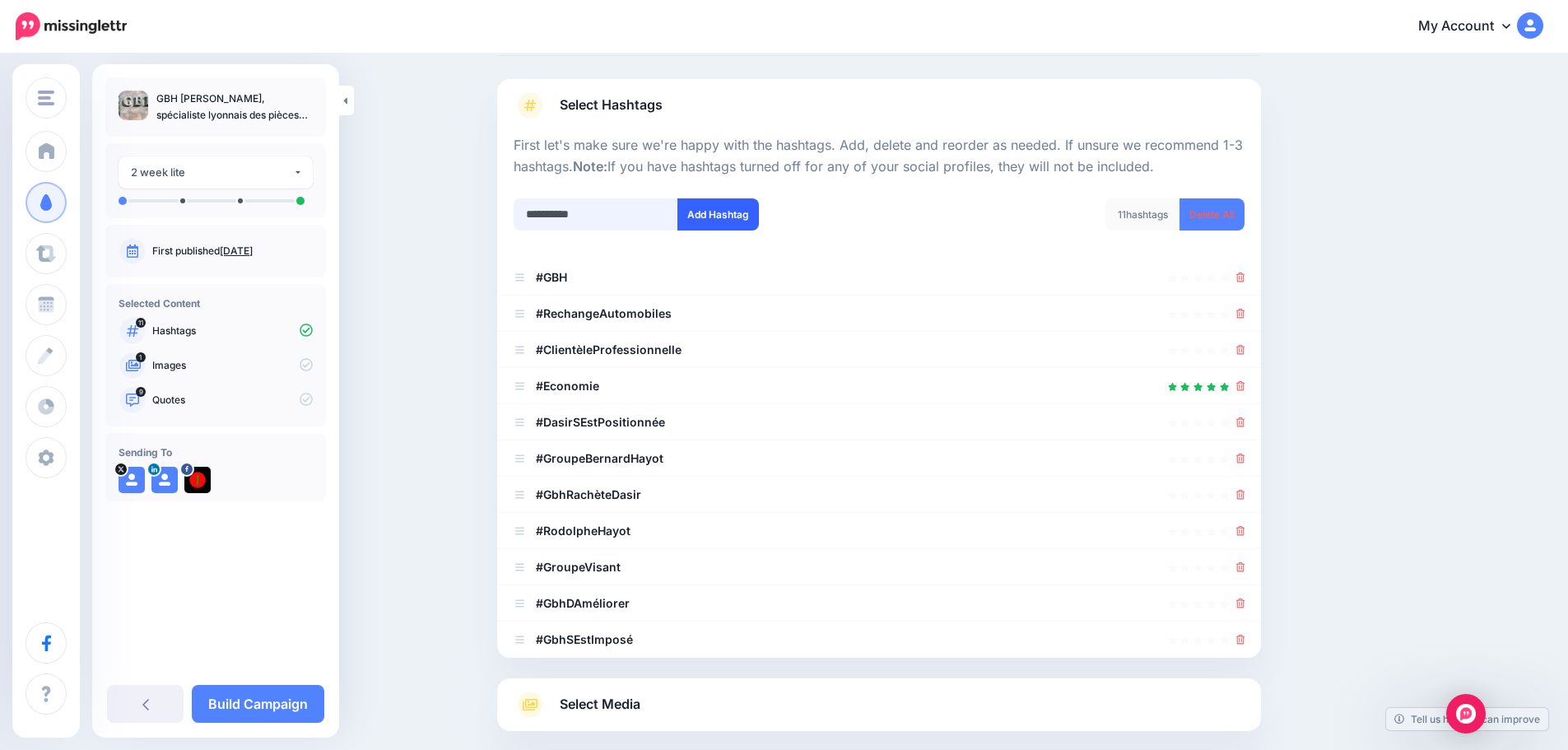
type input "**********"
click at [716, 214] on button "Add Hashtag" at bounding box center [718, 214] width 81 height 32
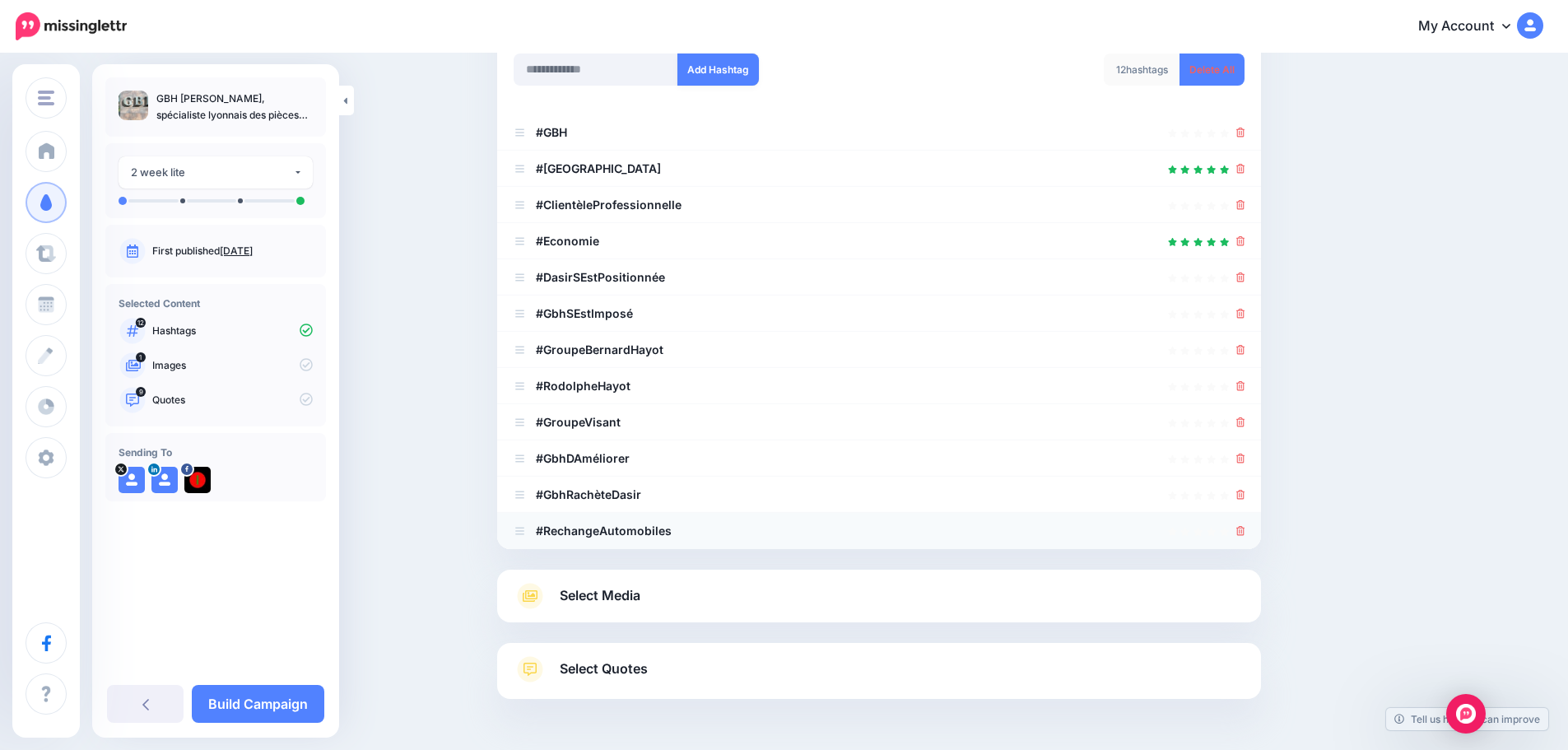
scroll to position [207, 0]
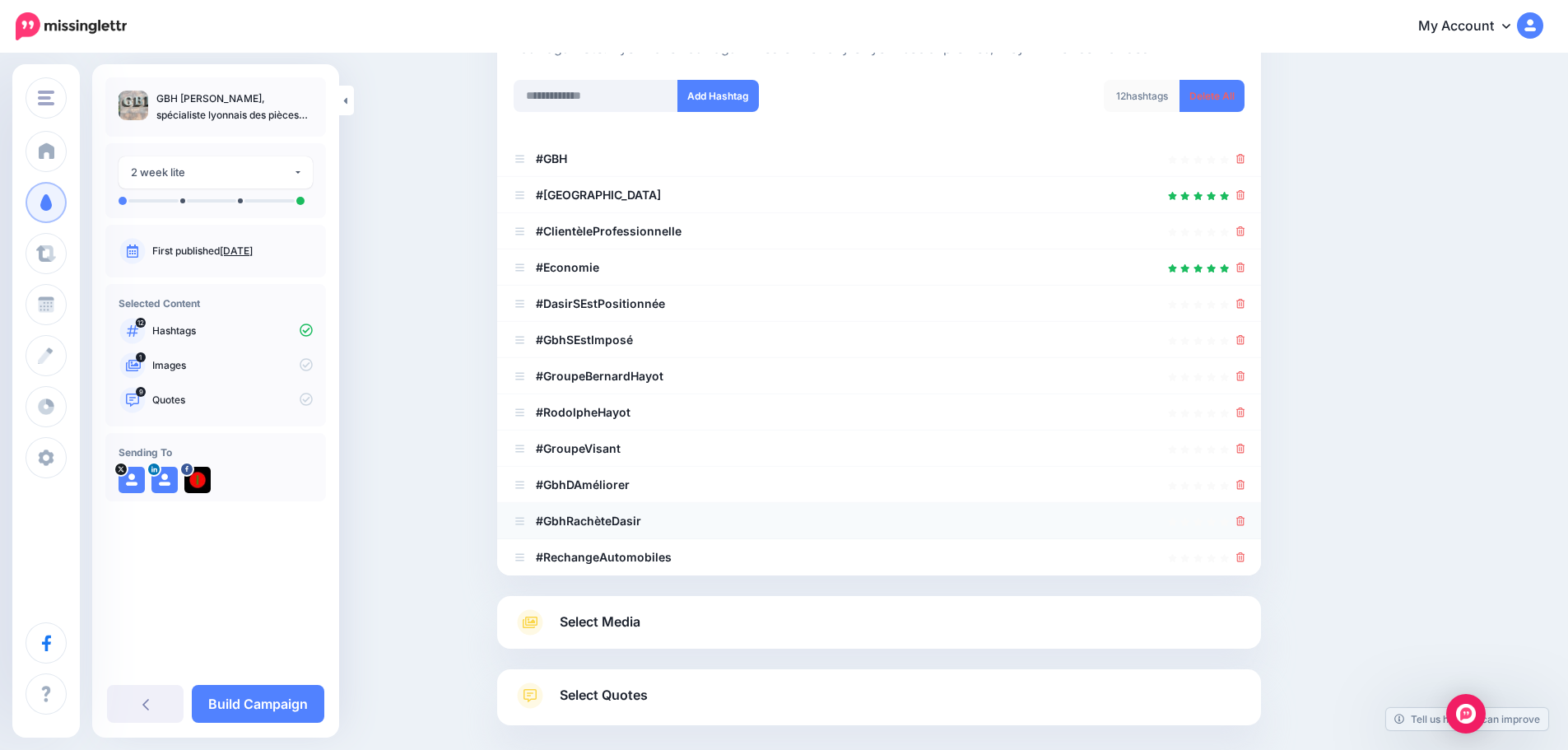
click at [1246, 519] on icon at bounding box center [1241, 521] width 9 height 10
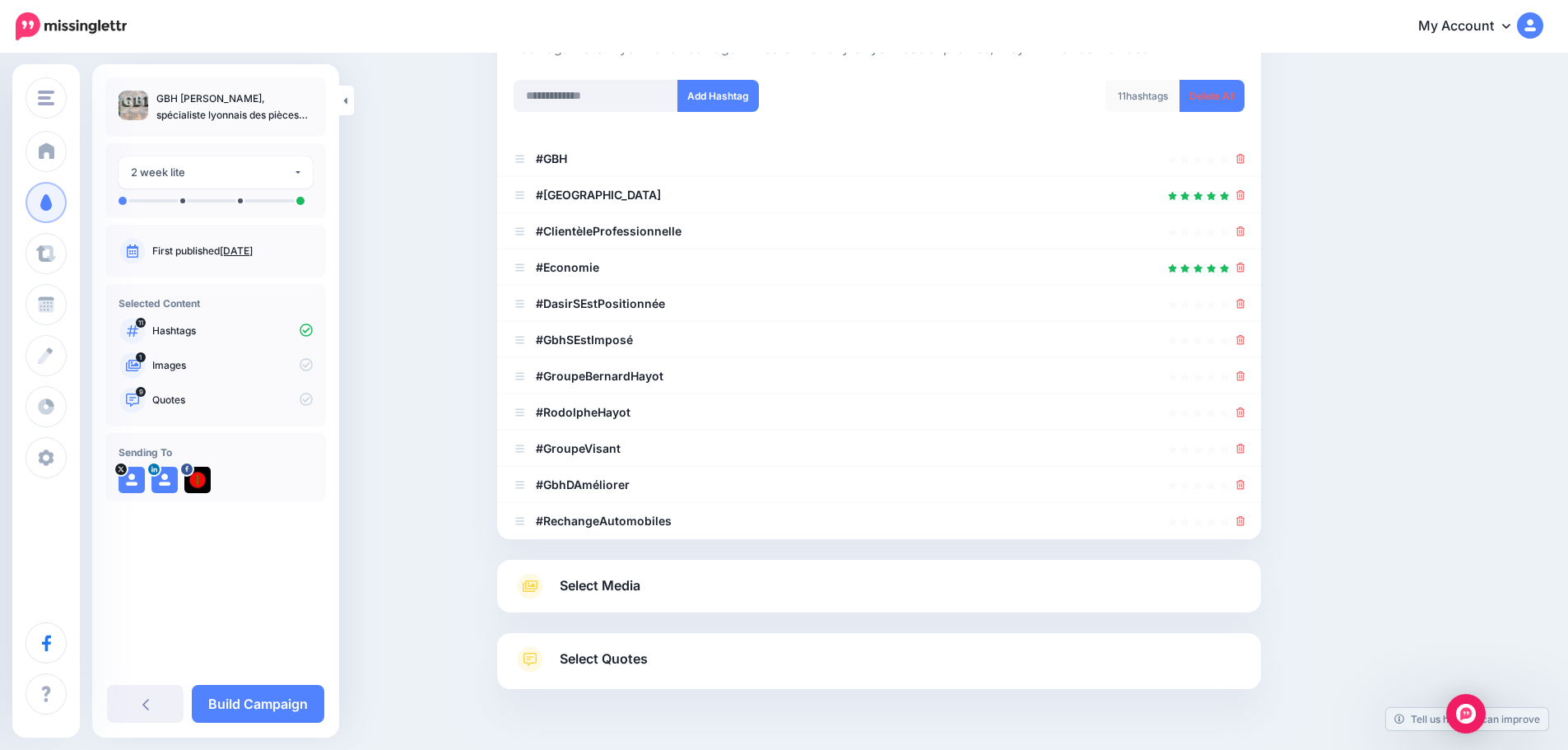
click at [1246, 519] on icon at bounding box center [1241, 521] width 9 height 10
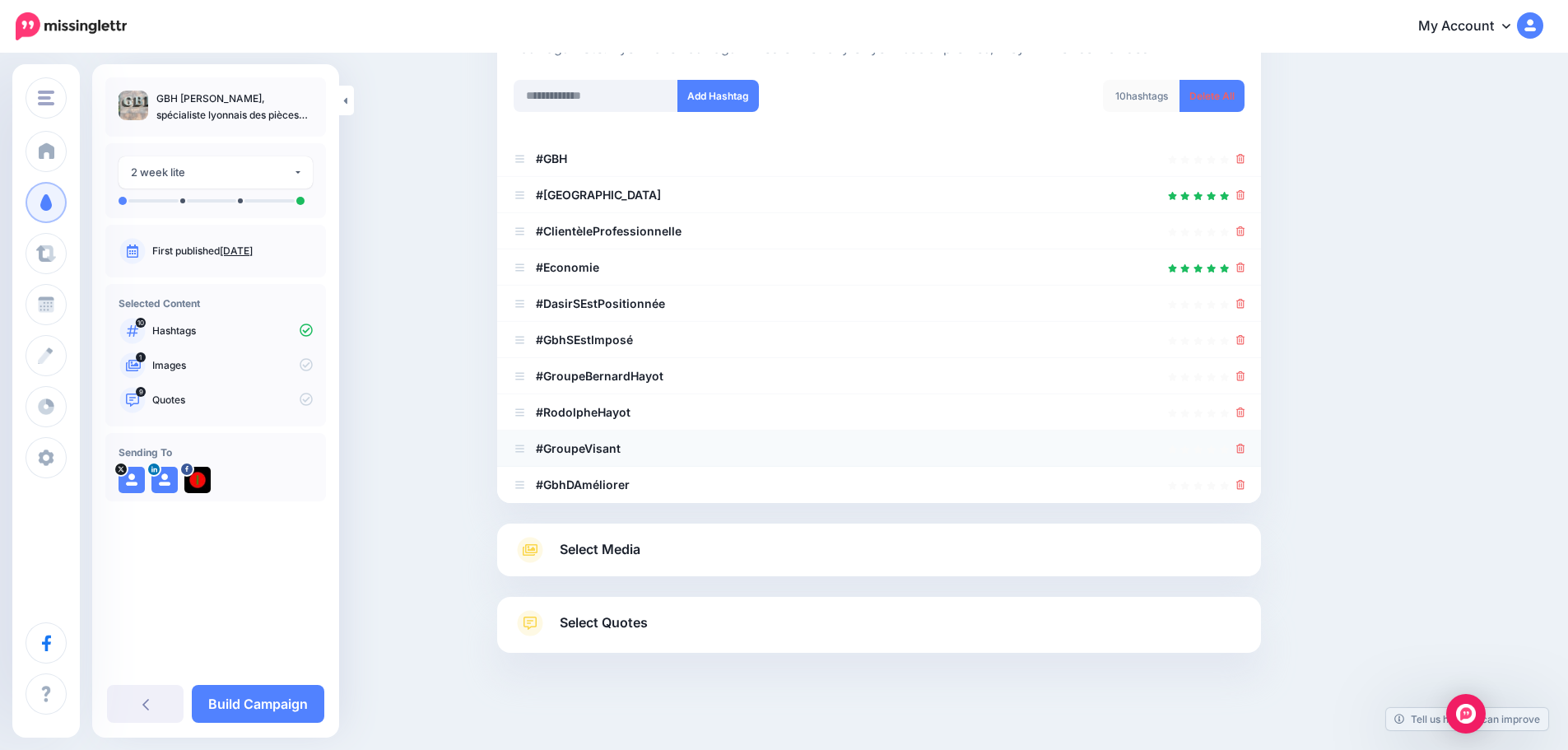
click at [1246, 451] on icon at bounding box center [1241, 449] width 9 height 10
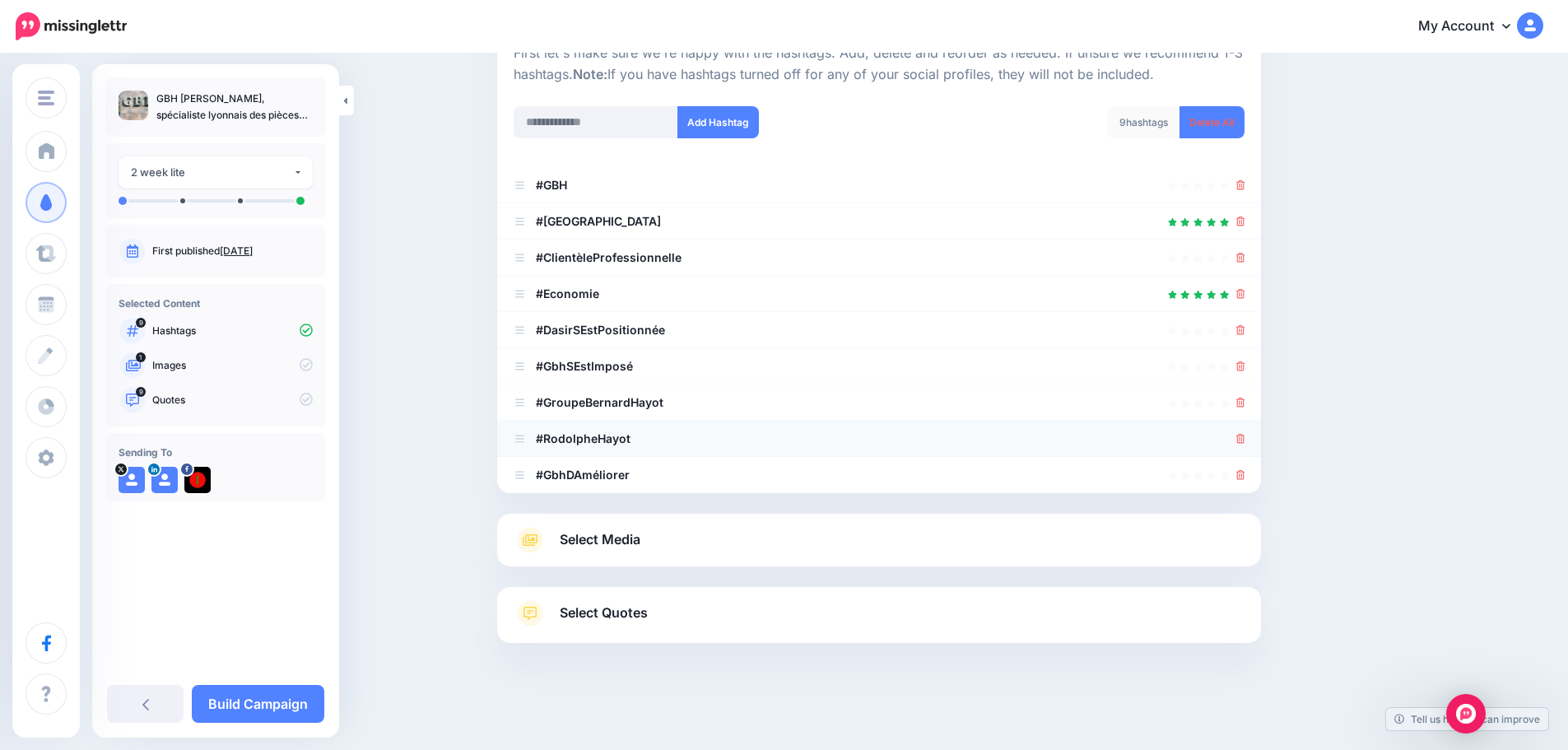
click at [1246, 441] on icon at bounding box center [1241, 439] width 9 height 10
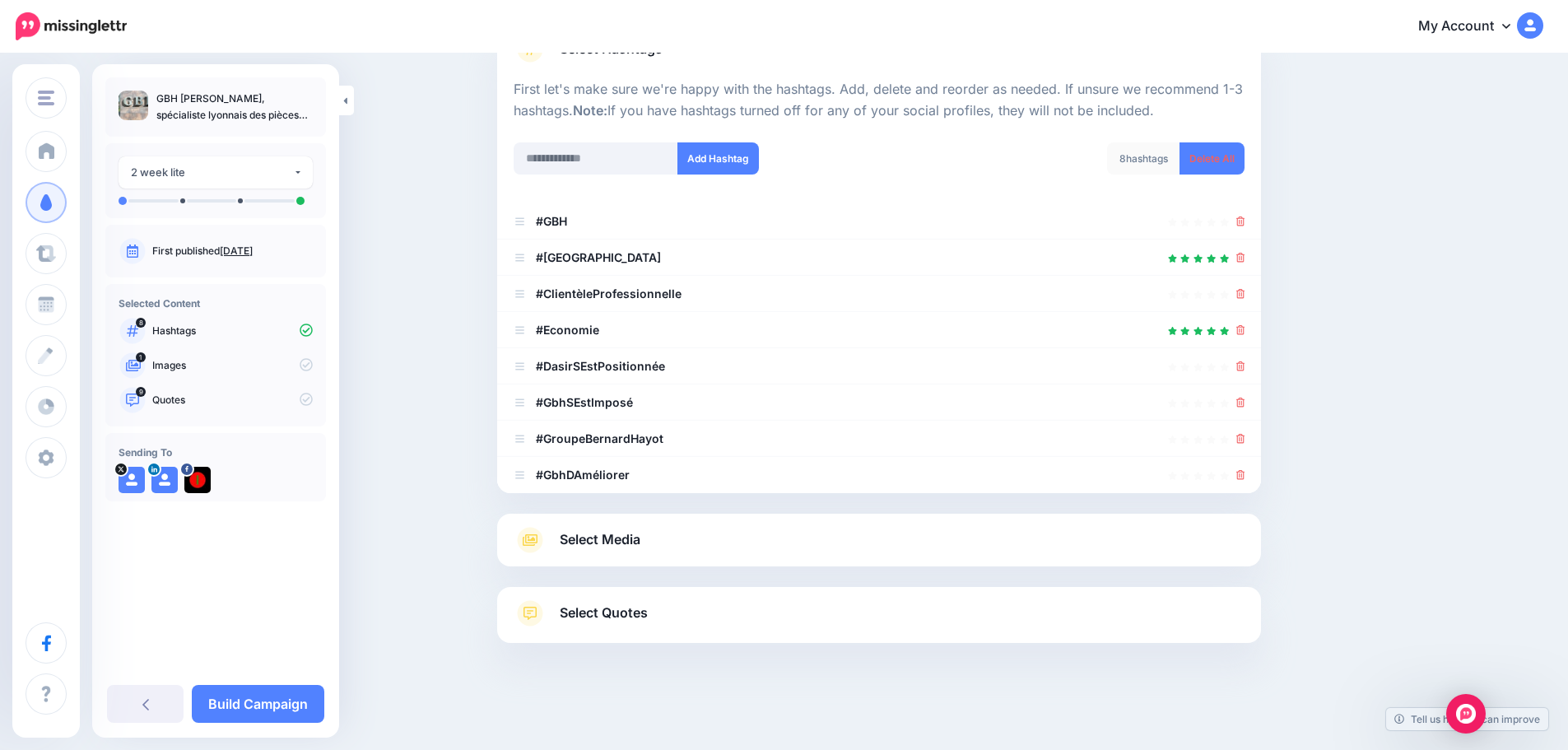
click at [1246, 441] on icon at bounding box center [1241, 439] width 9 height 10
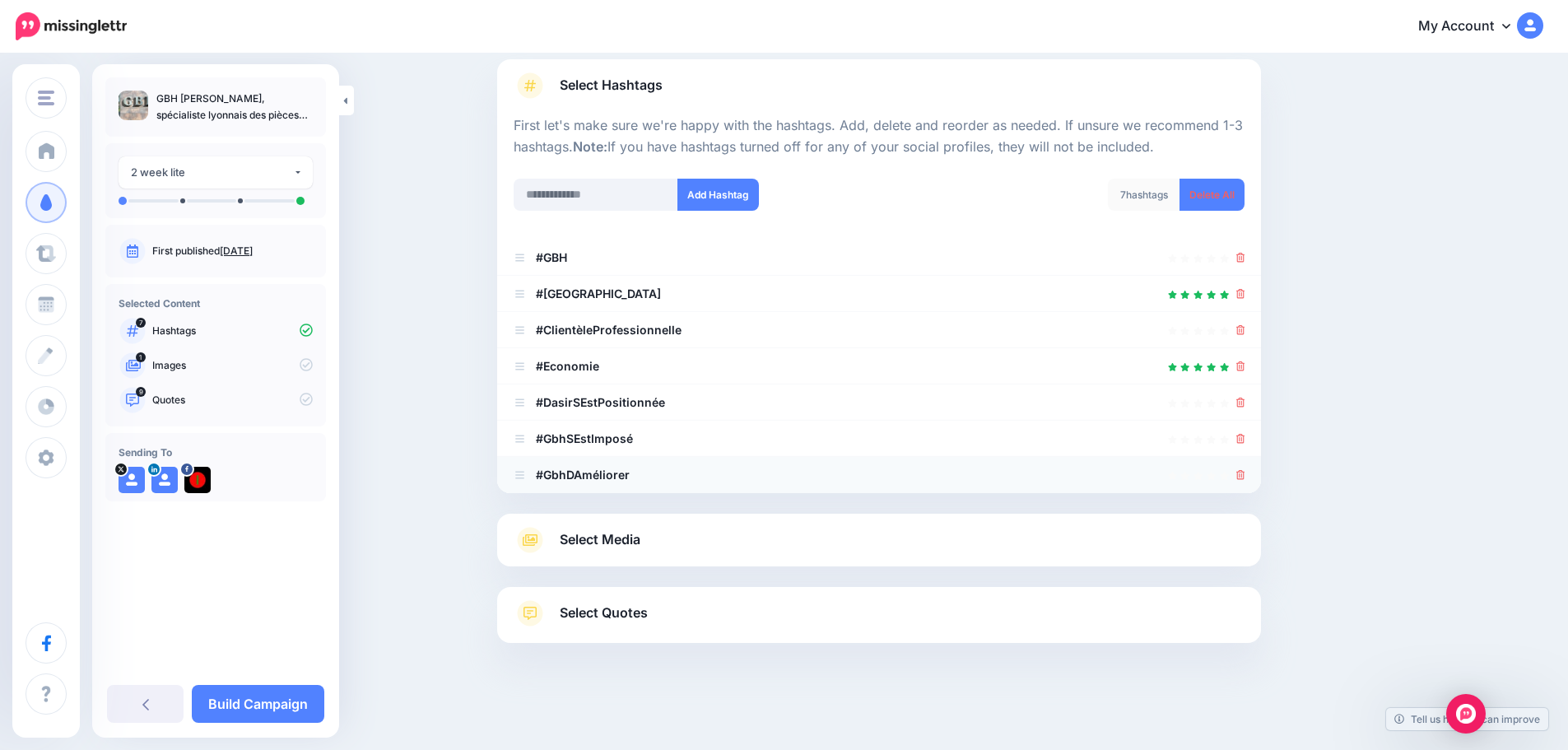
click at [1246, 474] on icon at bounding box center [1241, 475] width 9 height 10
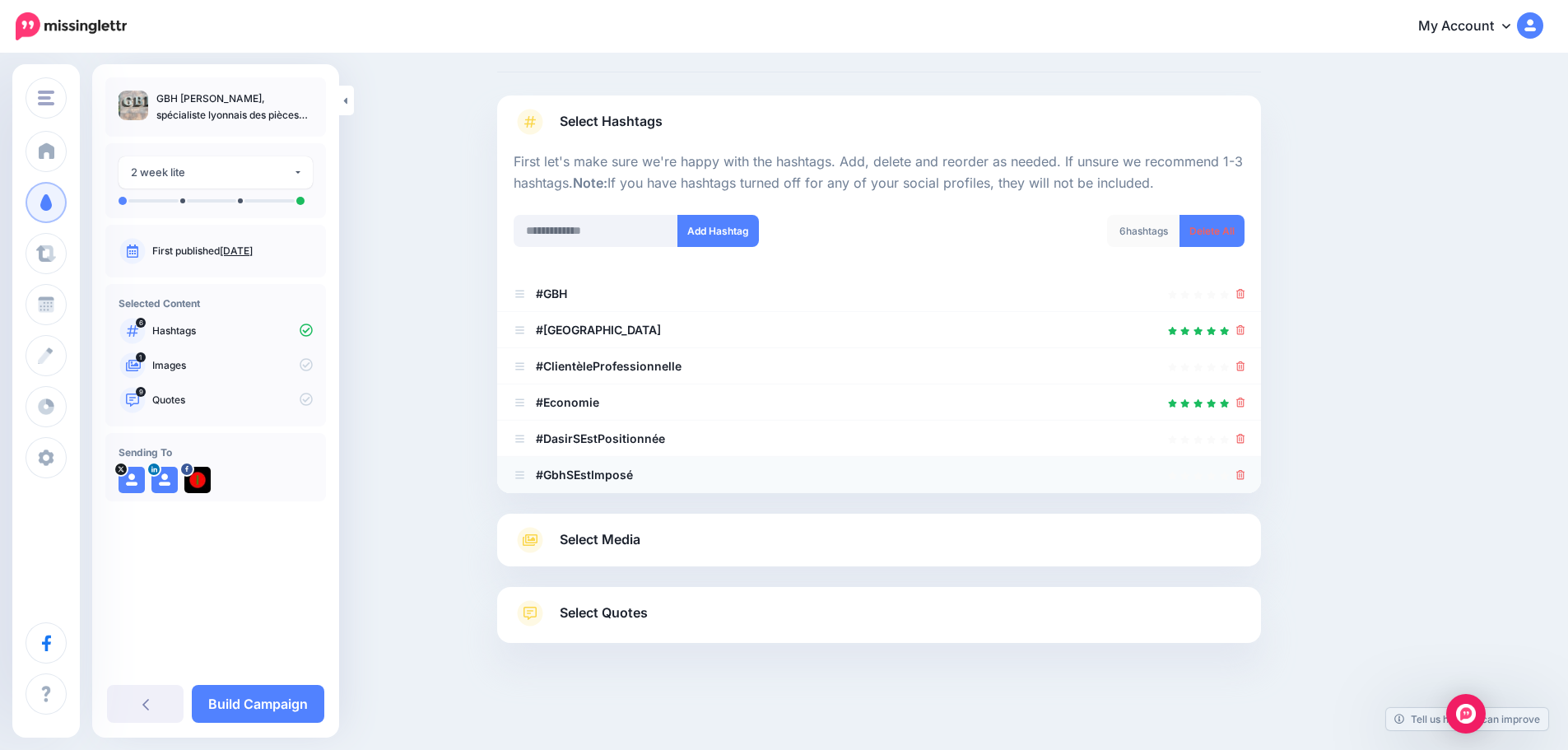
scroll to position [72, 0]
click at [1246, 453] on li "#DasirSEstPositionnée" at bounding box center [879, 439] width 764 height 37
click at [1246, 446] on div at bounding box center [1241, 439] width 9 height 20
click at [1246, 441] on icon at bounding box center [1241, 439] width 9 height 10
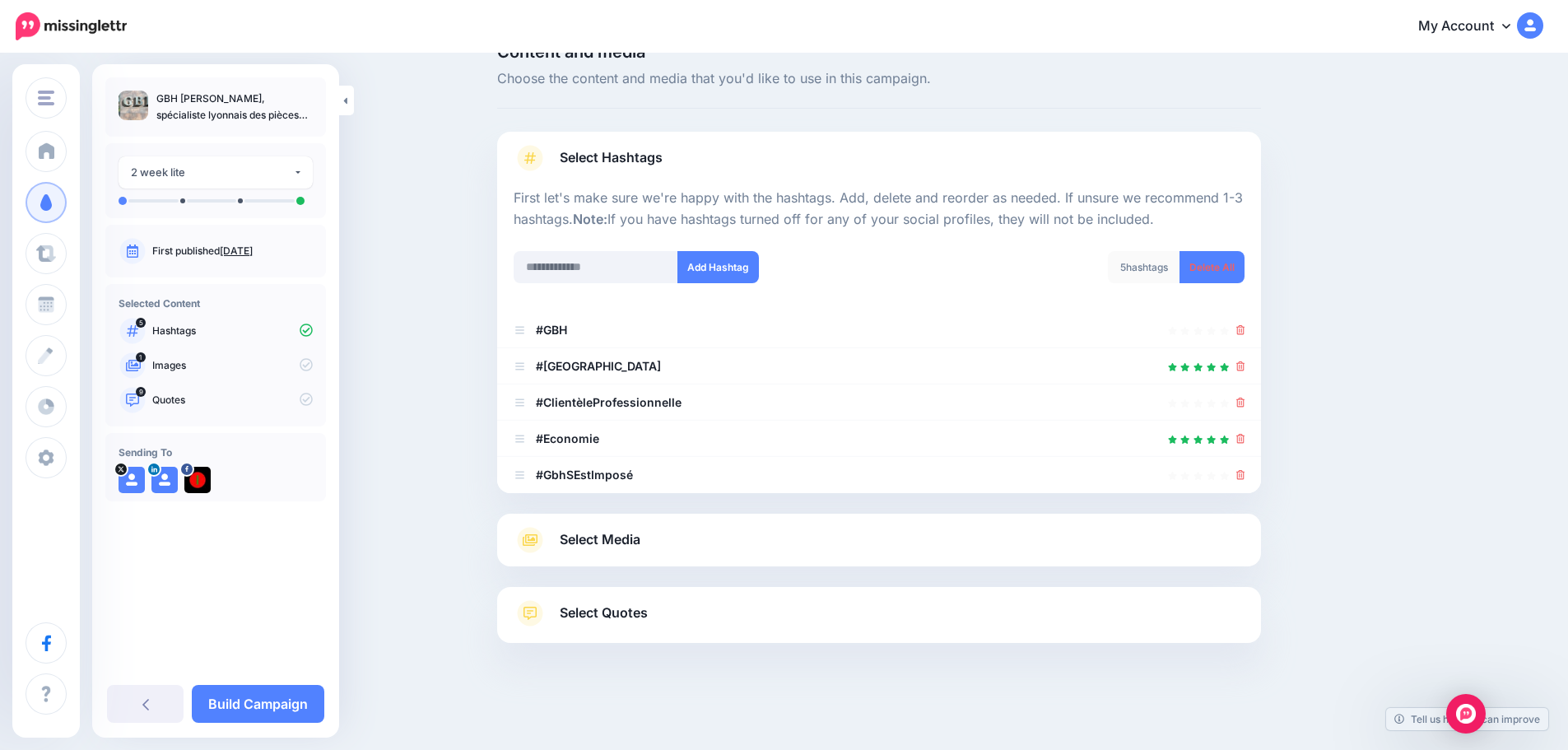
click at [1246, 441] on icon at bounding box center [1241, 439] width 9 height 10
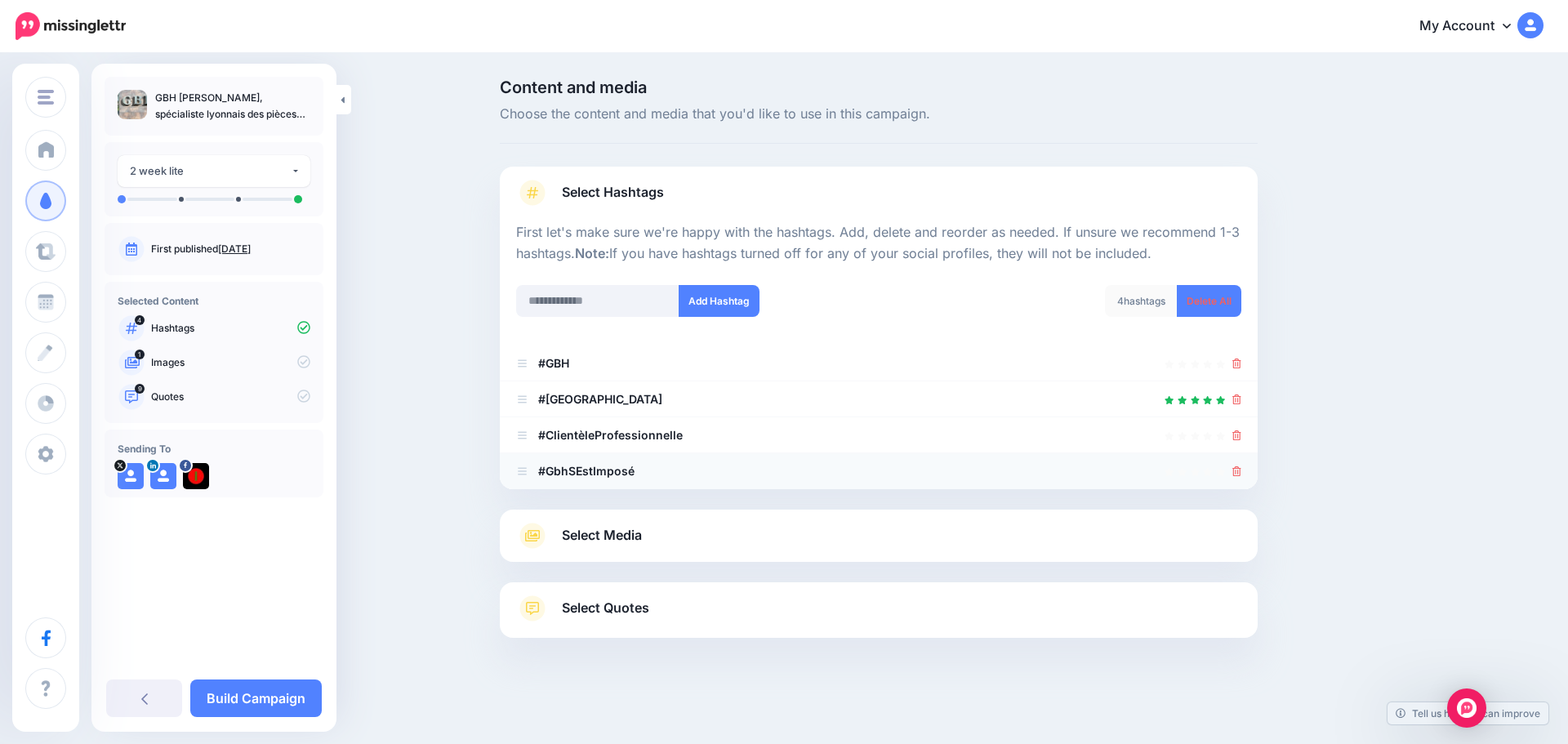
click at [1234, 467] on icon at bounding box center [1237, 471] width 9 height 10
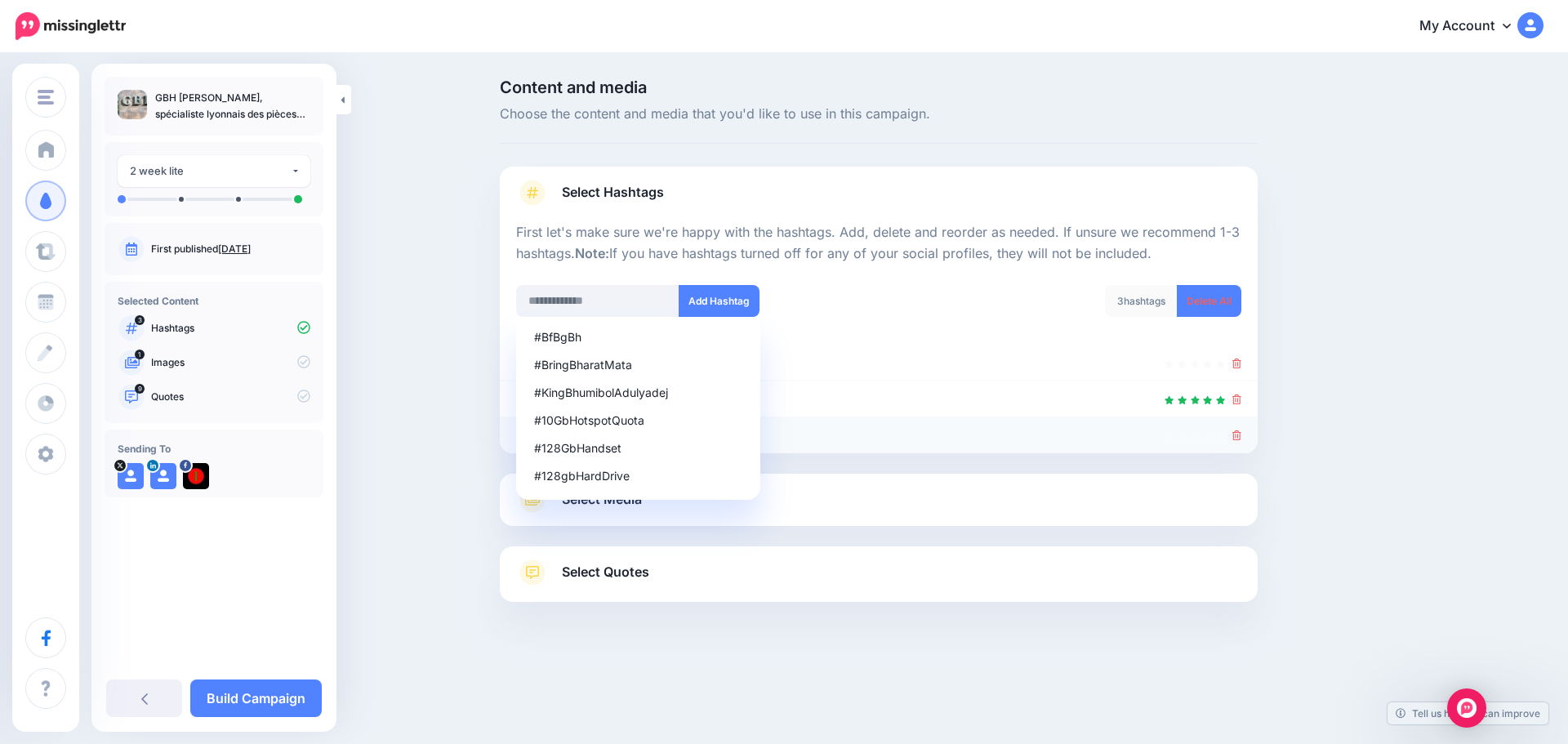
click at [1237, 436] on icon at bounding box center [1237, 435] width 9 height 10
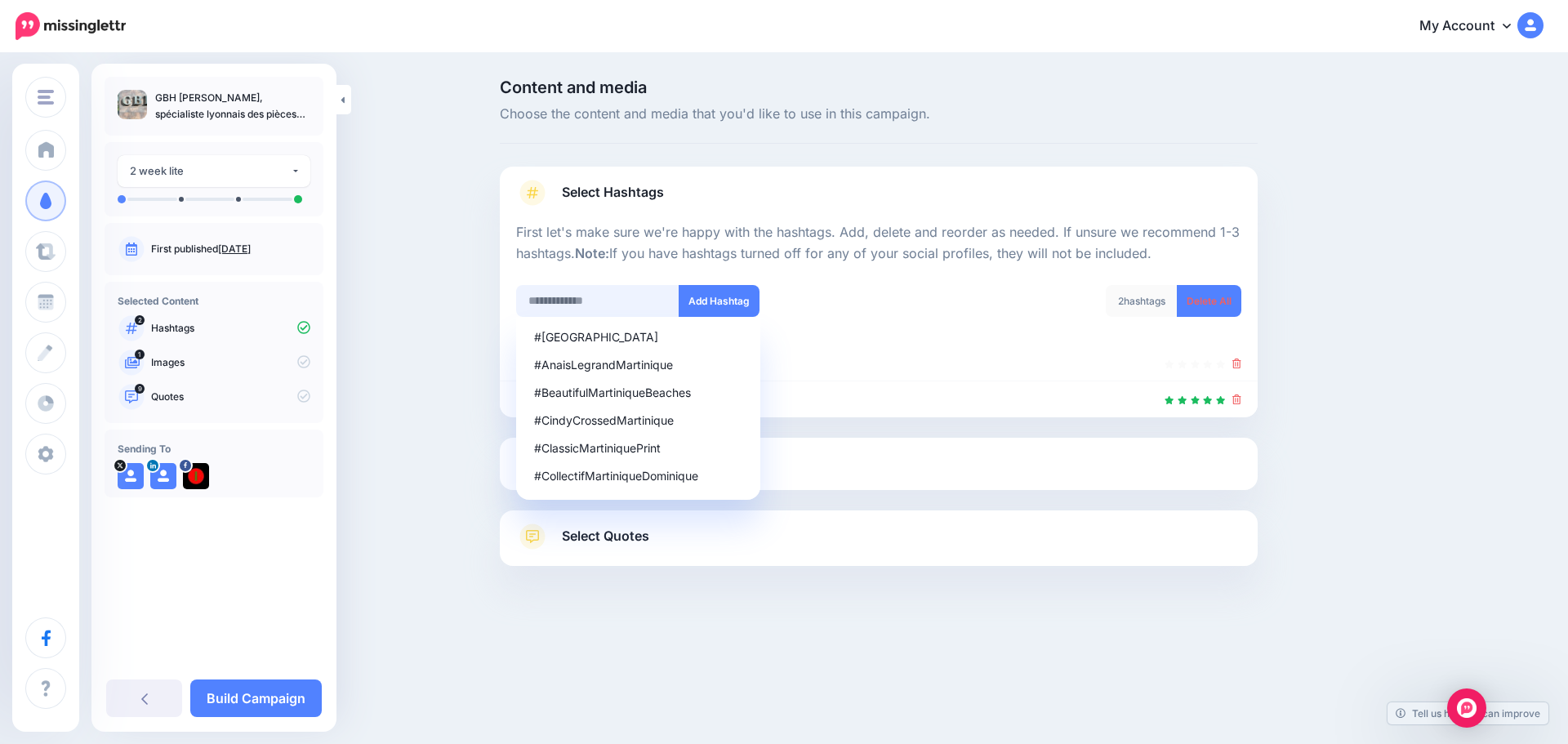
click at [618, 305] on input "text" at bounding box center [598, 300] width 163 height 32
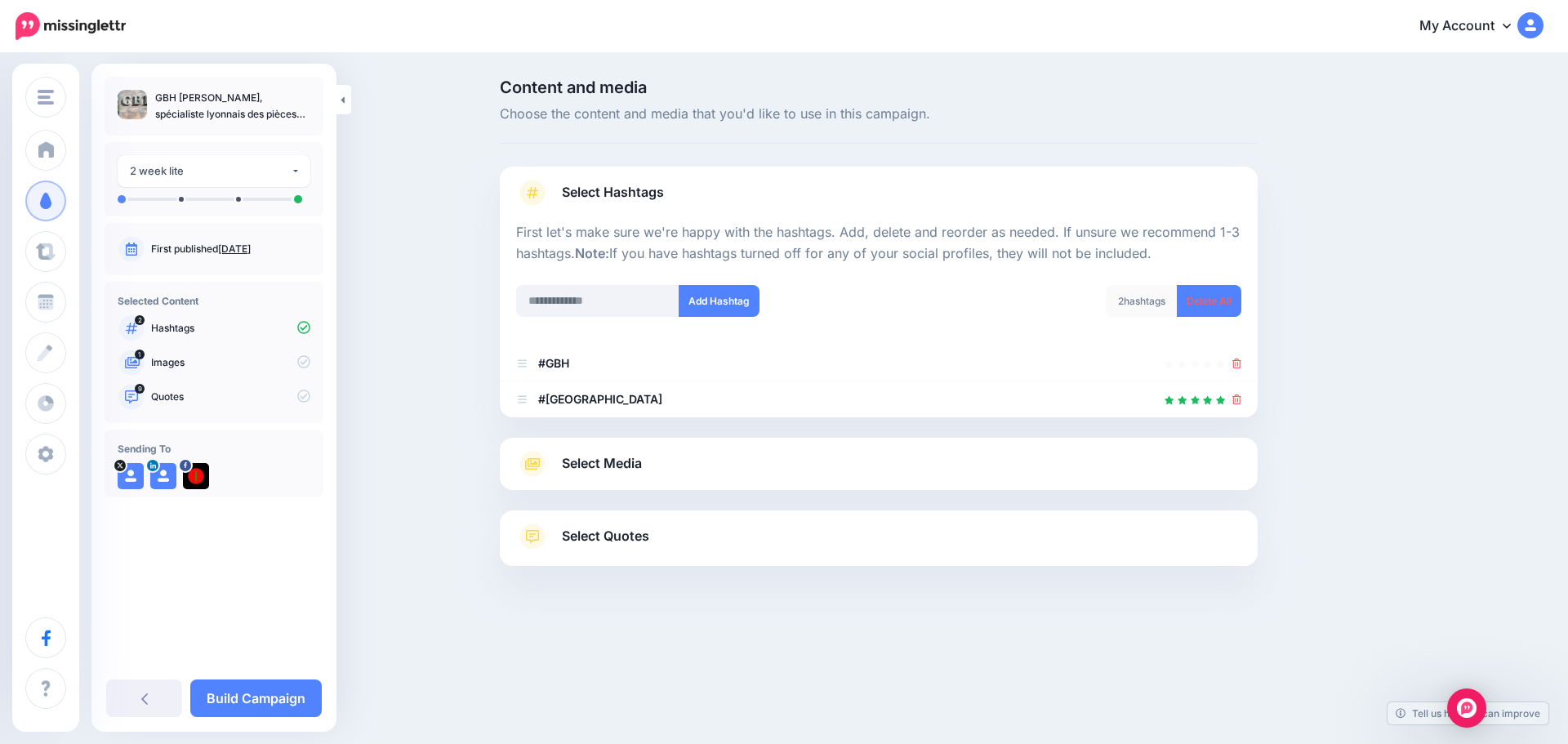
drag, startPoint x: 681, startPoint y: 607, endPoint x: 621, endPoint y: 553, distance: 80.7
click at [676, 605] on div at bounding box center [879, 606] width 758 height 81
click at [596, 535] on span "Select Quotes" at bounding box center [605, 536] width 87 height 22
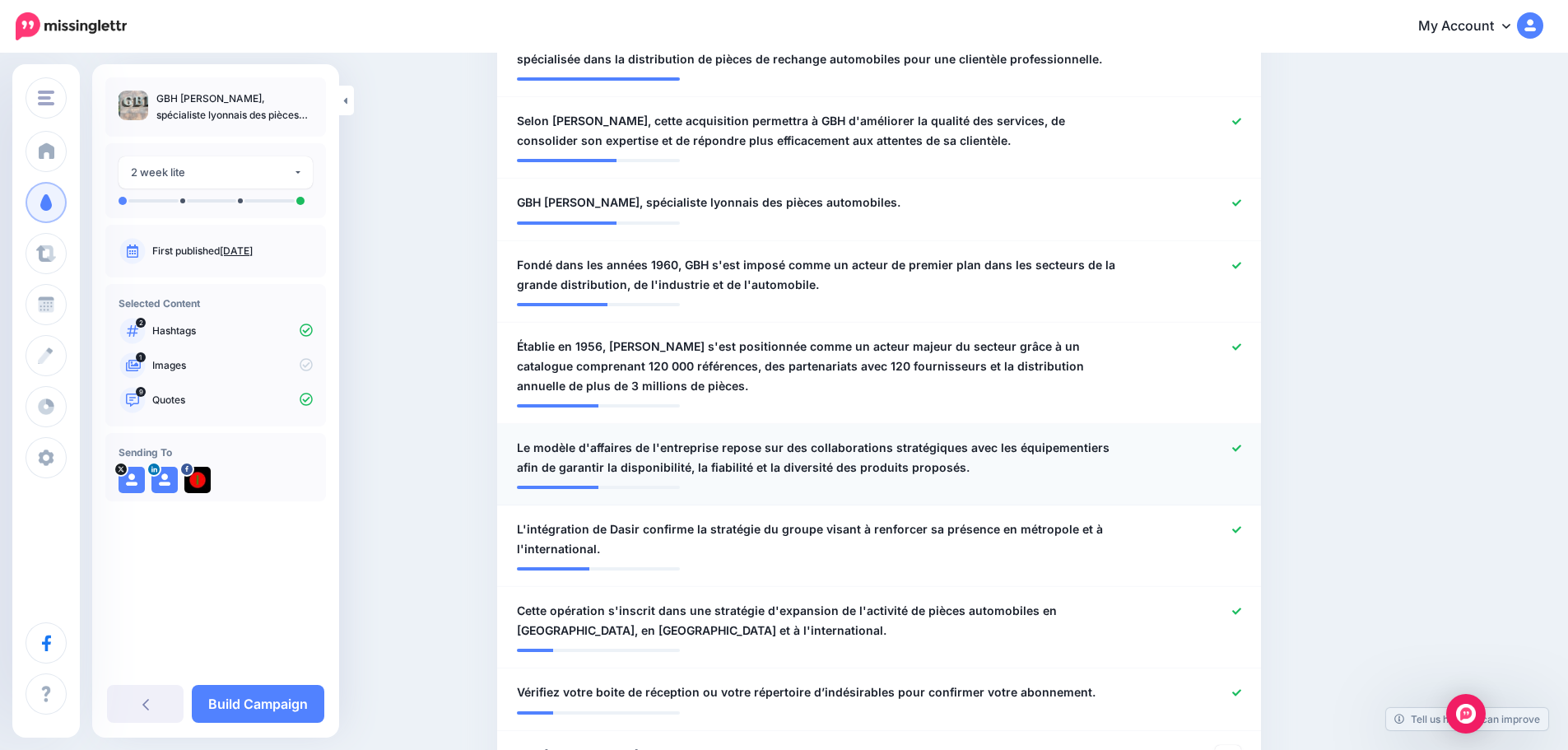
scroll to position [658, 0]
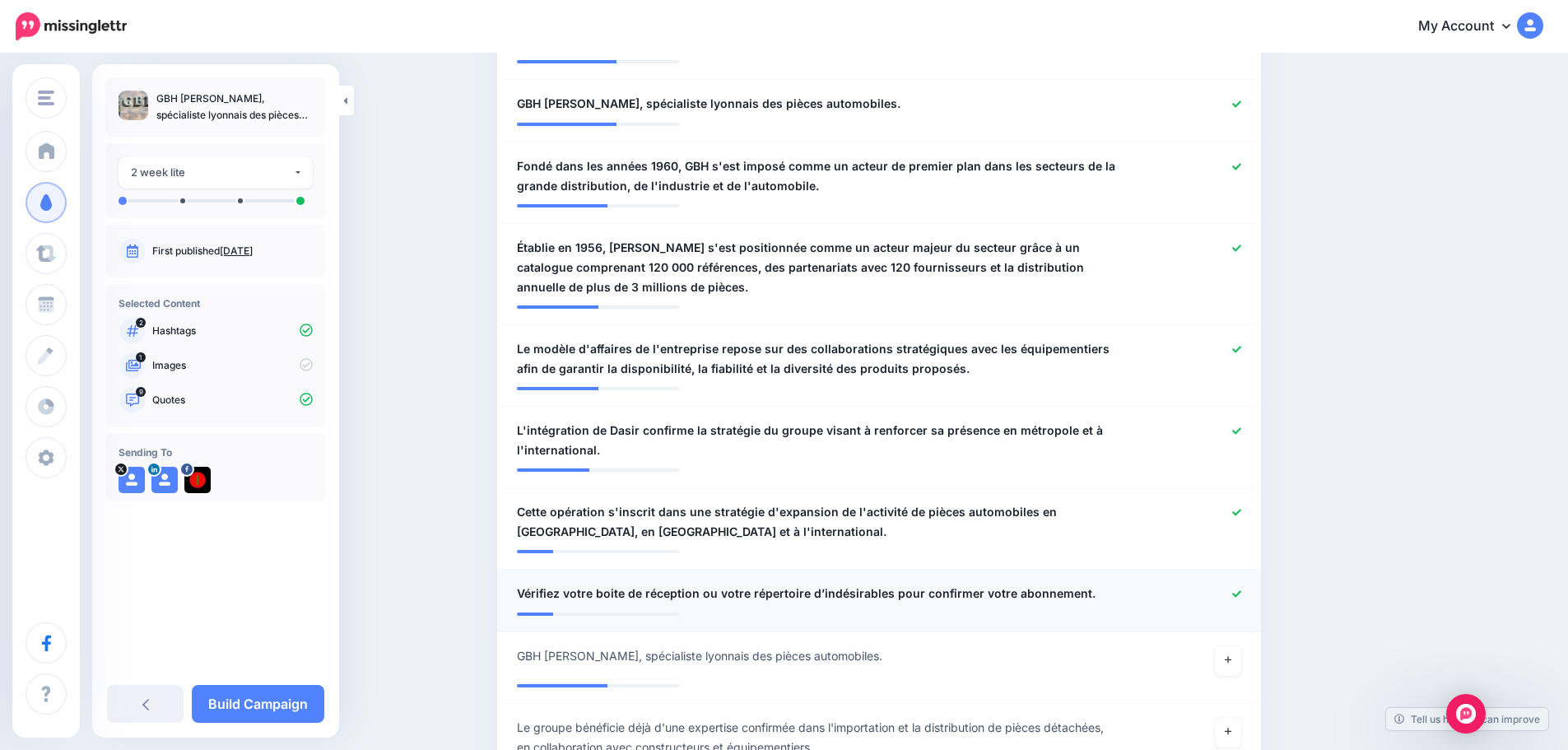
click at [1241, 589] on icon at bounding box center [1237, 593] width 9 height 9
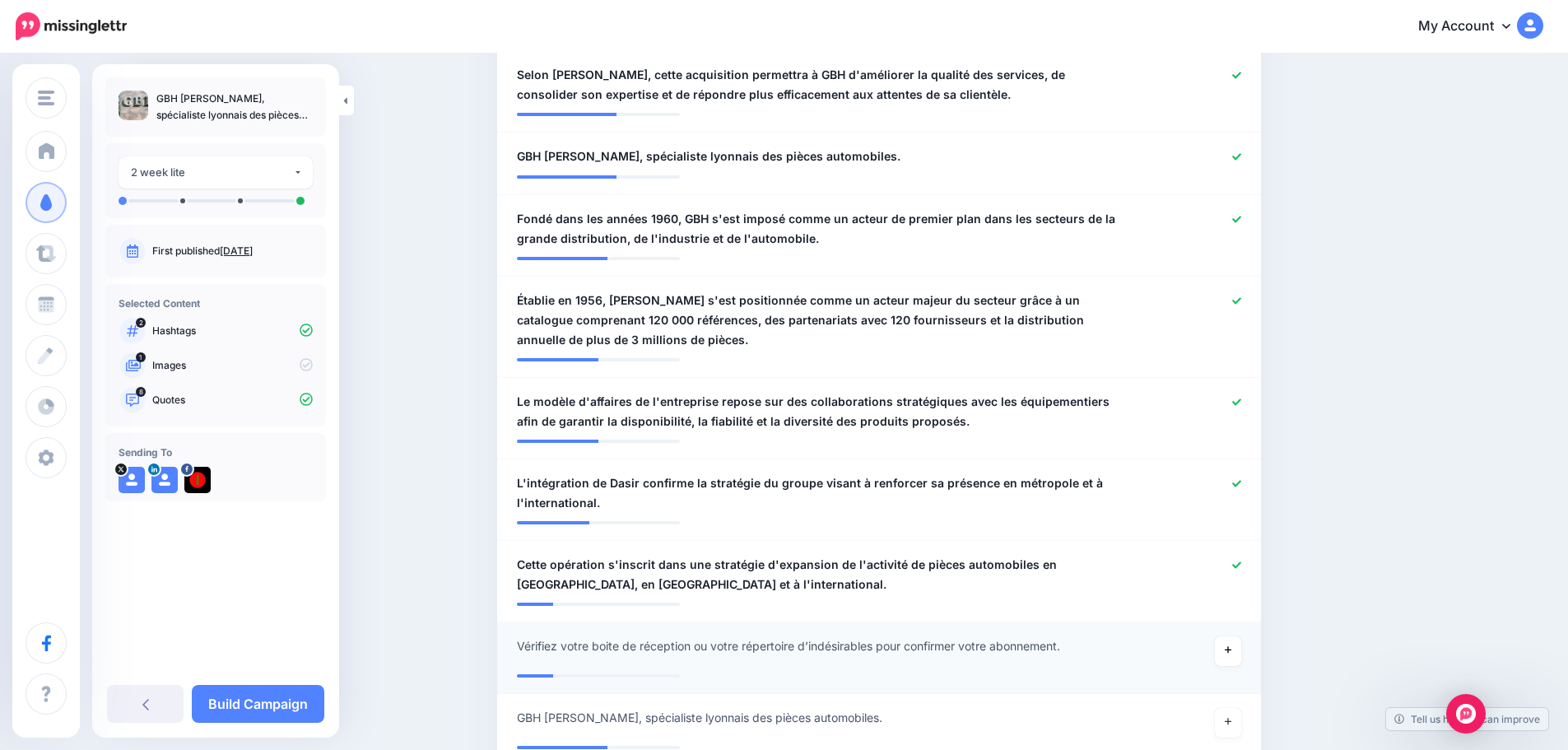
scroll to position [576, 0]
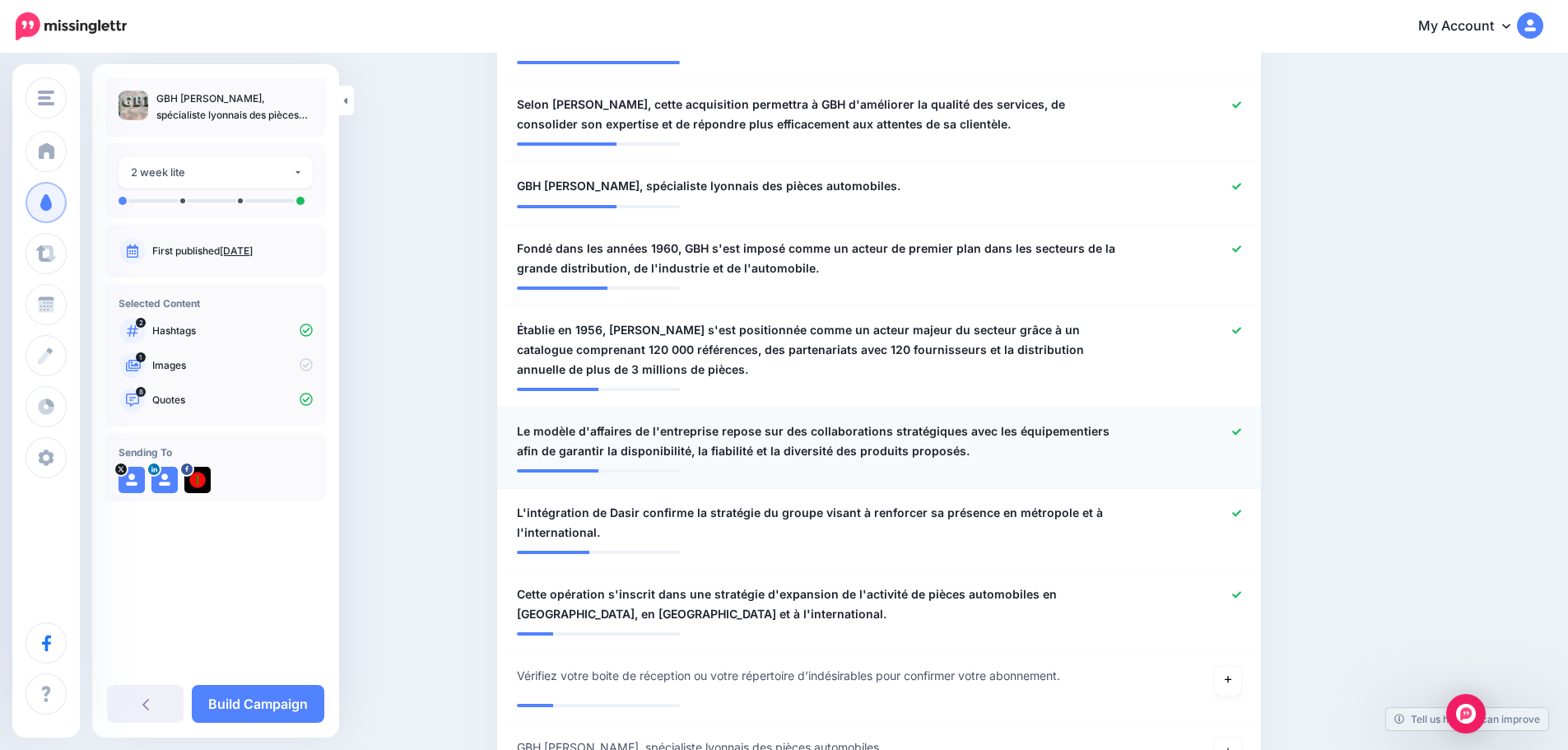
click at [1242, 431] on icon at bounding box center [1237, 431] width 9 height 9
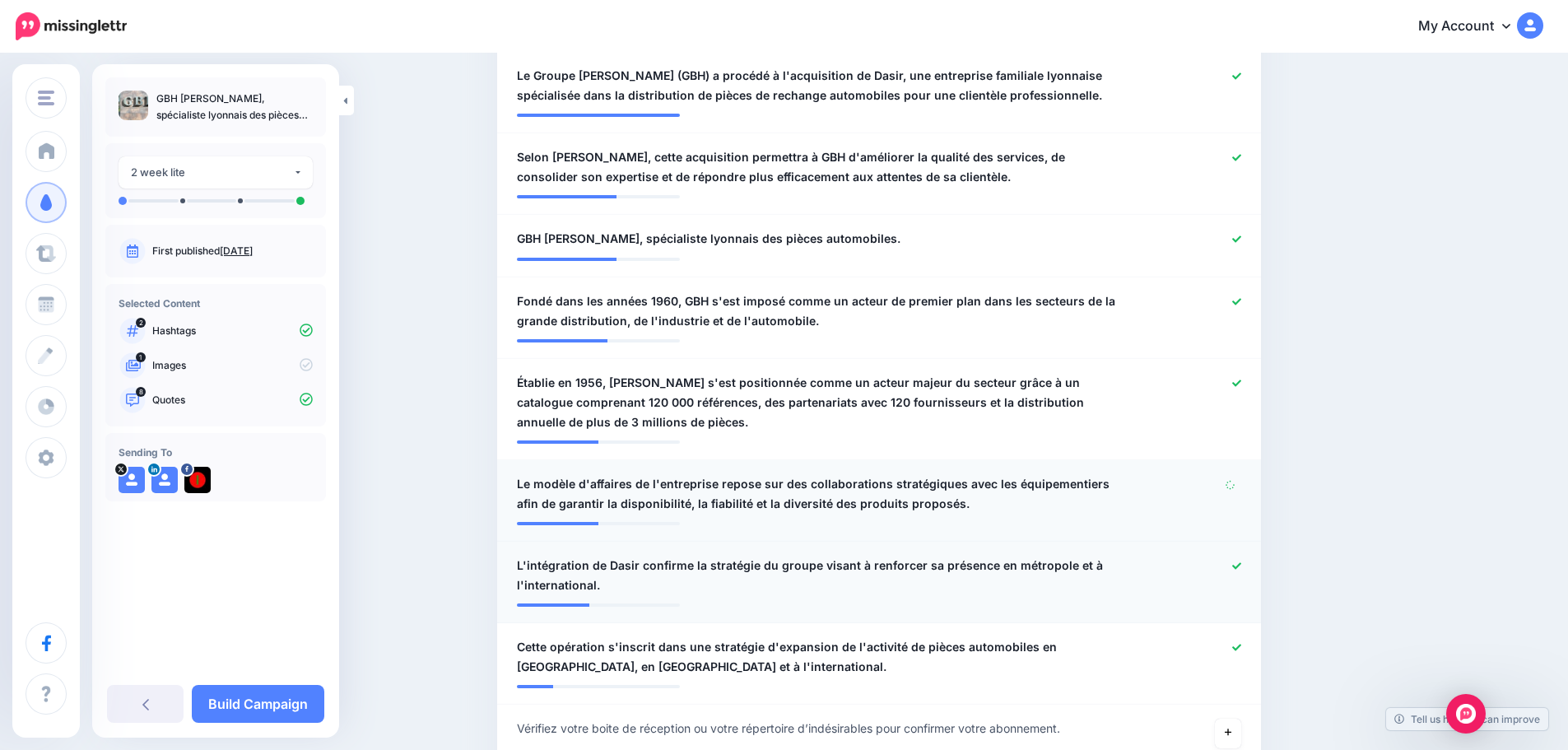
scroll to position [494, 0]
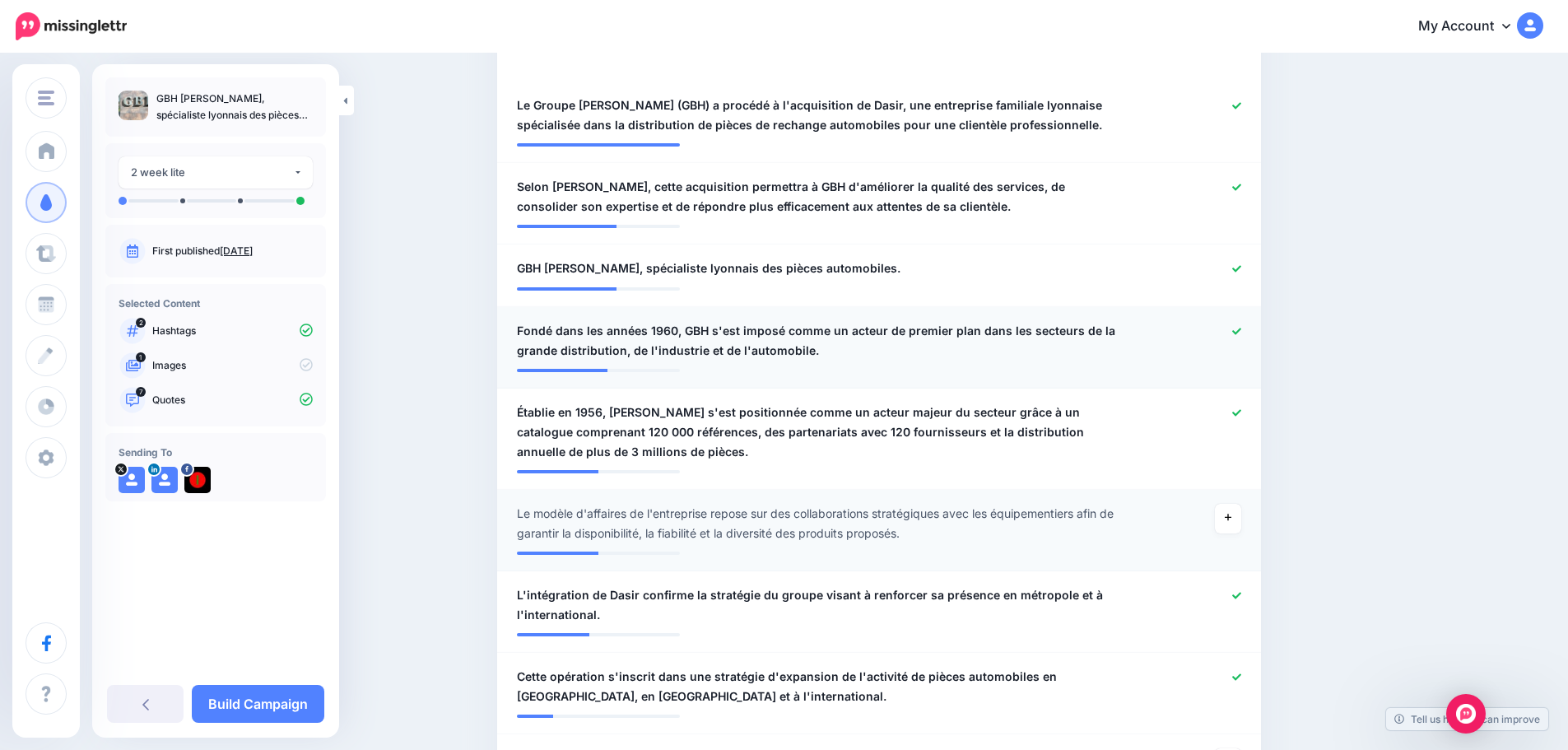
click at [1242, 330] on icon at bounding box center [1237, 331] width 9 height 9
click at [1242, 408] on icon at bounding box center [1237, 412] width 9 height 9
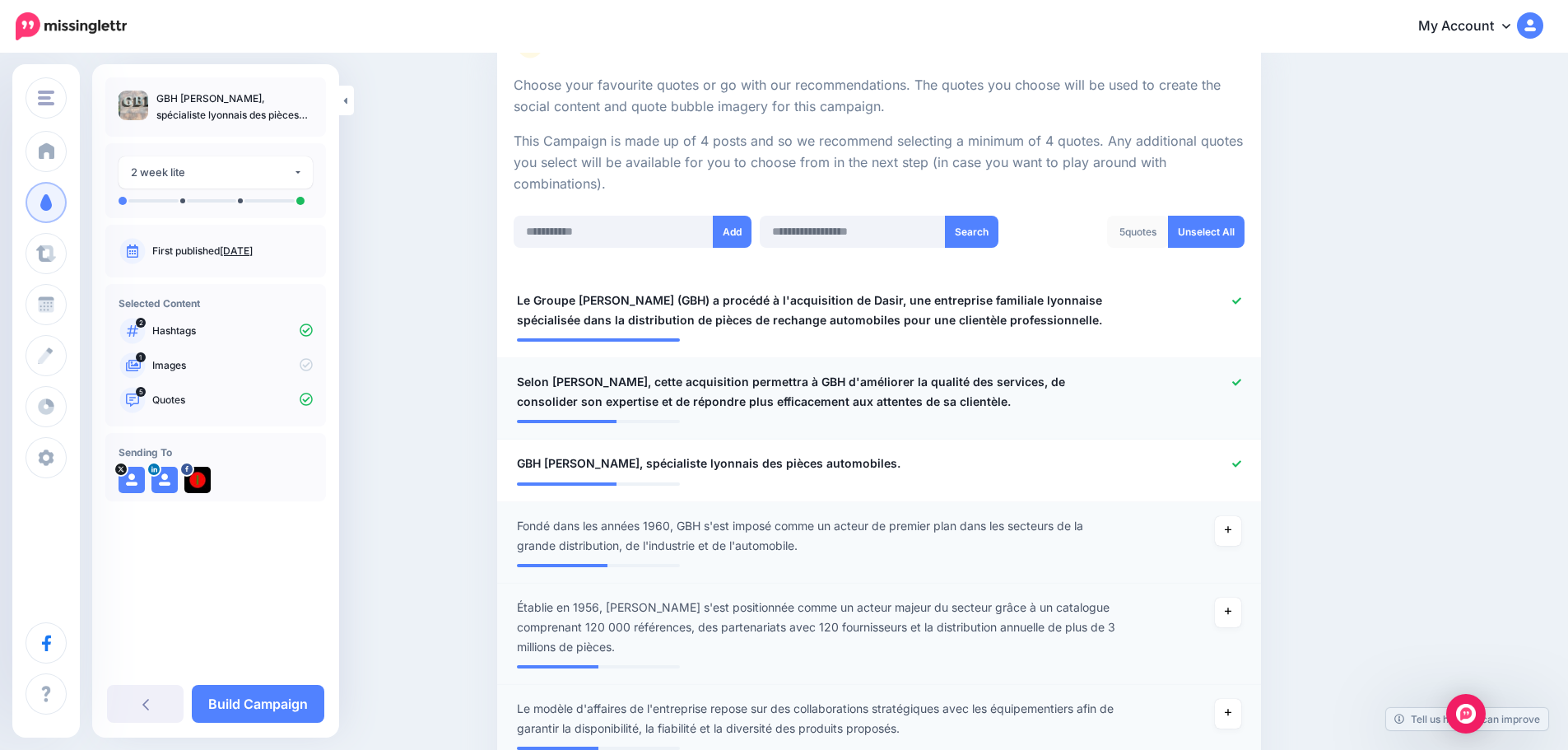
scroll to position [247, 0]
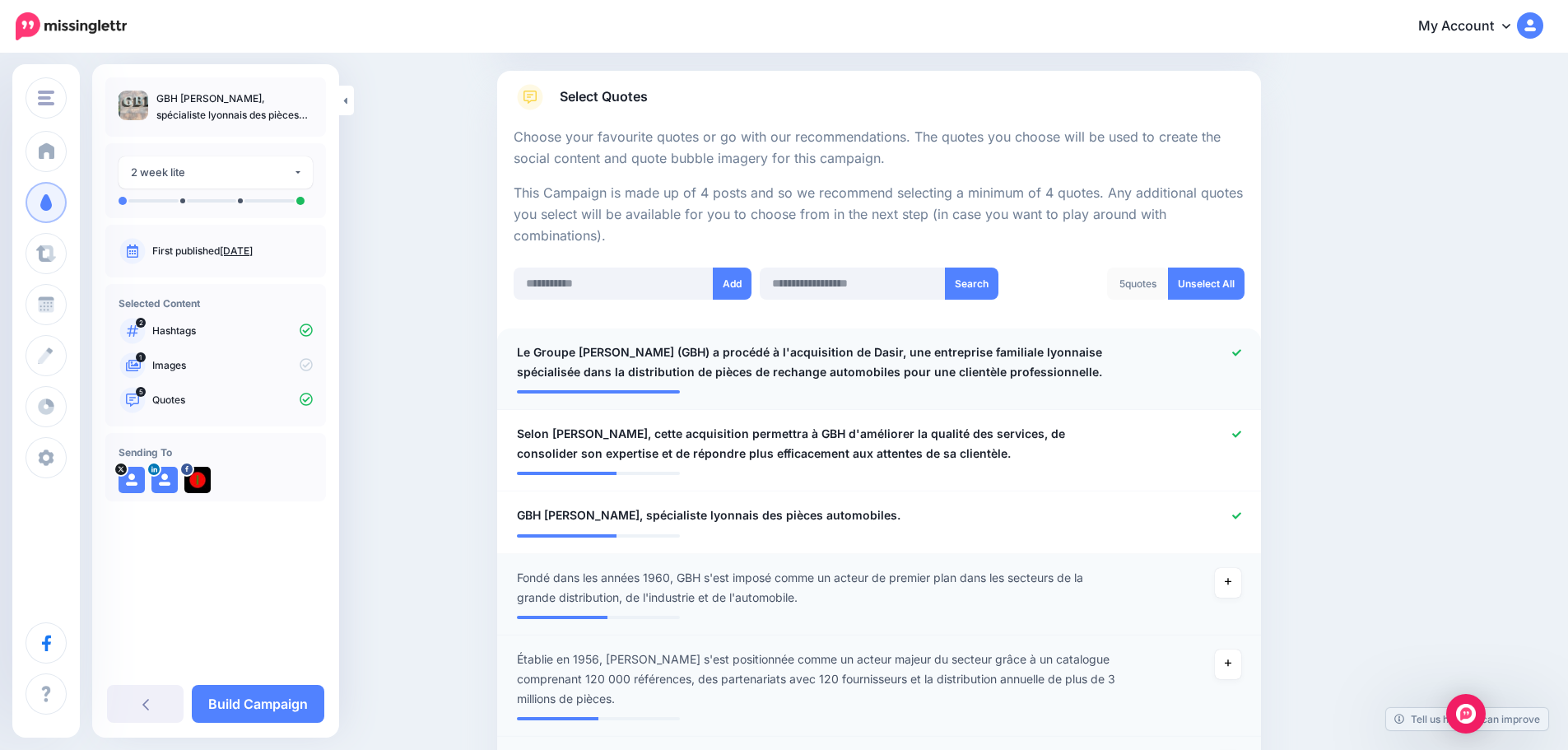
click at [1242, 353] on icon at bounding box center [1237, 353] width 9 height 9
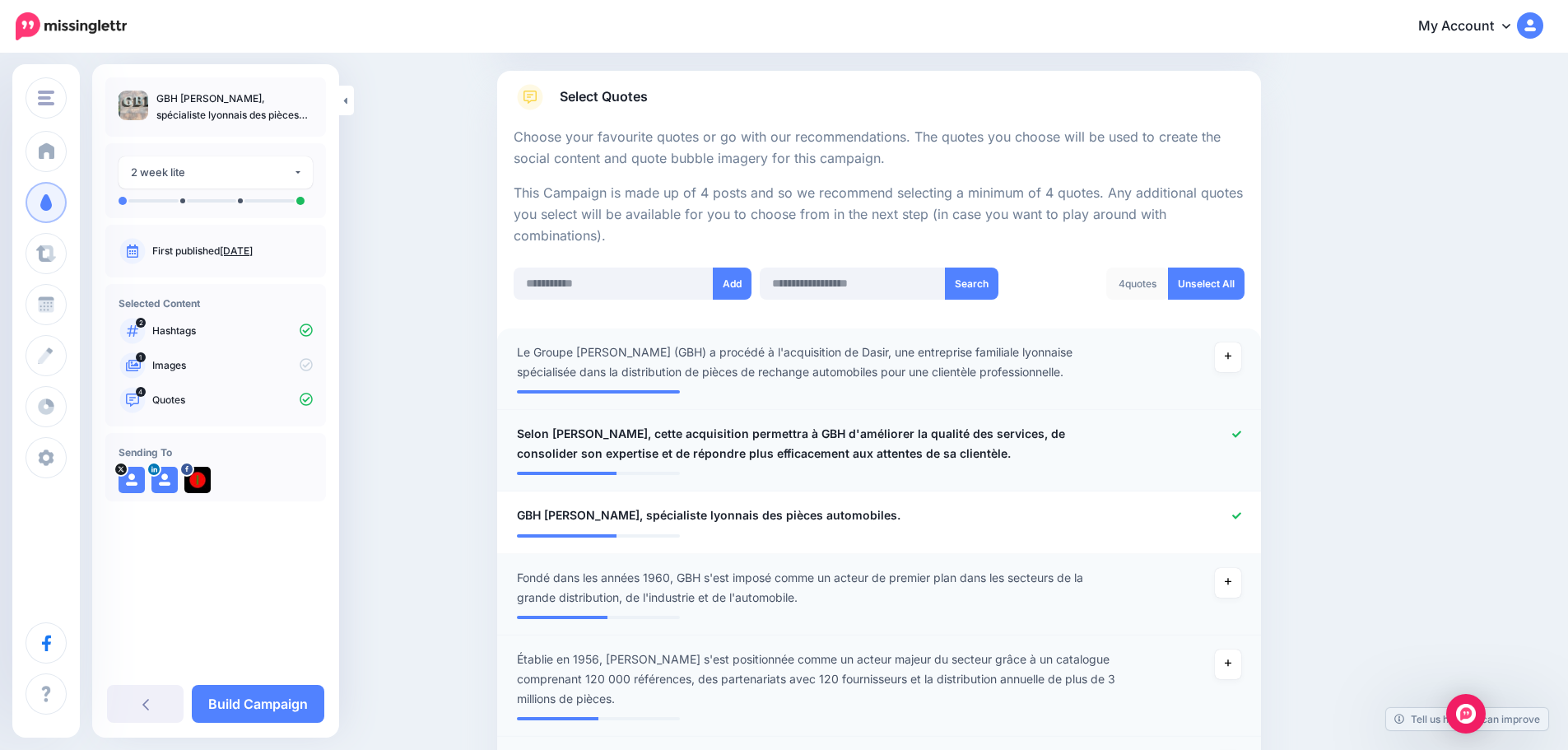
click at [1242, 430] on icon at bounding box center [1237, 434] width 9 height 9
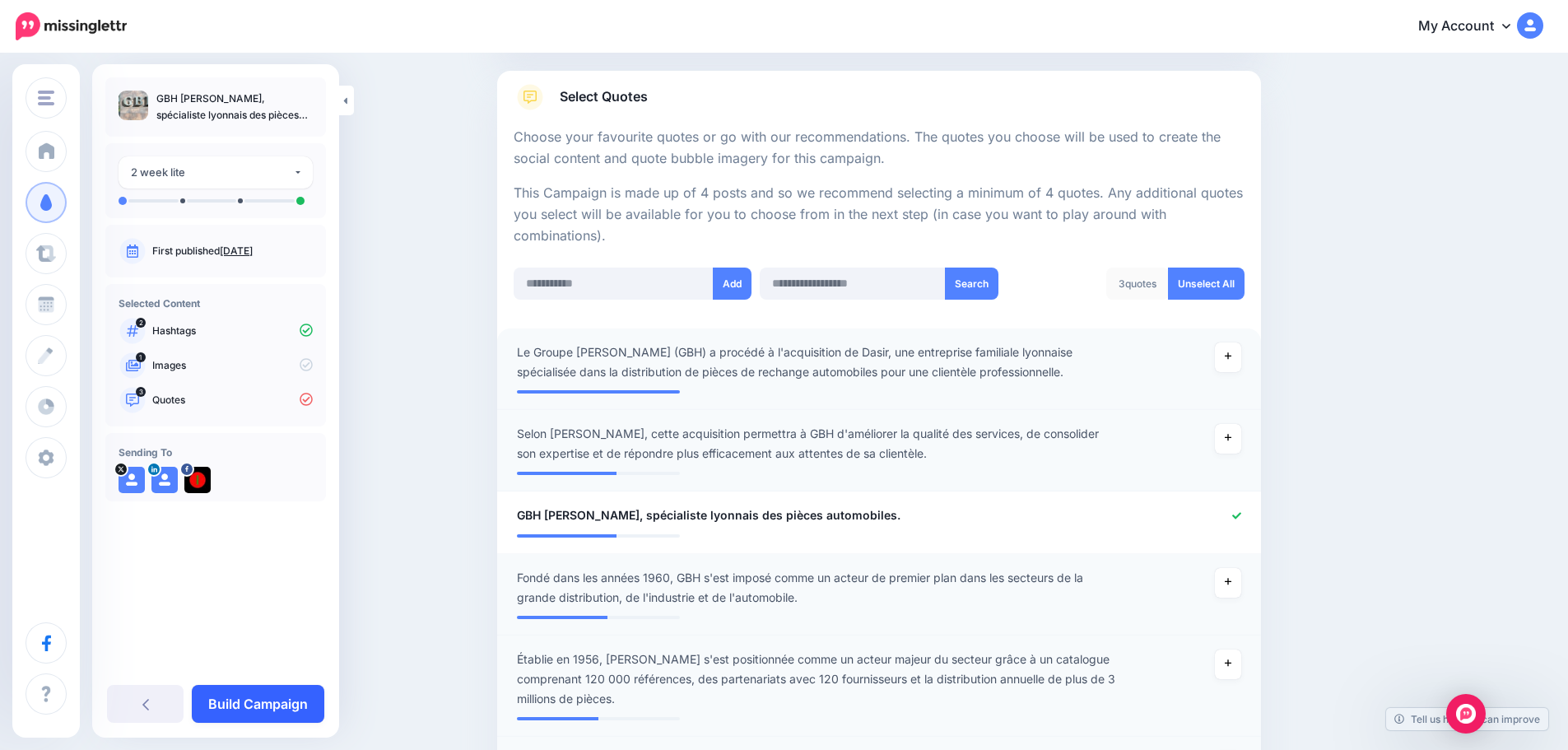
click at [271, 701] on link "Build Campaign" at bounding box center [258, 704] width 133 height 38
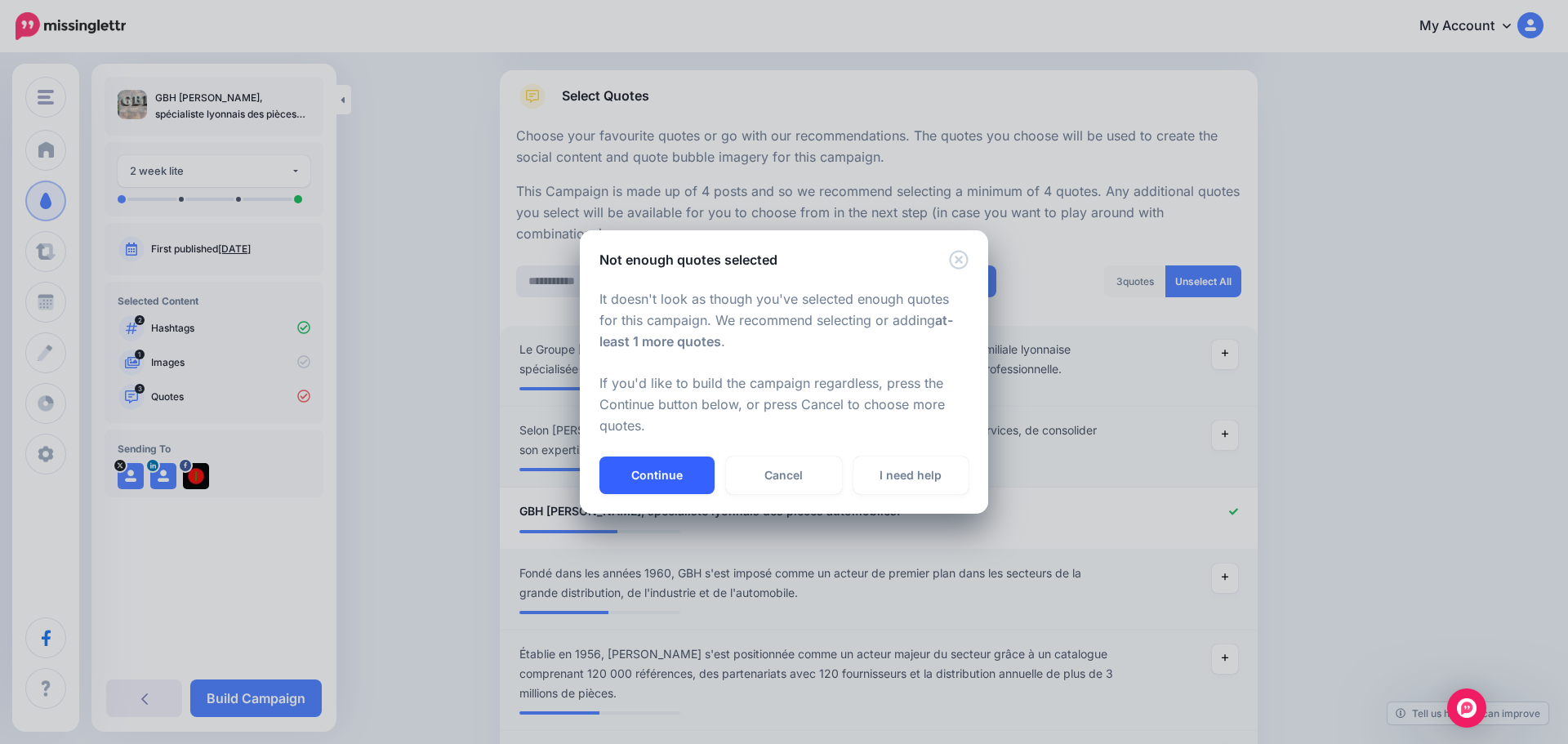
click at [659, 471] on button "Continue" at bounding box center [657, 475] width 115 height 38
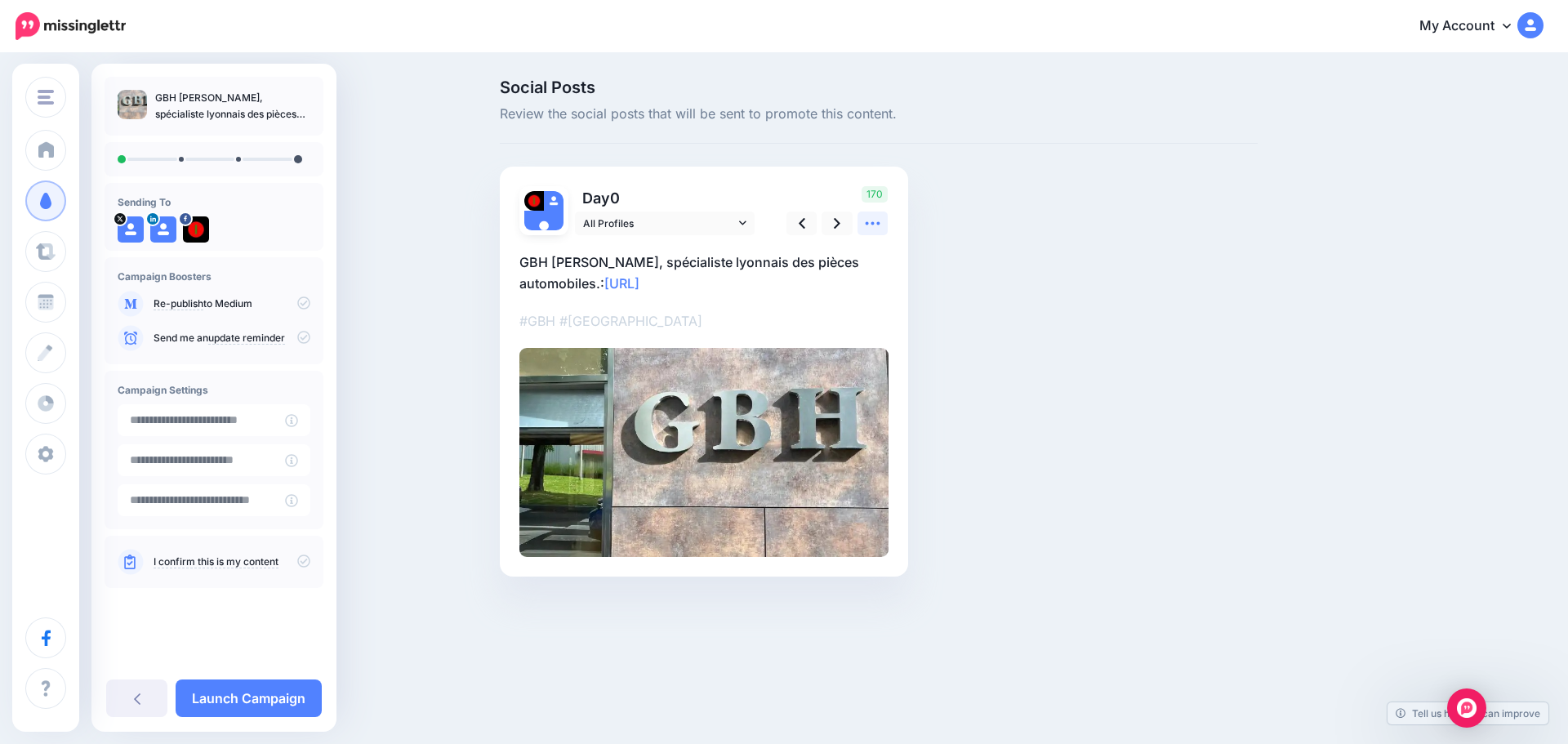
click at [876, 223] on icon at bounding box center [872, 223] width 17 height 17
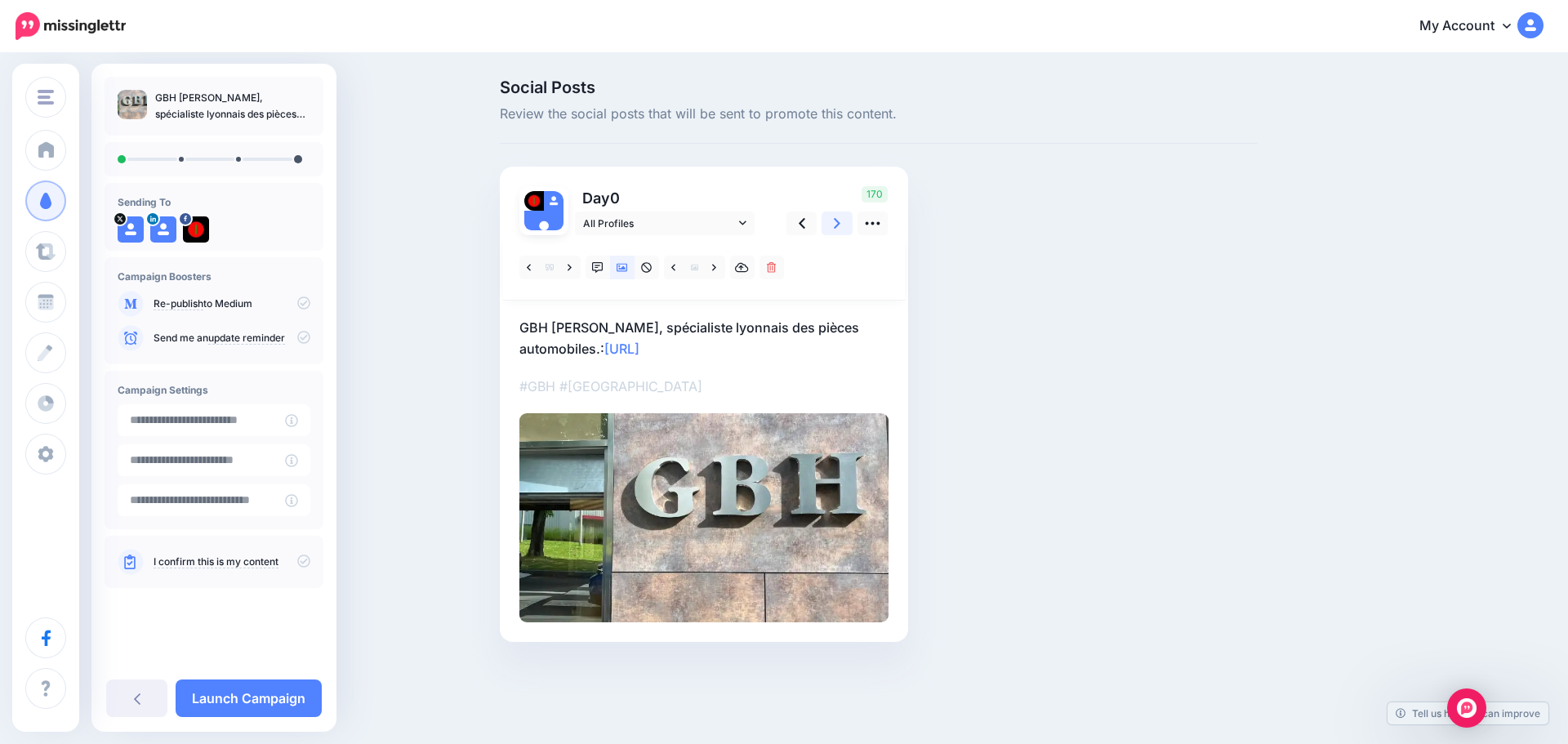
click at [838, 221] on icon at bounding box center [838, 223] width 7 height 11
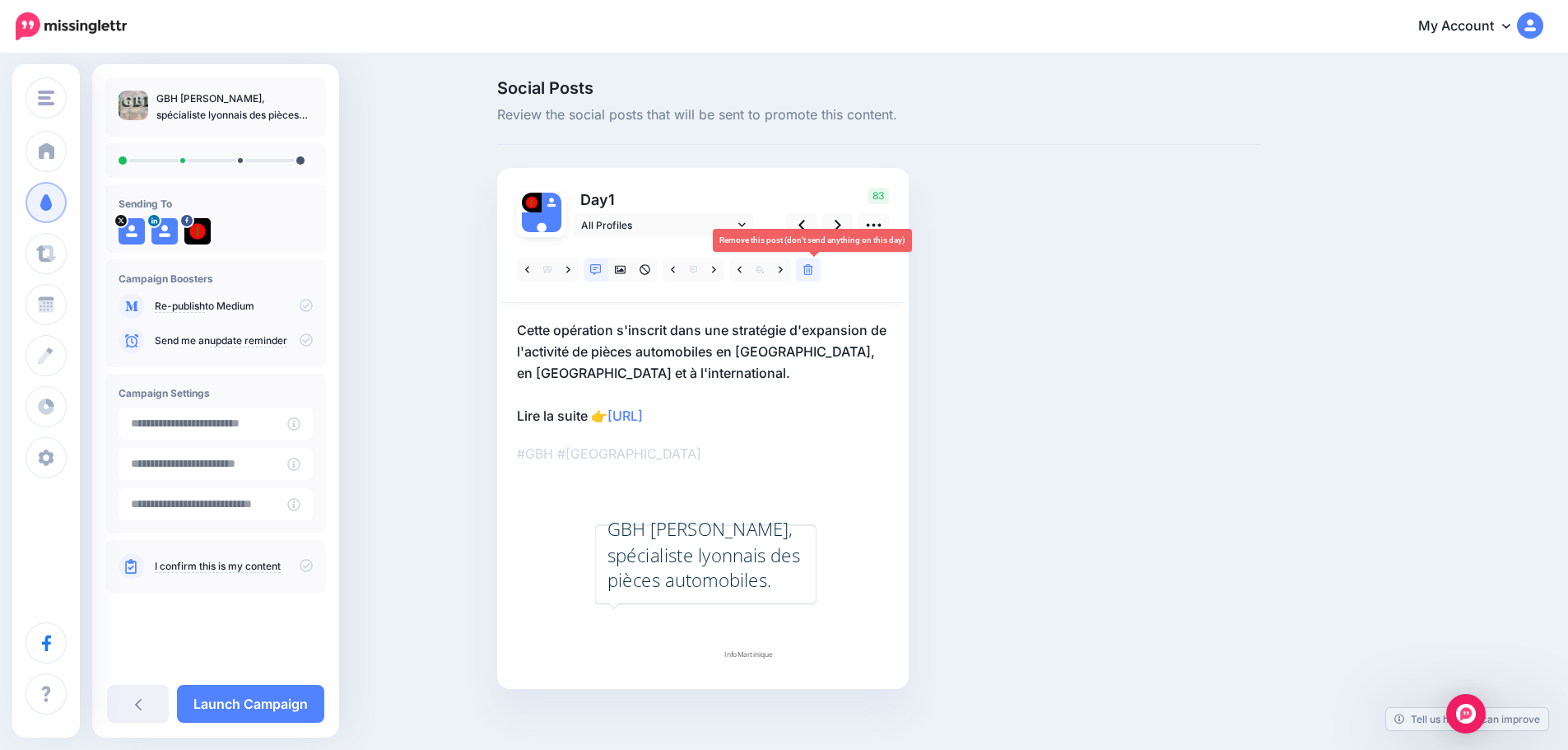
click at [808, 273] on link at bounding box center [808, 269] width 25 height 24
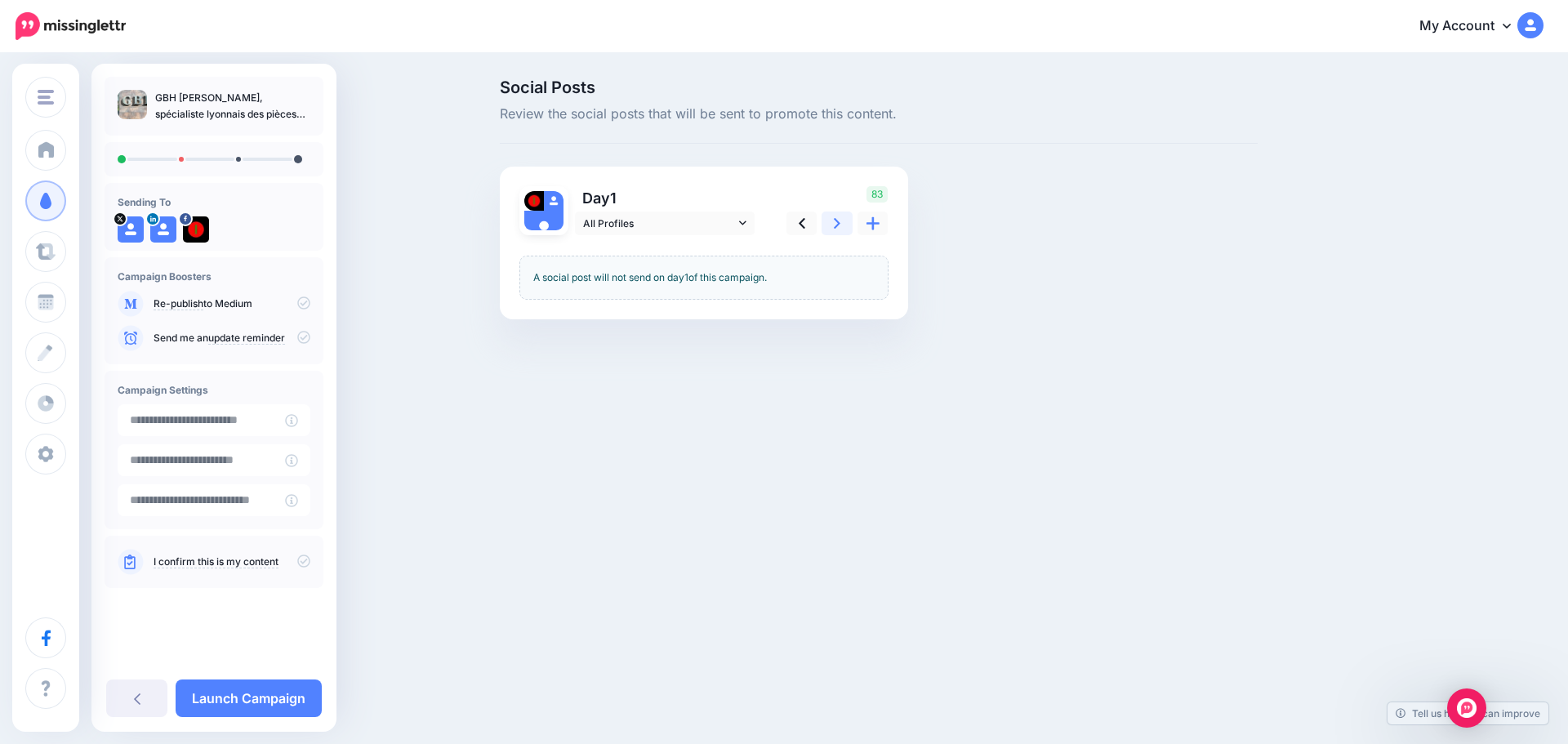
click at [833, 225] on link at bounding box center [838, 223] width 31 height 24
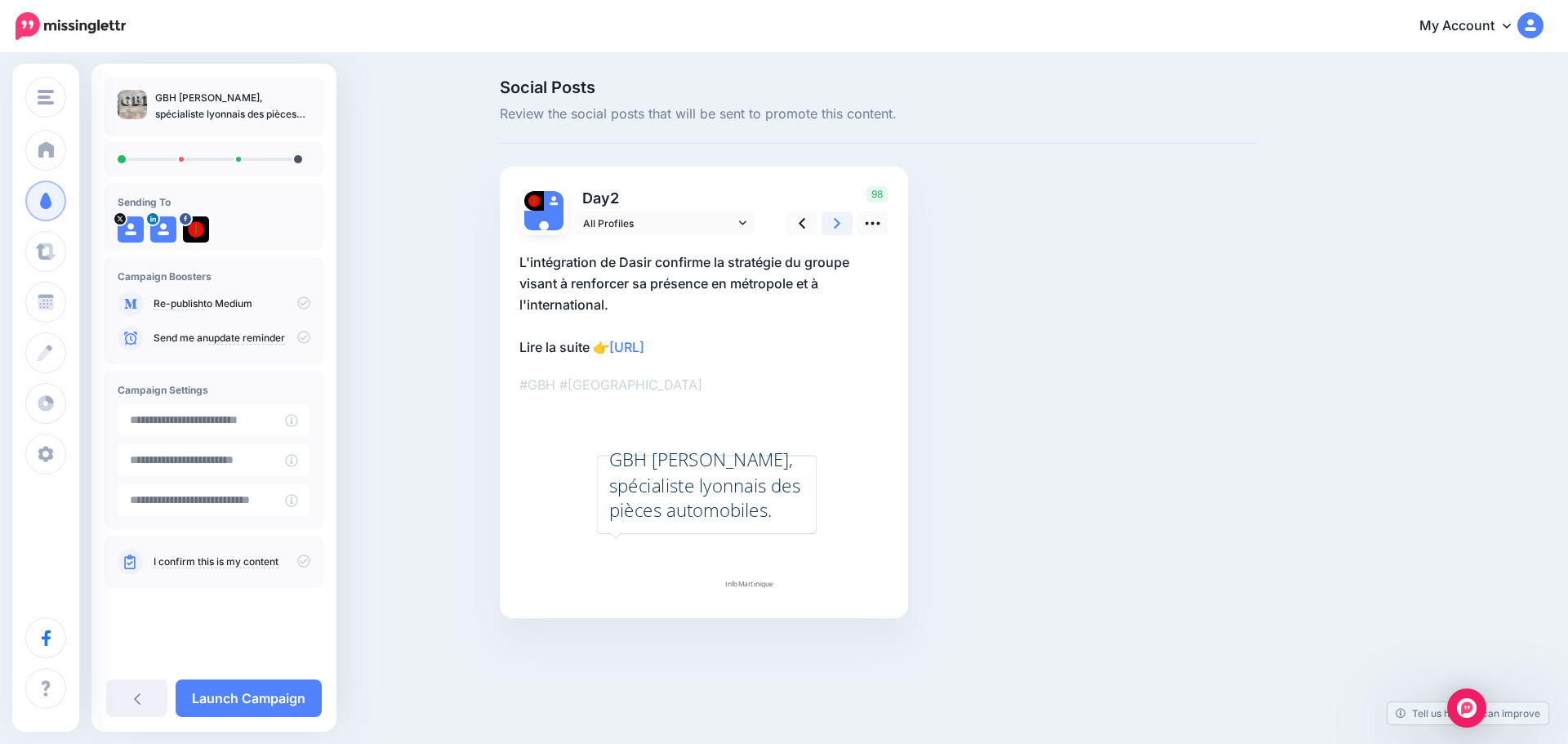
click at [836, 223] on icon at bounding box center [838, 223] width 7 height 17
click at [870, 221] on icon at bounding box center [872, 223] width 17 height 17
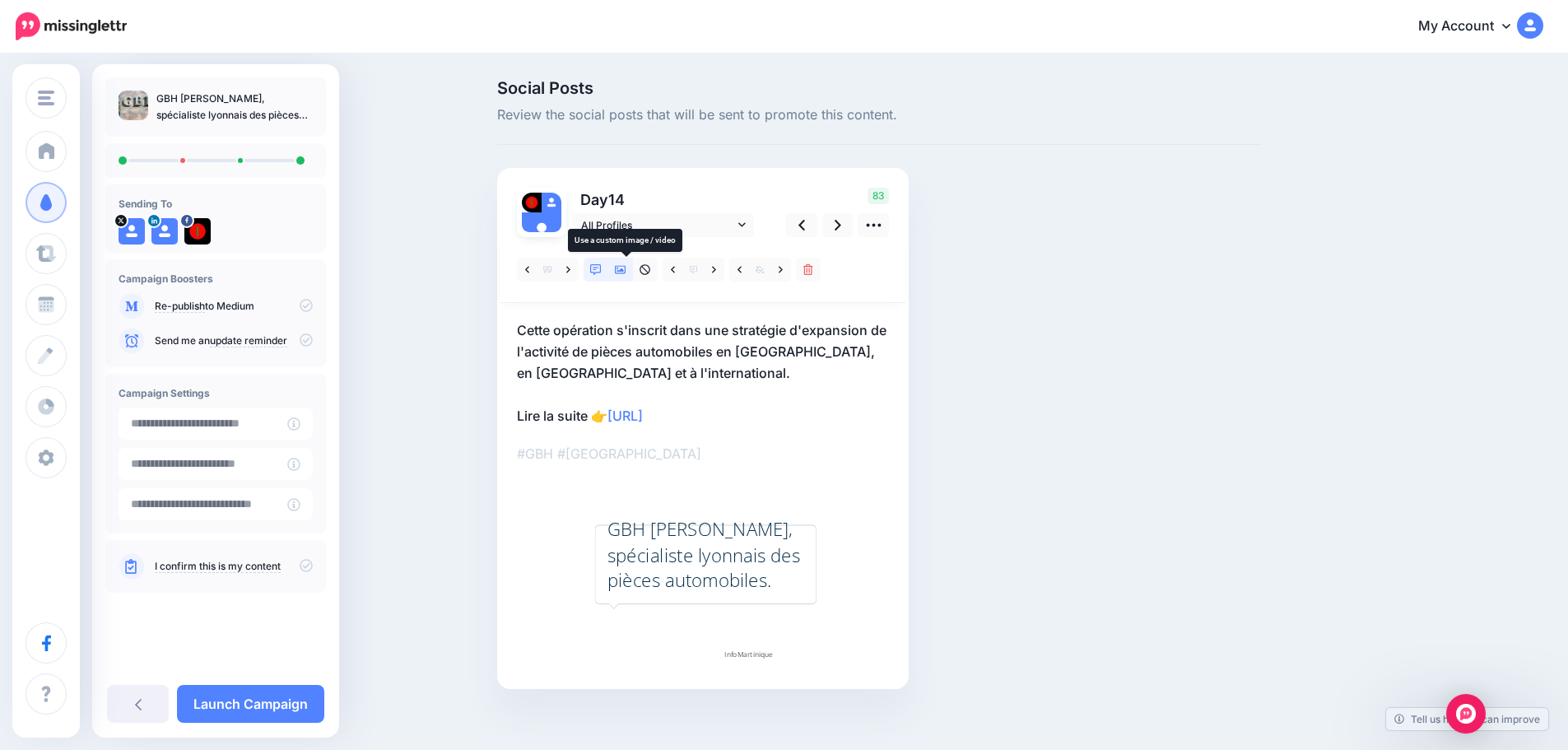
click at [625, 269] on icon at bounding box center [621, 270] width 12 height 12
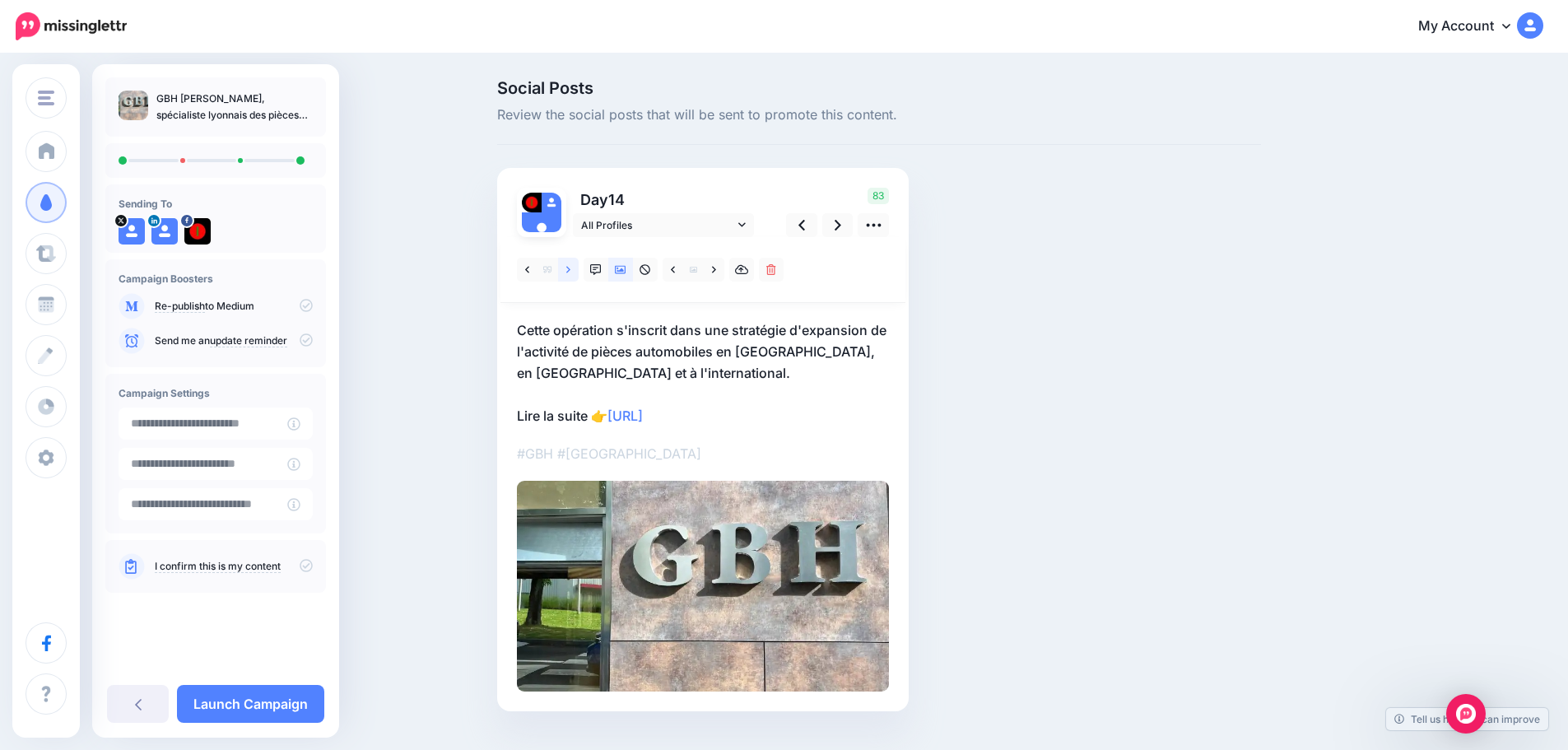
click at [570, 271] on icon at bounding box center [568, 270] width 4 height 12
click at [570, 270] on icon at bounding box center [568, 269] width 4 height 7
click at [304, 564] on icon at bounding box center [306, 565] width 13 height 13
click at [281, 699] on link "Launch Campaign" at bounding box center [251, 704] width 148 height 38
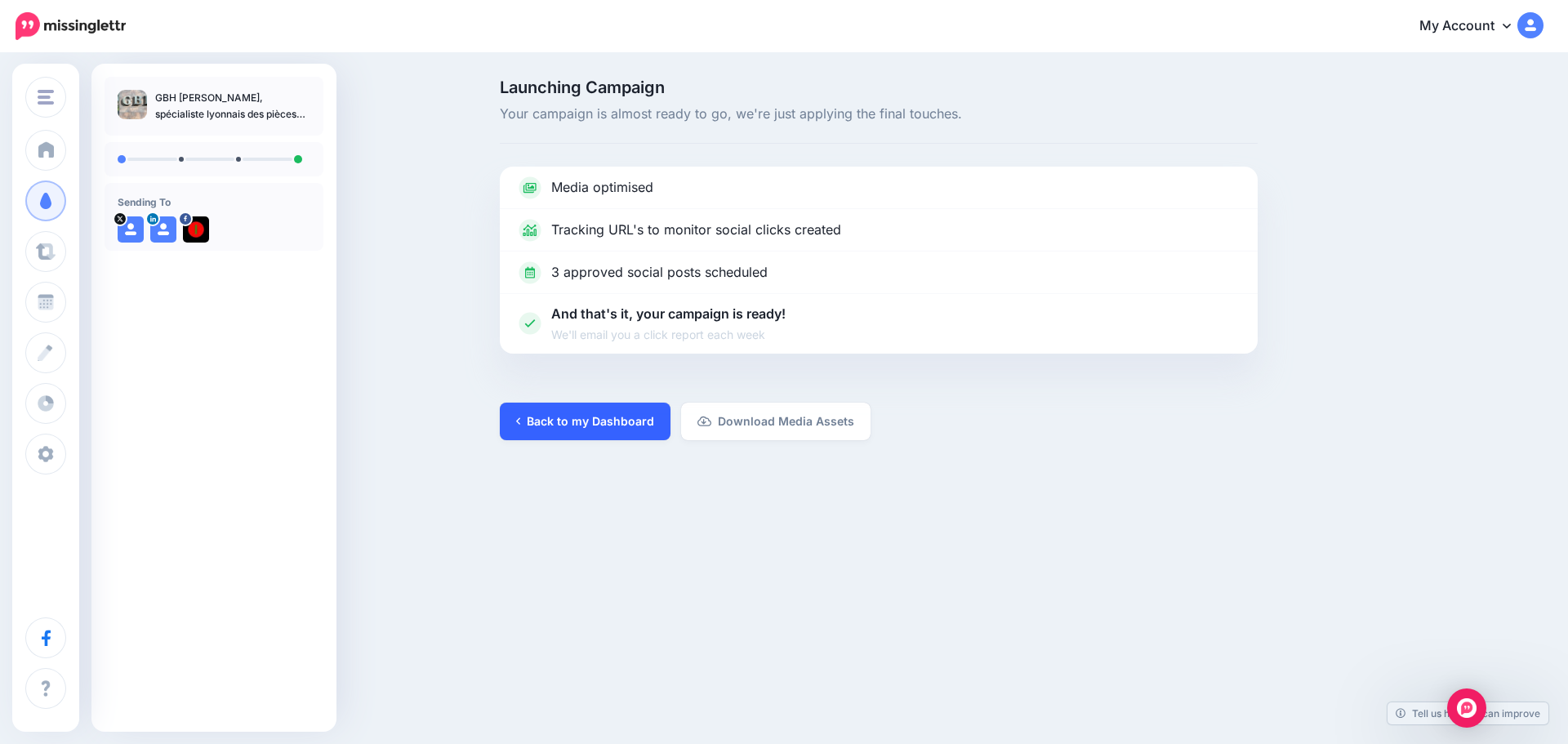
click at [585, 427] on link "Back to my Dashboard" at bounding box center [585, 421] width 170 height 38
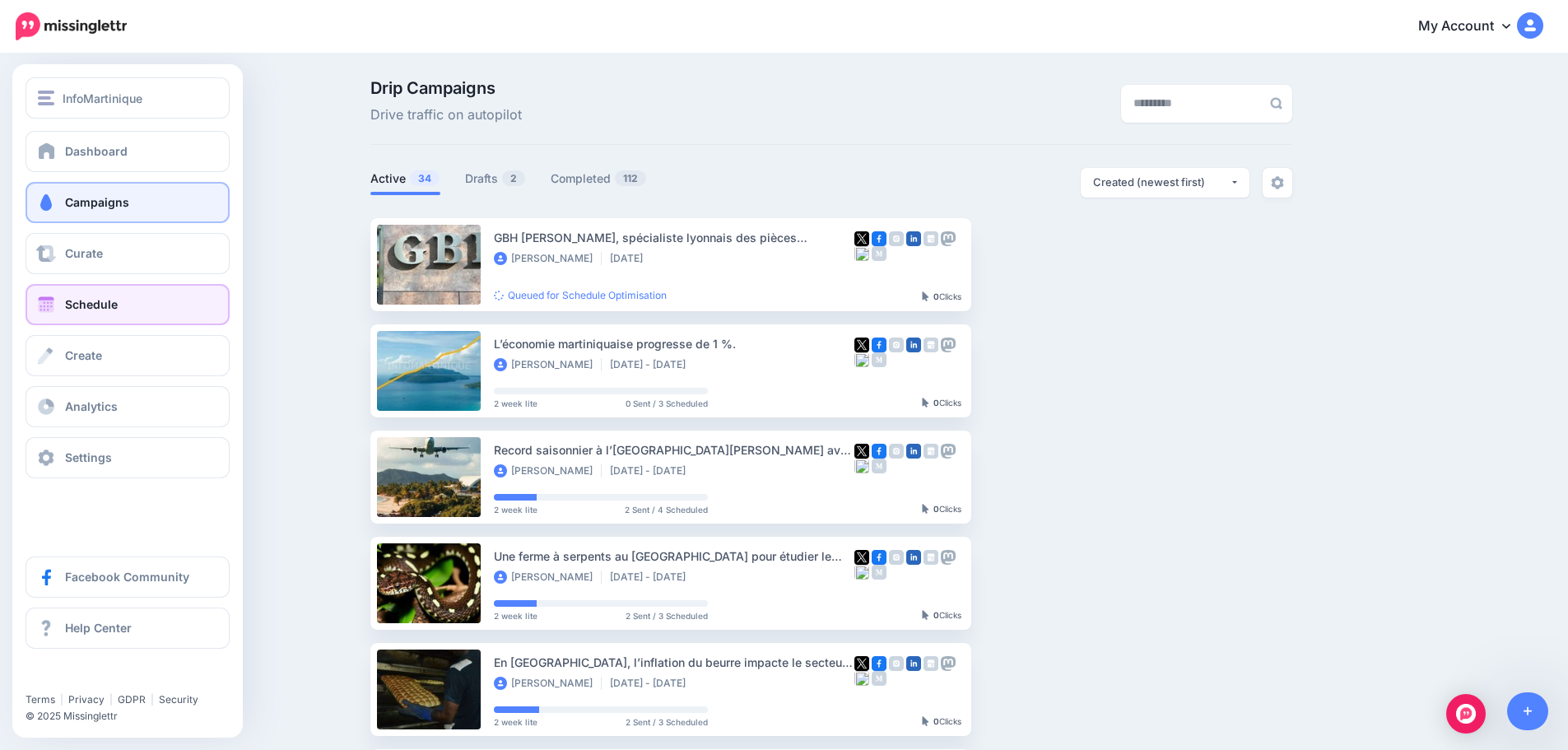
click at [95, 311] on link "Schedule" at bounding box center [128, 304] width 204 height 41
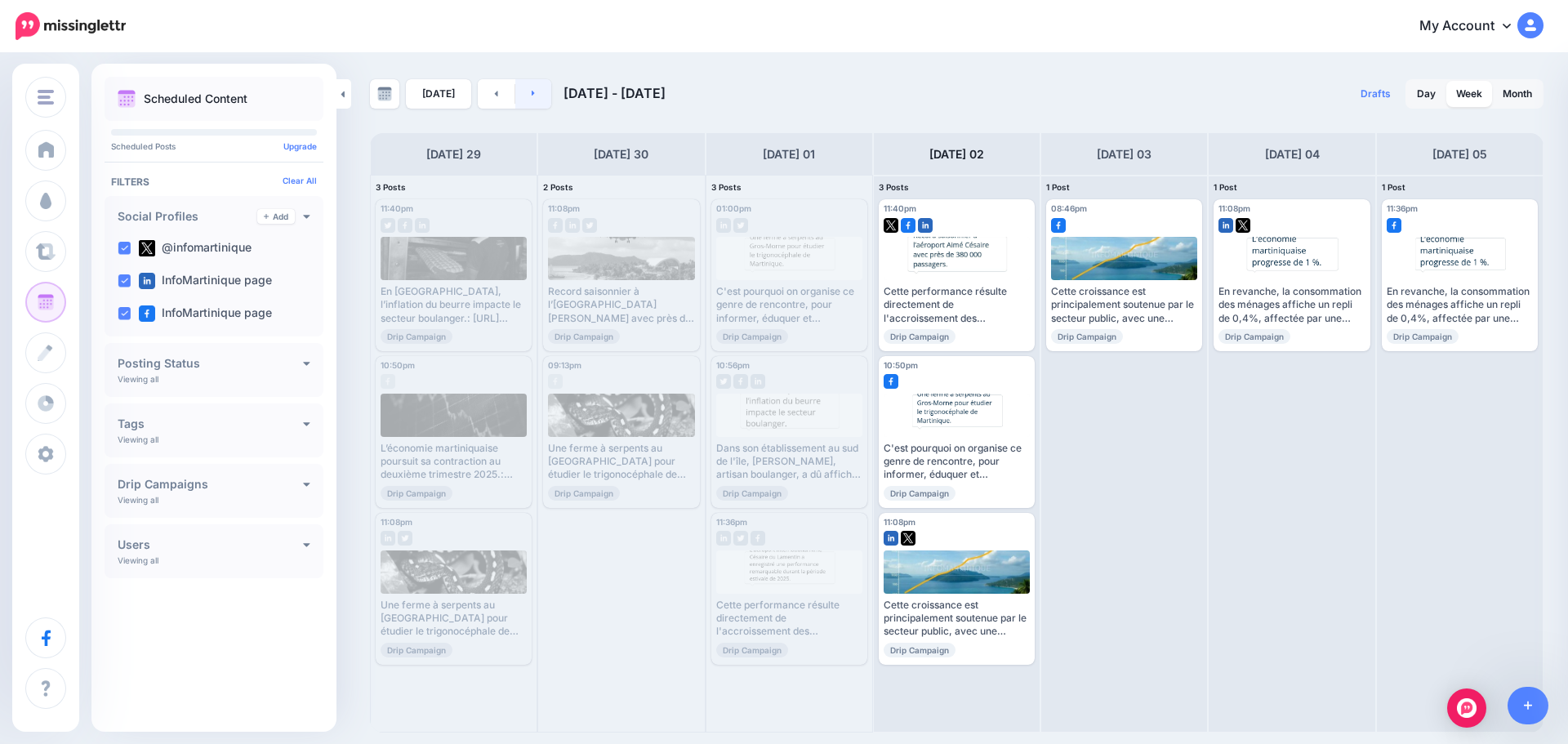
click at [532, 95] on icon at bounding box center [534, 93] width 3 height 6
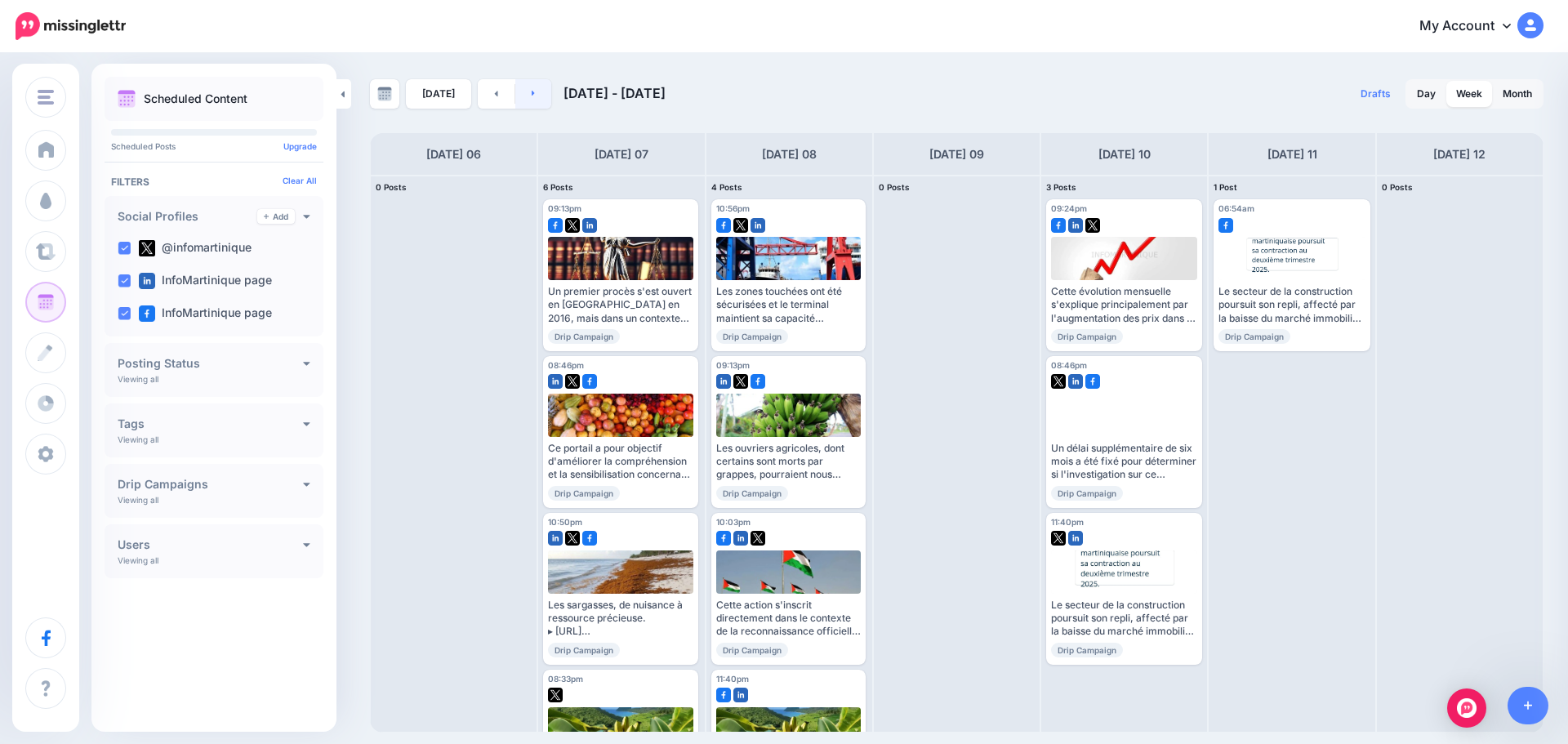
click at [534, 95] on link at bounding box center [534, 94] width 37 height 30
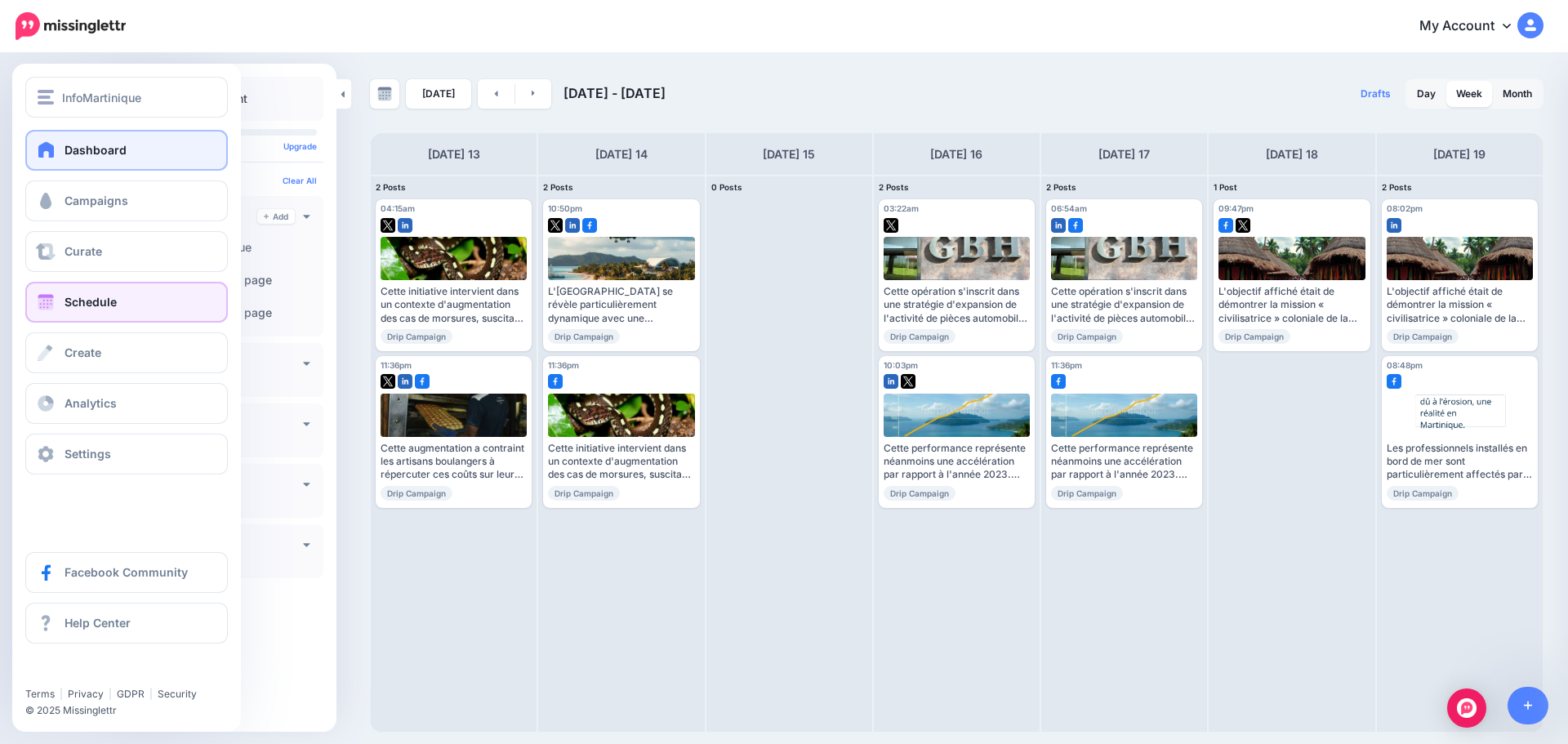
click at [68, 151] on span "Dashboard" at bounding box center [95, 150] width 62 height 14
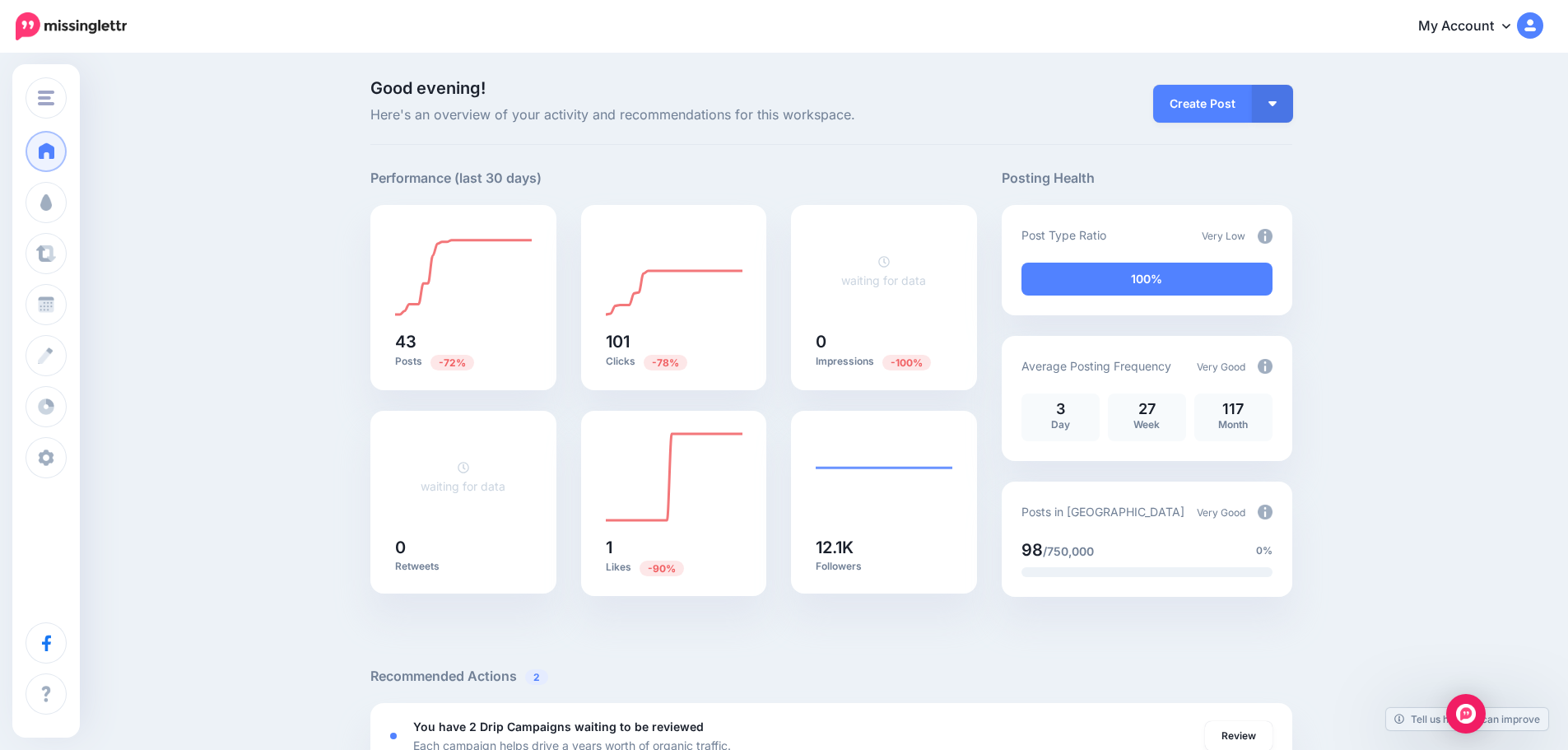
click at [1272, 510] on img at bounding box center [1265, 512] width 15 height 15
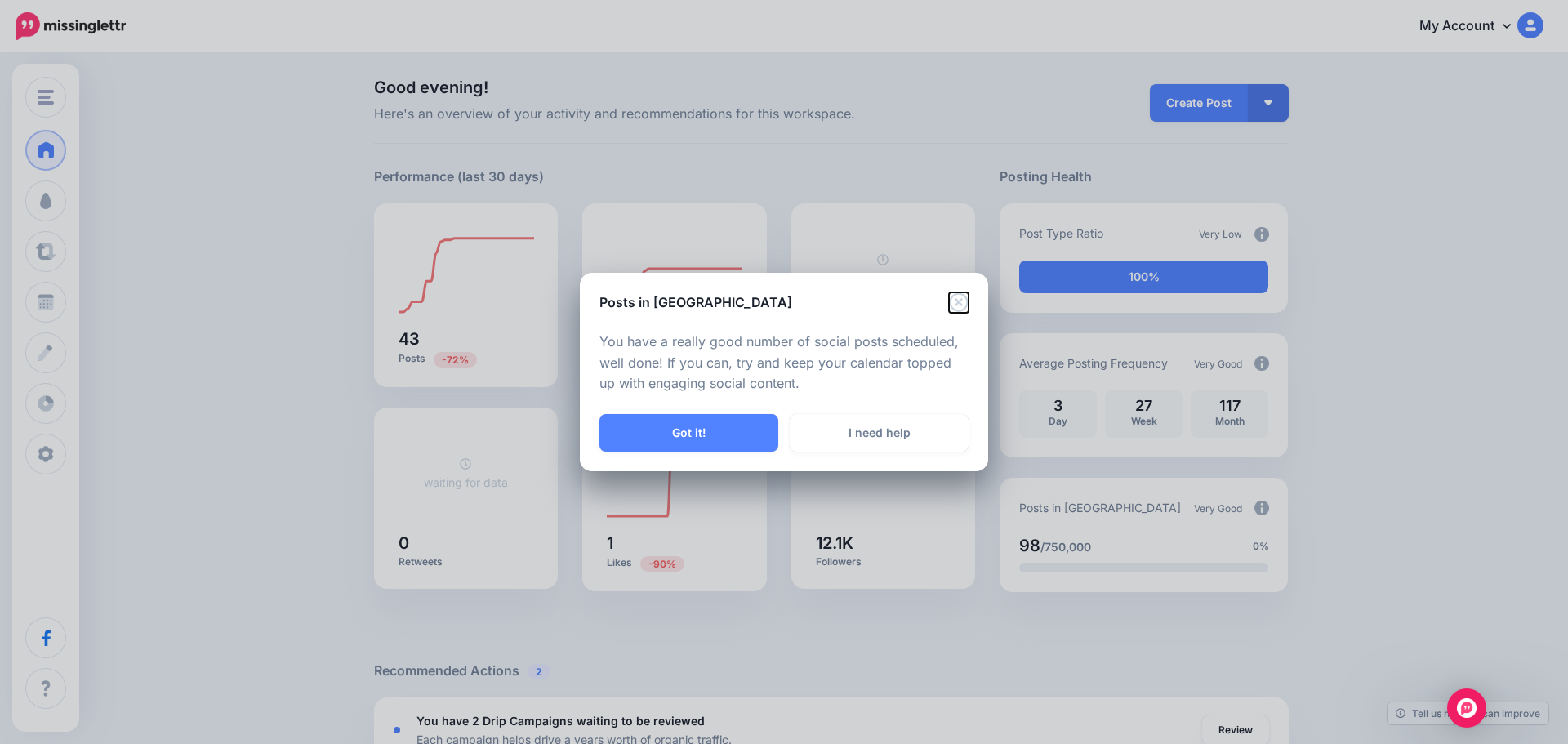
click at [959, 303] on icon "Close" at bounding box center [958, 301] width 19 height 19
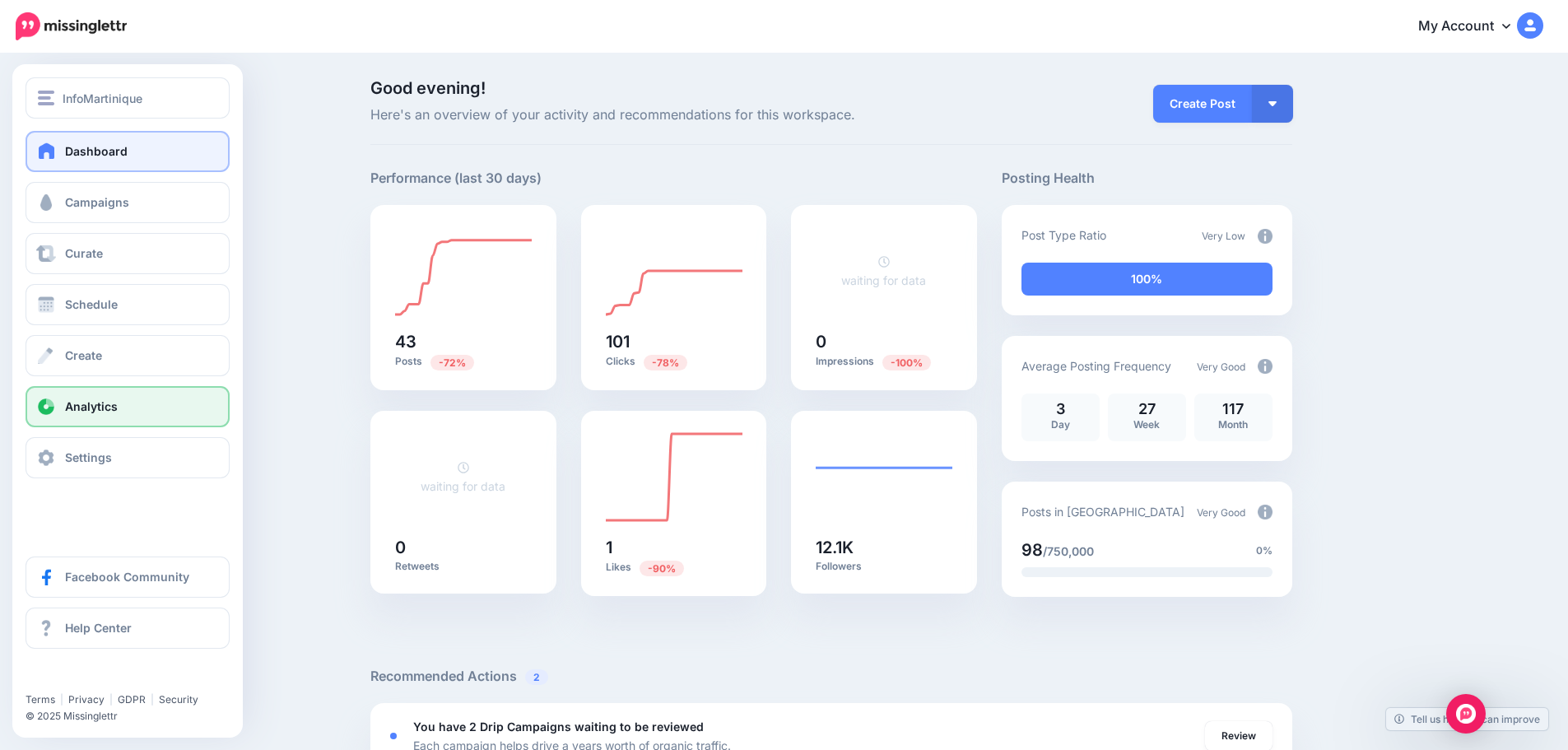
click at [85, 413] on link "Analytics" at bounding box center [128, 407] width 204 height 41
